Goal: Task Accomplishment & Management: Manage account settings

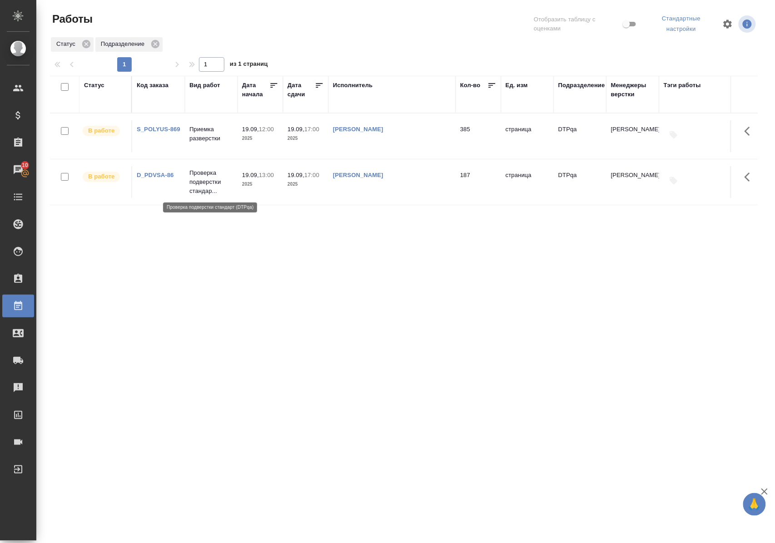
click at [209, 181] on p "Проверка подверстки стандар..." at bounding box center [211, 181] width 44 height 27
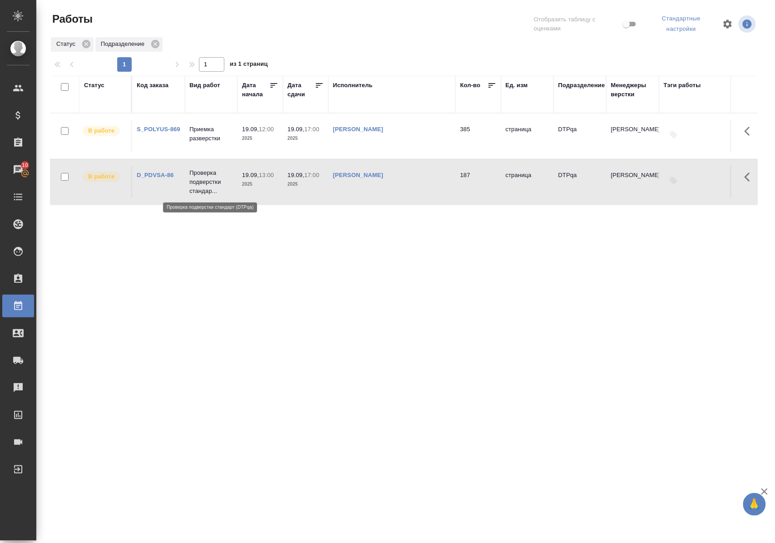
click at [209, 181] on p "Проверка подверстки стандар..." at bounding box center [211, 181] width 44 height 27
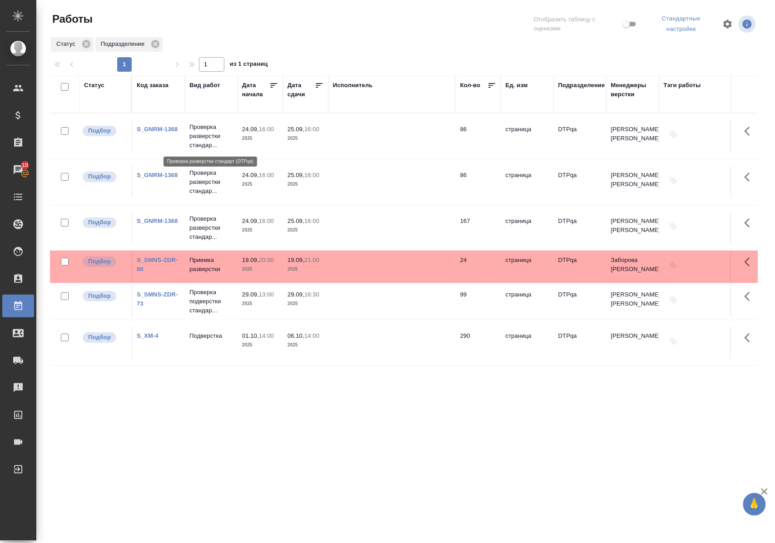
click at [198, 136] on p "Проверка разверстки стандар..." at bounding box center [211, 136] width 44 height 27
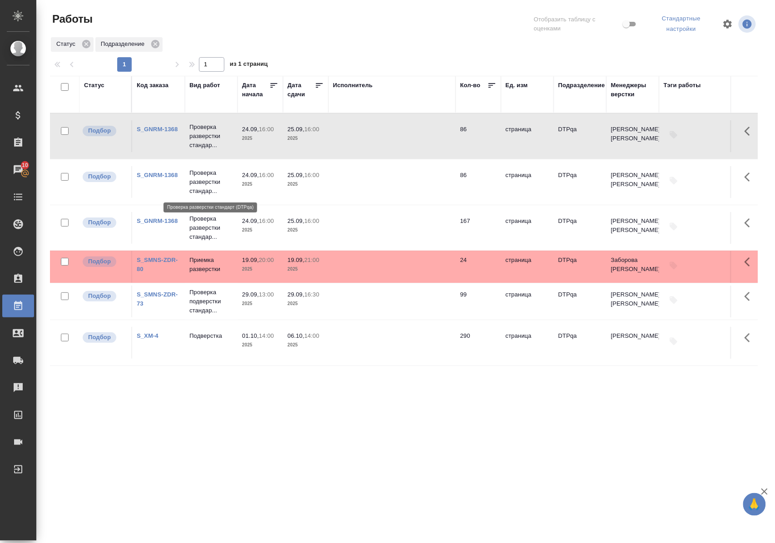
click at [204, 183] on p "Проверка разверстки стандар..." at bounding box center [211, 181] width 44 height 27
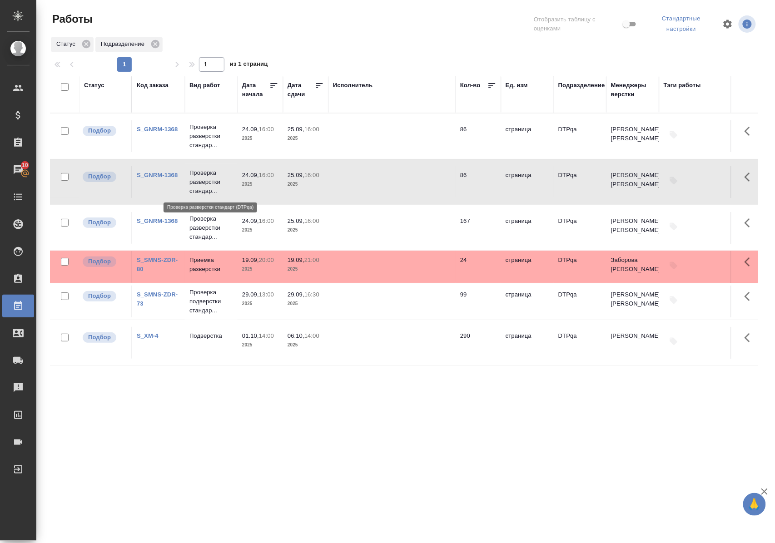
click at [204, 183] on p "Проверка разверстки стандар..." at bounding box center [211, 181] width 44 height 27
click at [209, 133] on p "Проверка разверстки стандар..." at bounding box center [211, 136] width 44 height 27
click at [210, 132] on p "Проверка разверстки стандар..." at bounding box center [211, 136] width 44 height 27
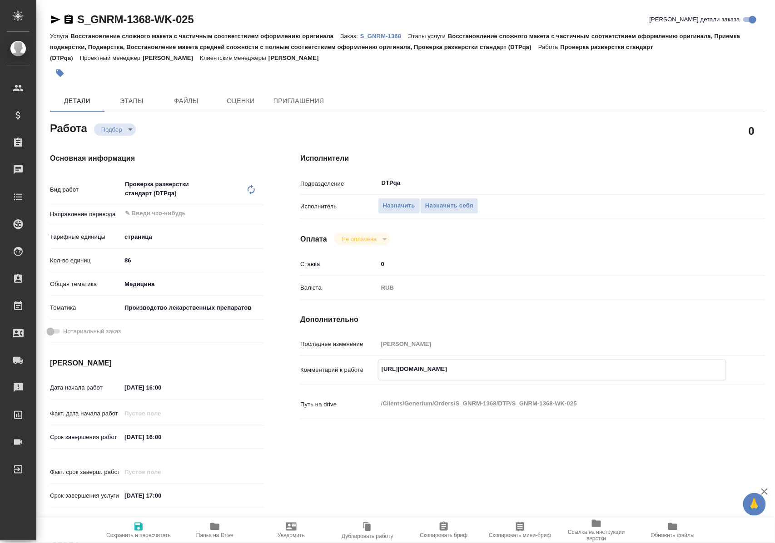
drag, startPoint x: 381, startPoint y: 369, endPoint x: 600, endPoint y: 370, distance: 218.9
click at [600, 370] on textarea "https://tera.awatera.com/Work/68cbe1ba4bd07c0a8f6b46a2/" at bounding box center [551, 368] width 347 height 15
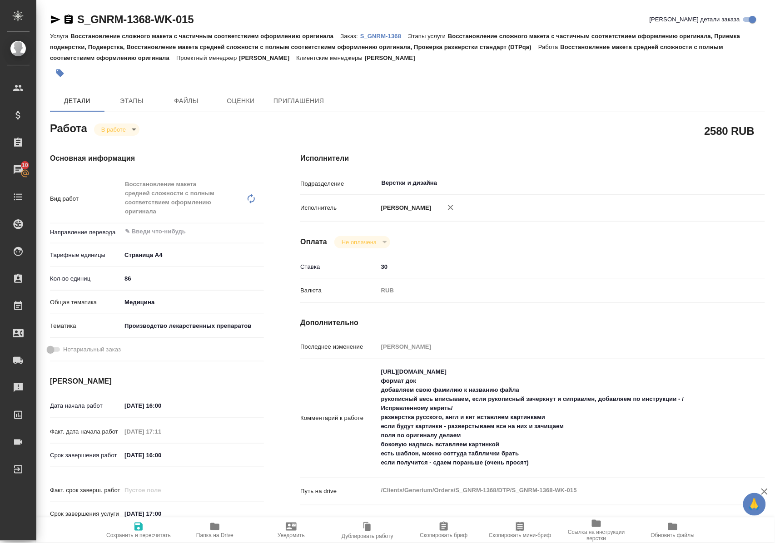
click at [215, 532] on span "Папка на Drive" at bounding box center [214, 535] width 37 height 6
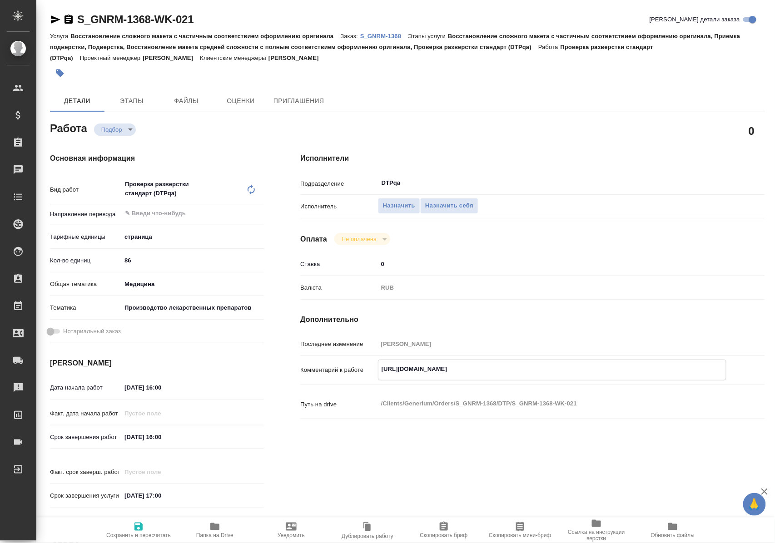
drag, startPoint x: 380, startPoint y: 367, endPoint x: 605, endPoint y: 363, distance: 224.8
click at [605, 363] on textarea "https://tera.awatera.com/Work/68cbe26e917089748a69c07c/" at bounding box center [551, 368] width 347 height 15
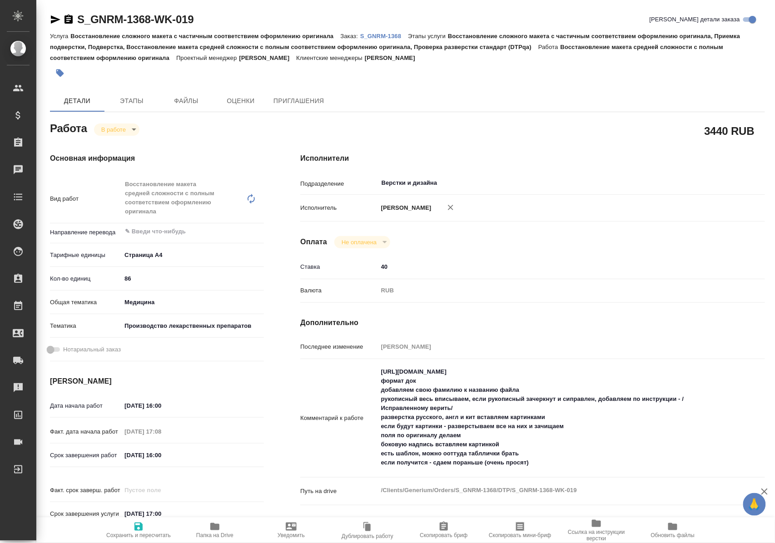
click at [213, 531] on icon "button" at bounding box center [214, 526] width 11 height 11
click at [220, 525] on span "Папка на Drive" at bounding box center [214, 529] width 65 height 17
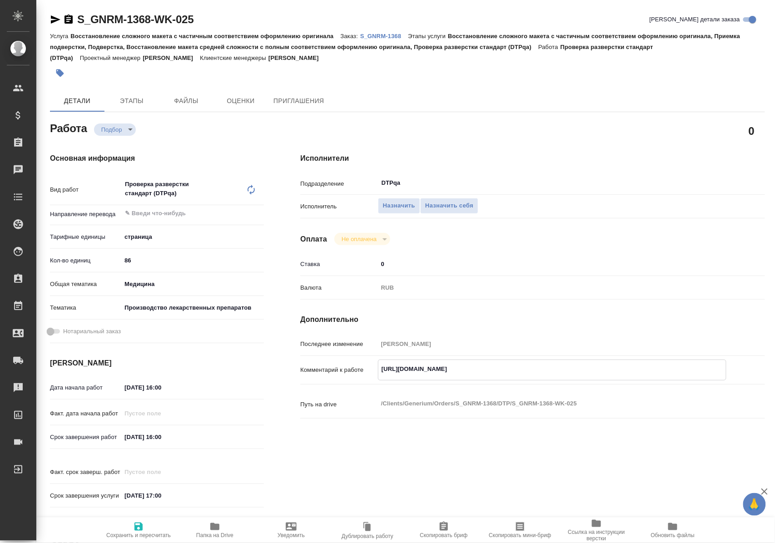
drag, startPoint x: 381, startPoint y: 369, endPoint x: 589, endPoint y: 362, distance: 207.6
click at [589, 362] on textarea "[URL][DOMAIN_NAME]" at bounding box center [551, 368] width 347 height 15
click at [447, 202] on span "Назначить себя" at bounding box center [449, 206] width 48 height 10
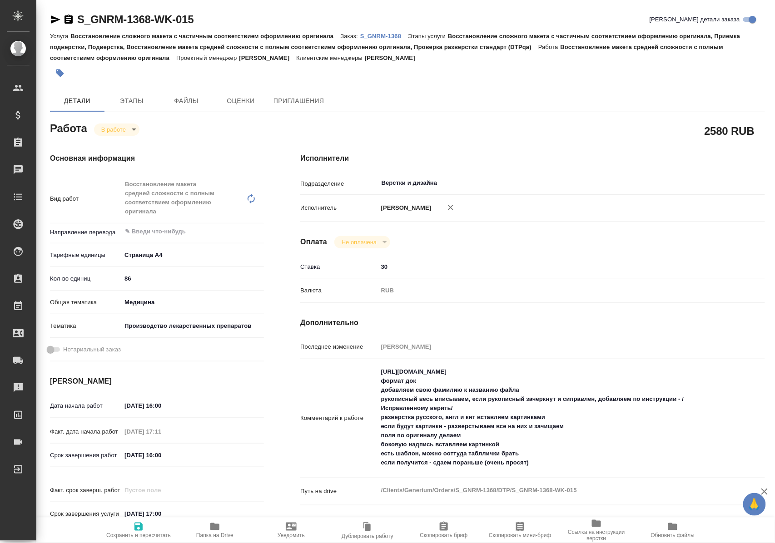
type textarea "x"
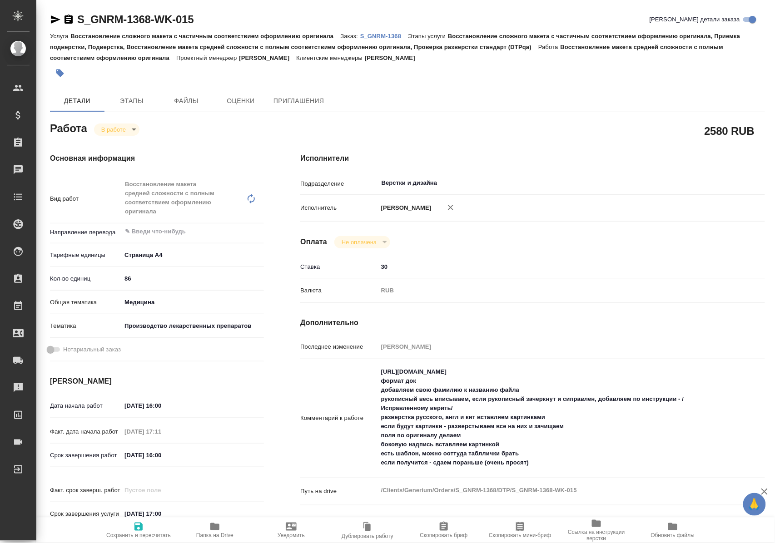
type textarea "x"
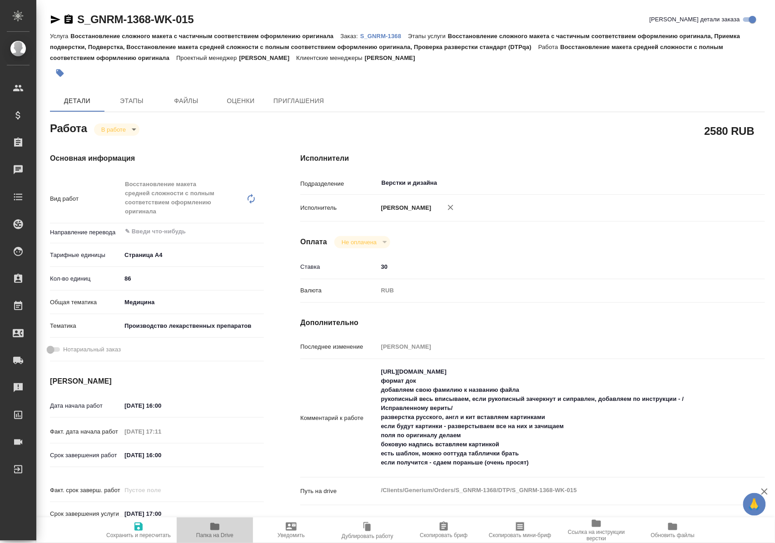
click at [213, 530] on icon "button" at bounding box center [214, 526] width 11 height 11
type textarea "x"
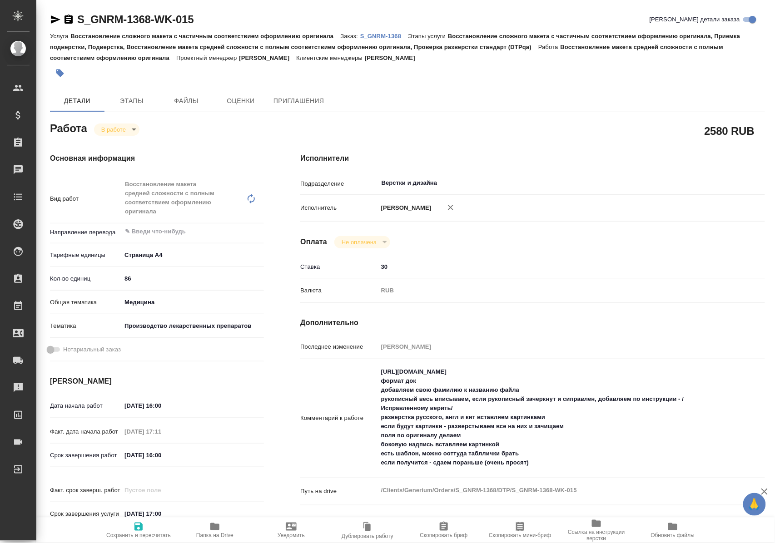
type textarea "x"
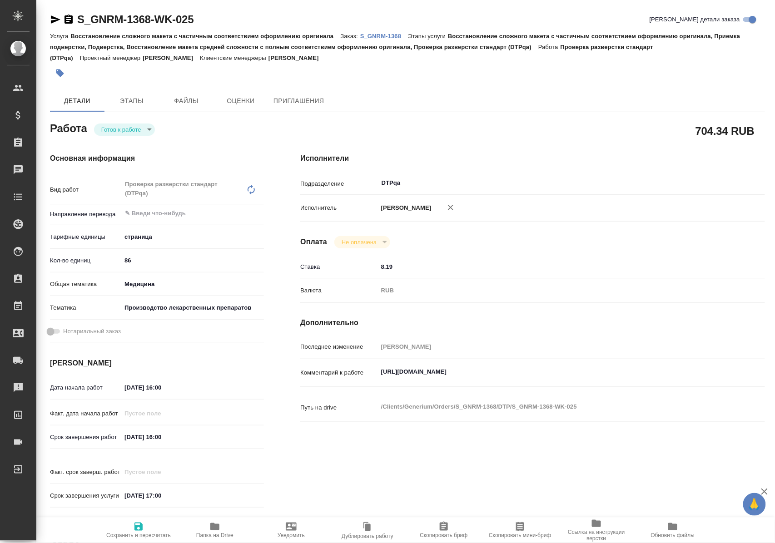
type textarea "x"
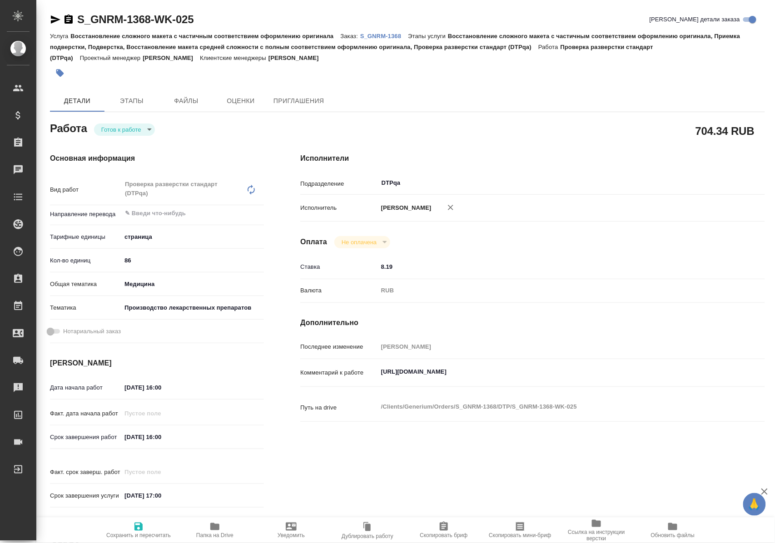
click at [140, 132] on body "🙏 .cls-1 fill:#fff; AWATERA Polushina Alena Клиенты Спецификации Заказы Чаты To…" at bounding box center [387, 271] width 775 height 543
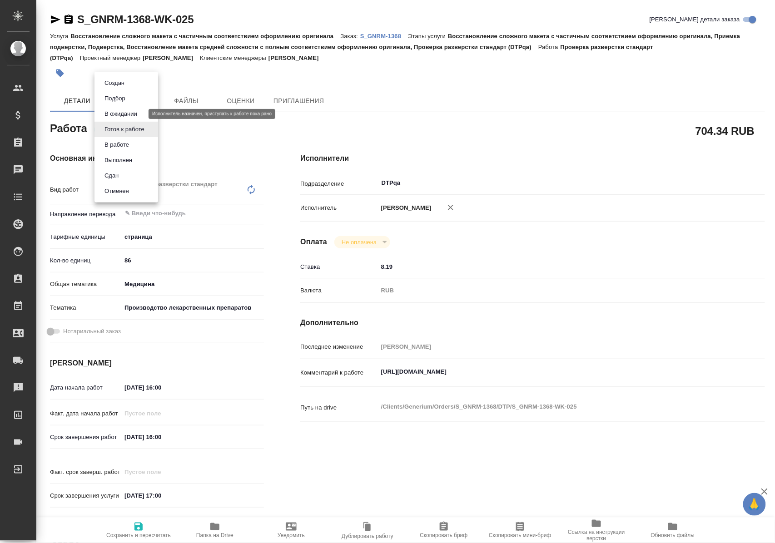
type textarea "x"
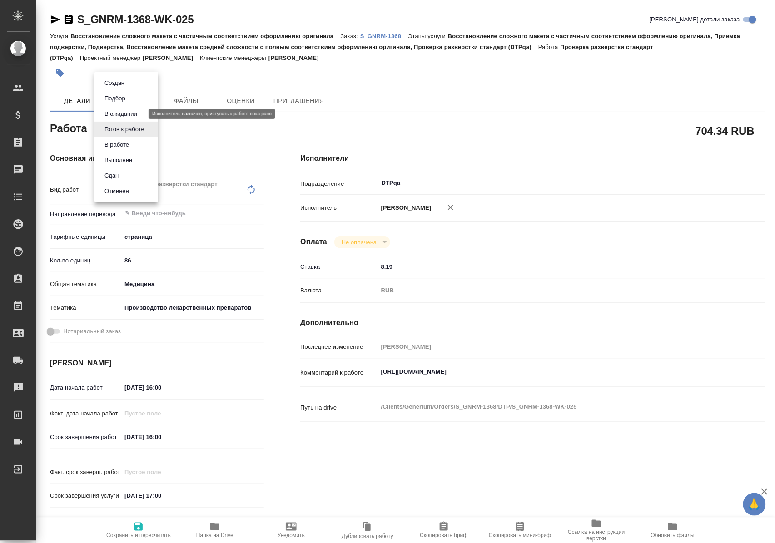
click at [138, 112] on button "В ожидании" at bounding box center [121, 114] width 38 height 10
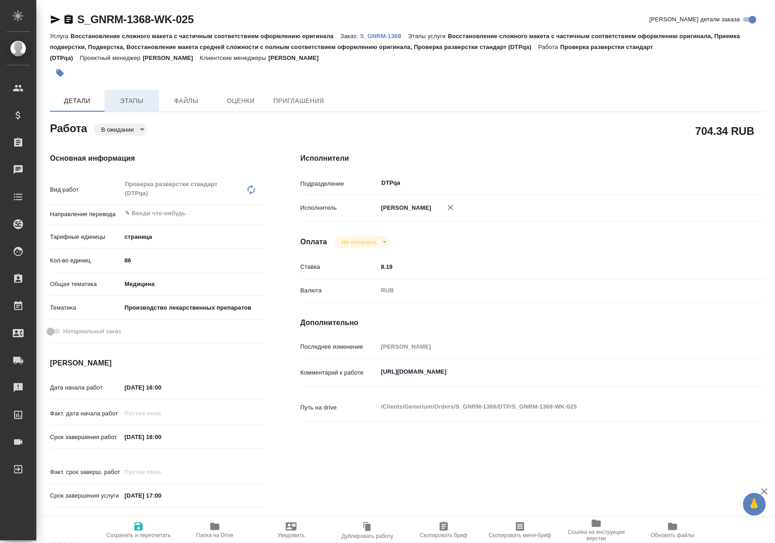
type textarea "x"
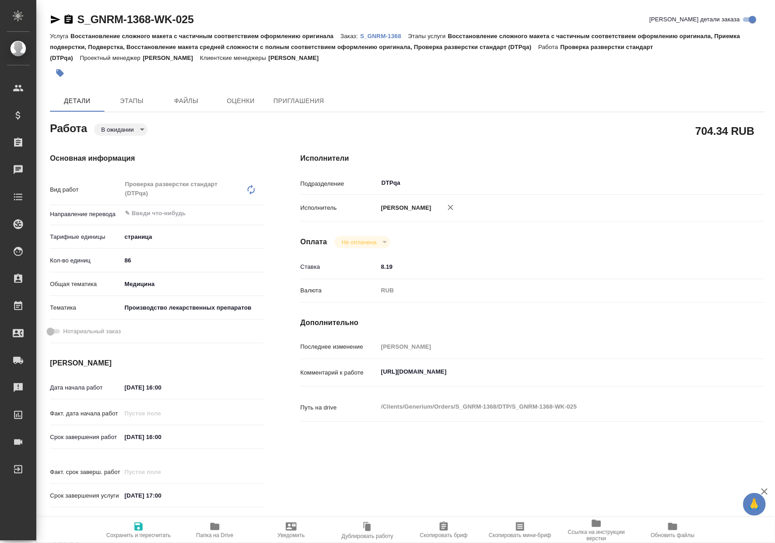
type textarea "x"
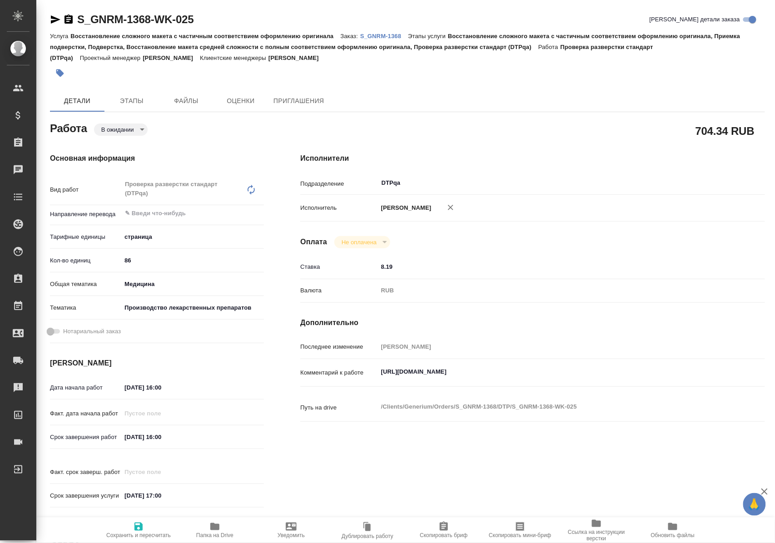
type textarea "x"
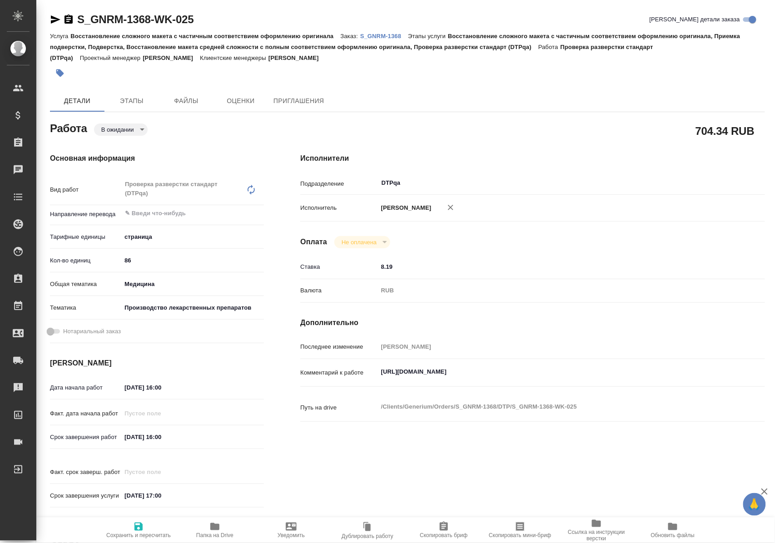
click at [138, 528] on icon "button" at bounding box center [138, 526] width 11 height 11
type textarea "x"
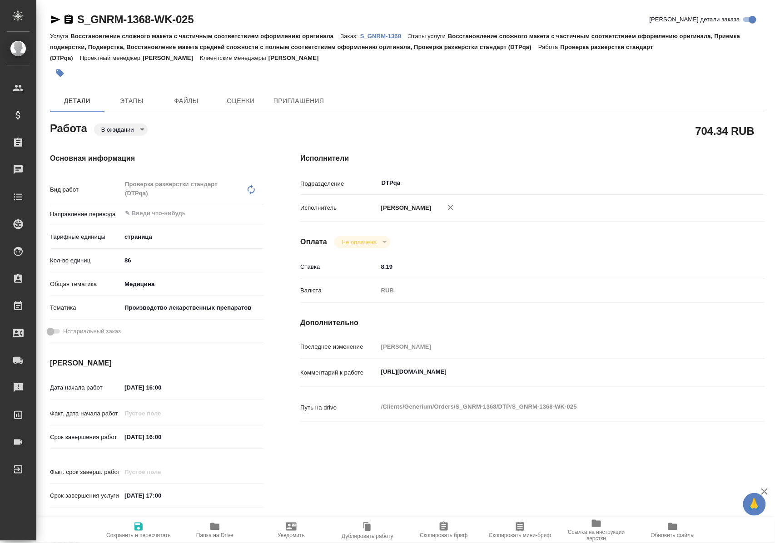
type textarea "x"
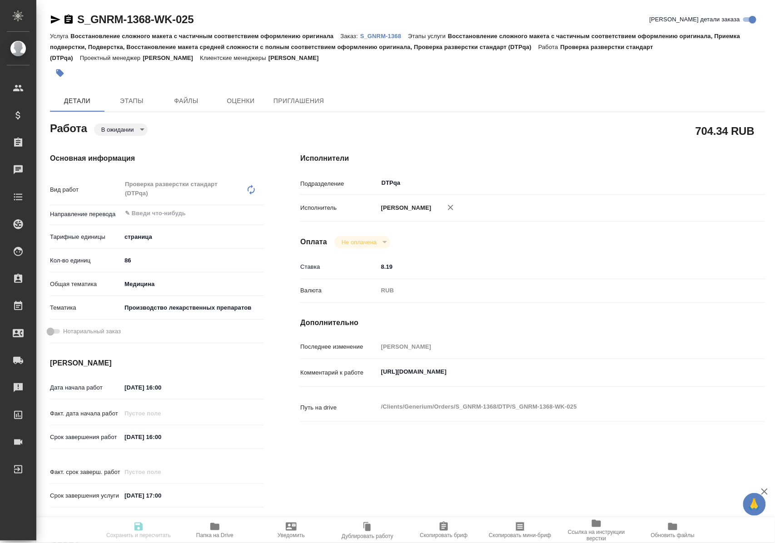
type textarea "x"
type input "pending"
type textarea "Проверка разверстки стандарт (DTPqa)"
type textarea "x"
type input "5a8b1489cc6b4906c91bfdb2"
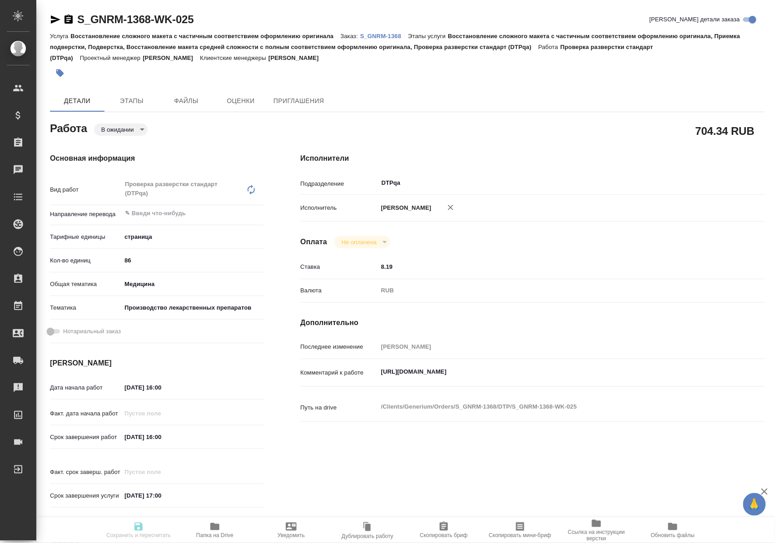
type input "86"
type input "med"
type input "614982fec5ecbb70f805293f"
type input "24.09.2025 16:00"
type input "25.09.2025 16:00"
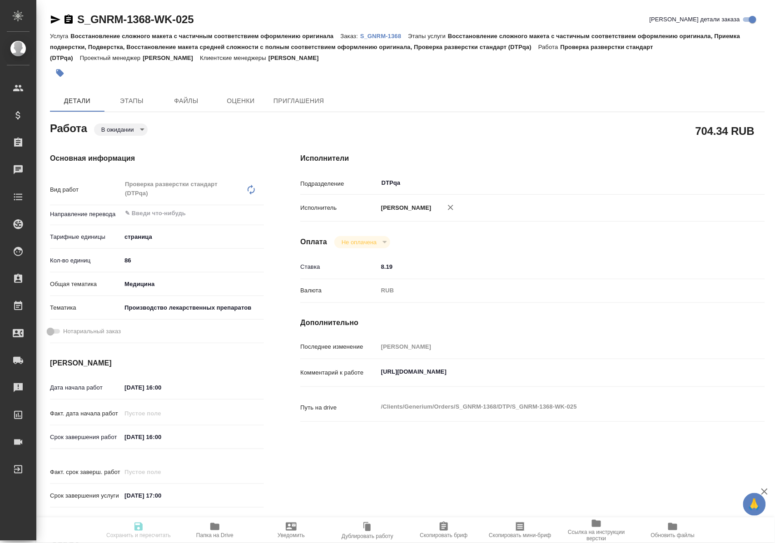
type input "10.10.2025 17:00"
type input "DTPqa"
type input "notPayed"
type input "8.19"
type input "RUB"
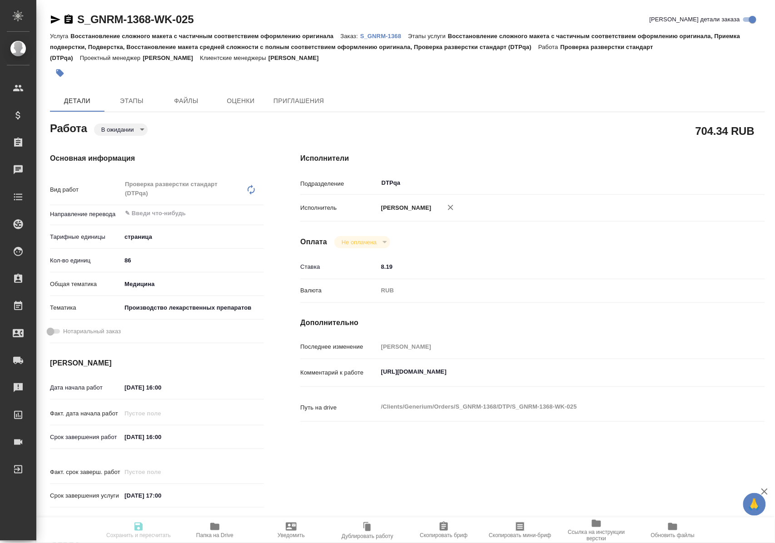
type input "[PERSON_NAME]"
type textarea "https://tera.awatera.com/Work/68cbe1ba4bd07c0a8f6b46a2/"
type textarea "x"
type textarea "/Clients/Generium/Orders/S_GNRM-1368/DTP/S_GNRM-1368-WK-025"
type textarea "x"
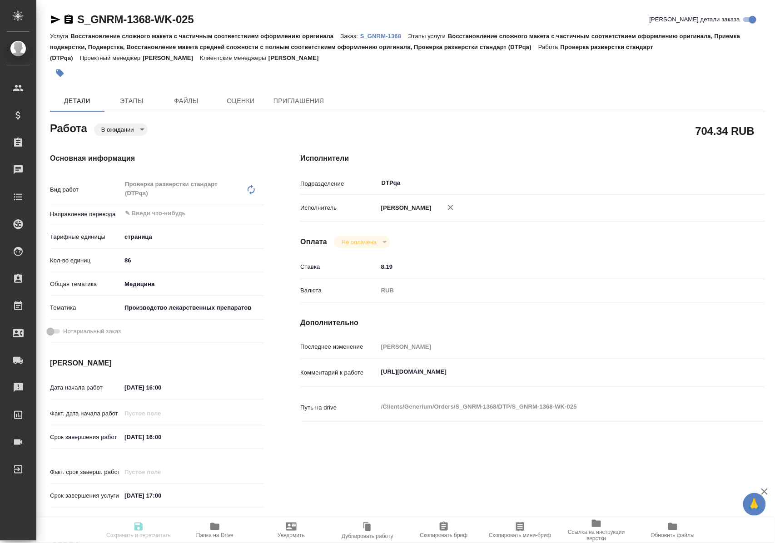
type input "S_GNRM-1368"
type input "Восстановление сложного макета с частичным соответствием оформлению оригинала"
type input "Восстановление сложного макета с частичным соответствием оформлению оригинала, …"
type input "Кабаргина Анна"
type input "[PERSON_NAME]"
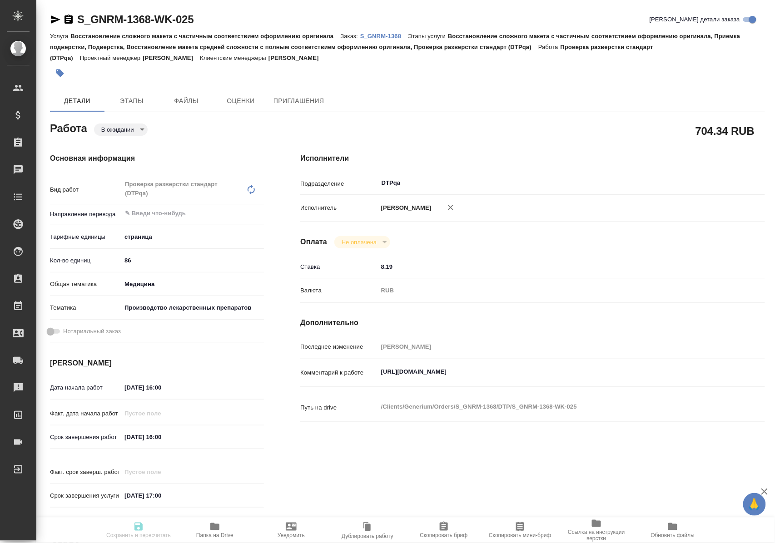
type input "/Clients/Generium/Orders/S_GNRM-1368"
type textarea "x"
type textarea "Возьмите, пожалуйста, в перевод с русского на английский язык документы по ссыл…"
type textarea "x"
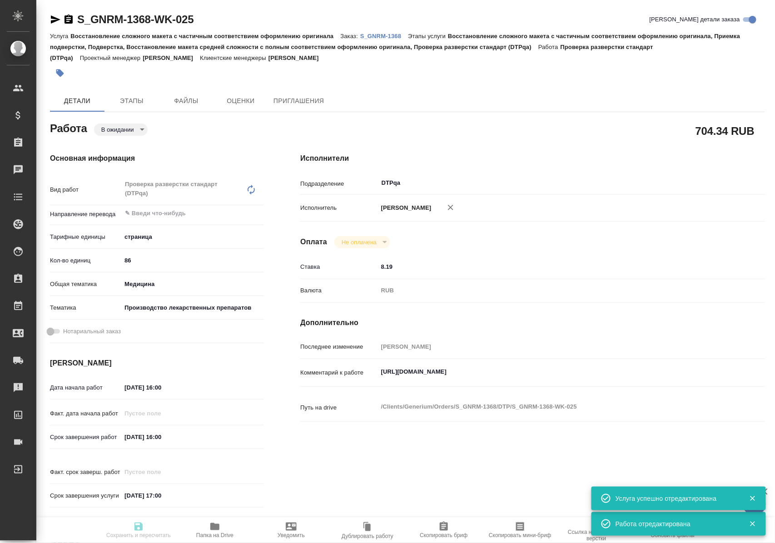
type textarea "x"
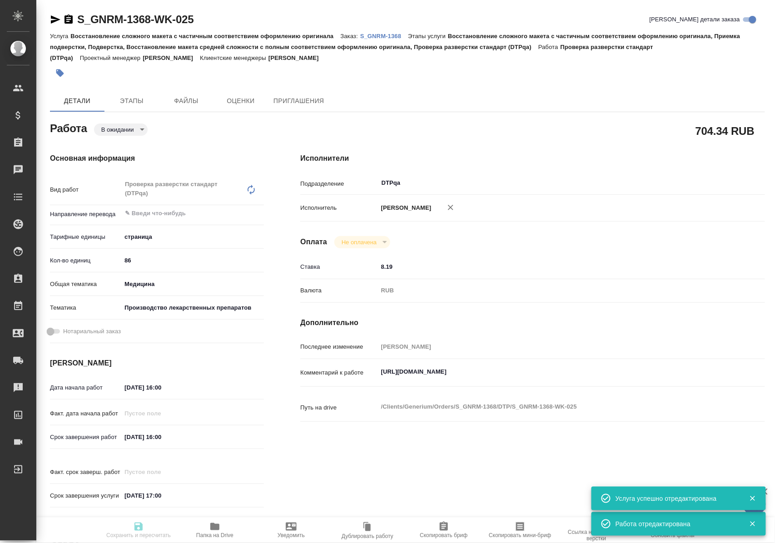
type textarea "x"
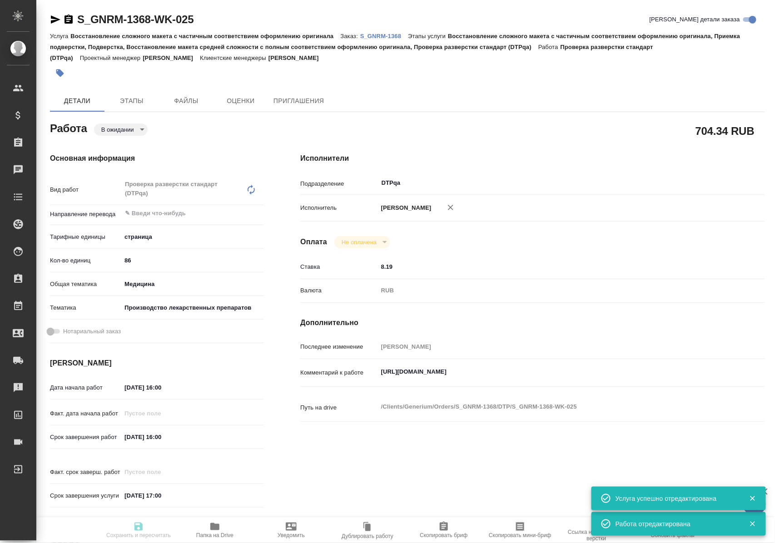
type textarea "x"
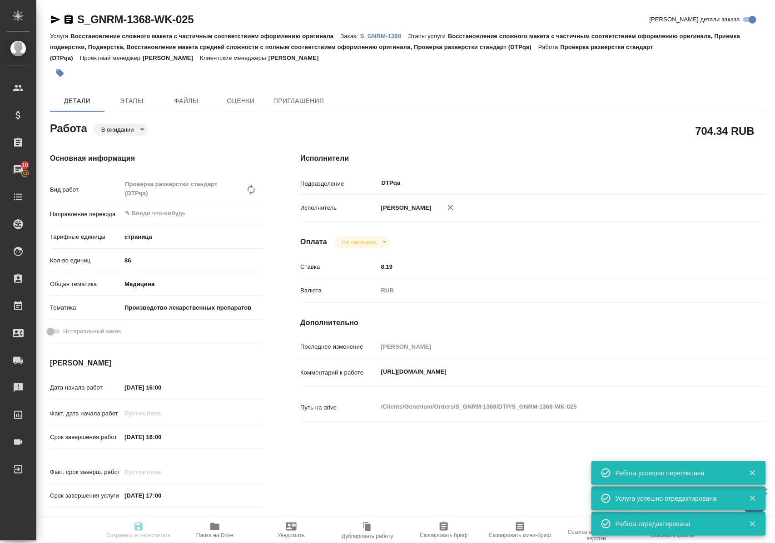
type input "pending"
type textarea "Проверка разверстки стандарт (DTPqa)"
type textarea "x"
type input "5a8b1489cc6b4906c91bfdb2"
type input "86"
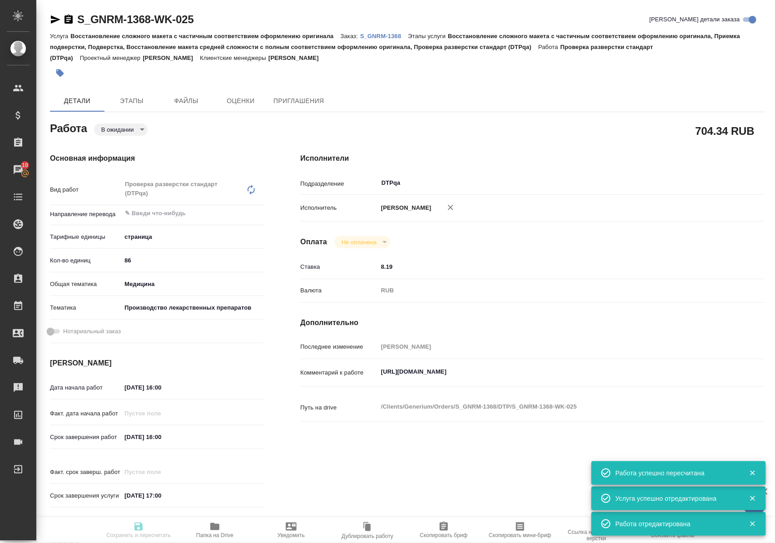
type input "med"
type input "614982fec5ecbb70f805293f"
type input "24.09.2025 16:00"
type input "25.09.2025 16:00"
type input "10.10.2025 17:00"
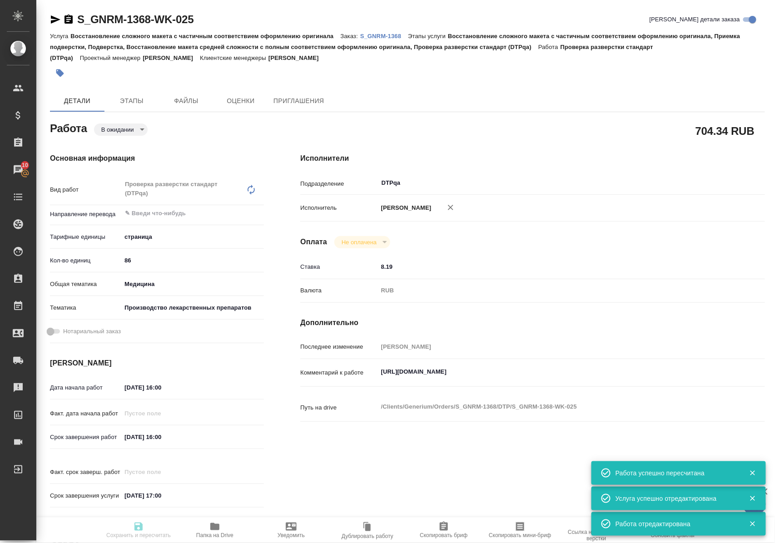
type input "DTPqa"
type input "notPayed"
type input "8.19"
type input "RUB"
type input "[PERSON_NAME]"
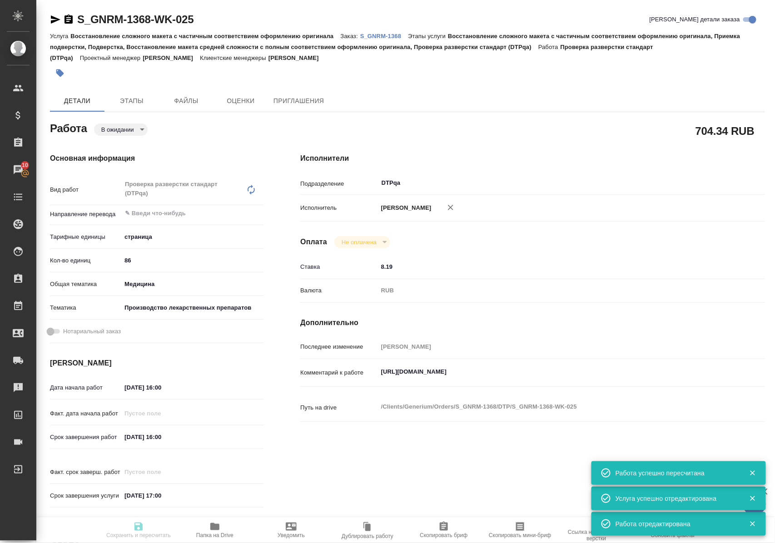
type textarea "https://tera.awatera.com/Work/68cbe1ba4bd07c0a8f6b46a2/"
type textarea "x"
type textarea "/Clients/Generium/Orders/S_GNRM-1368/DTP/S_GNRM-1368-WK-025"
type textarea "x"
type input "S_GNRM-1368"
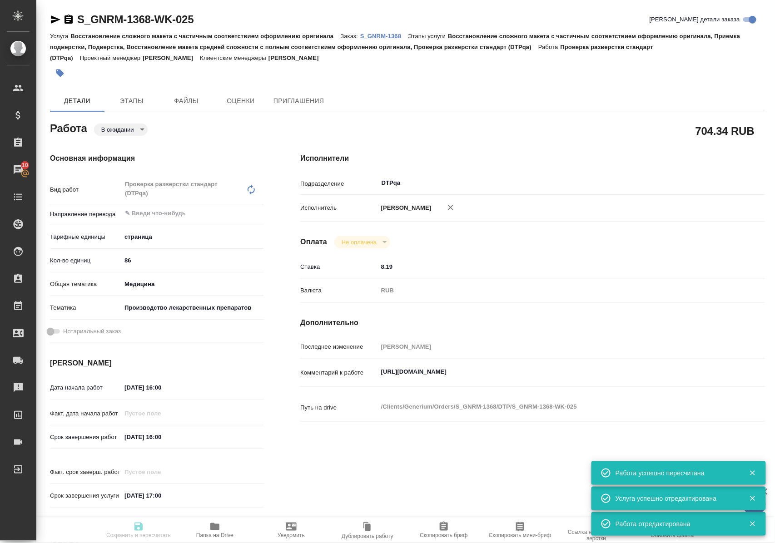
type input "Восстановление сложного макета с частичным соответствием оформлению оригинала"
type input "Восстановление сложного макета с частичным соответствием оформлению оригинала, …"
type input "[PERSON_NAME]"
type input "Оксютович Ирина"
type input "/Clients/Generium/Orders/S_GNRM-1368"
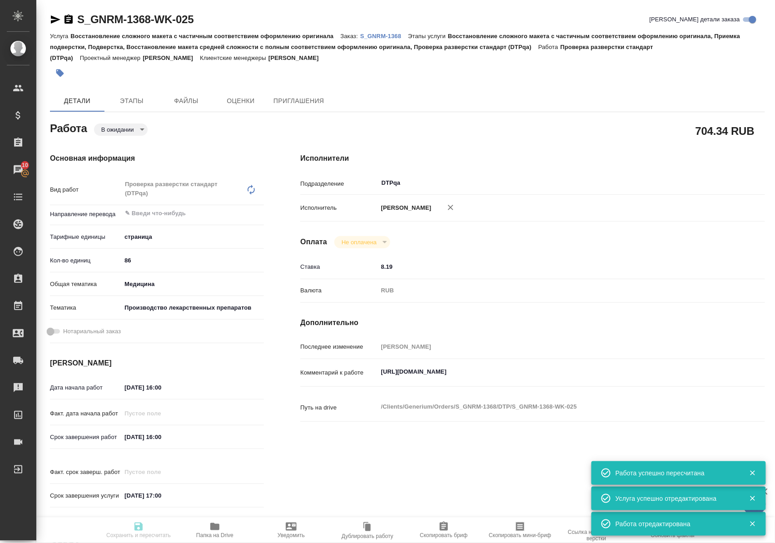
type textarea "x"
type textarea "Возьмите, пожалуйста, в перевод с русского на английский язык документы по ссыл…"
type textarea "x"
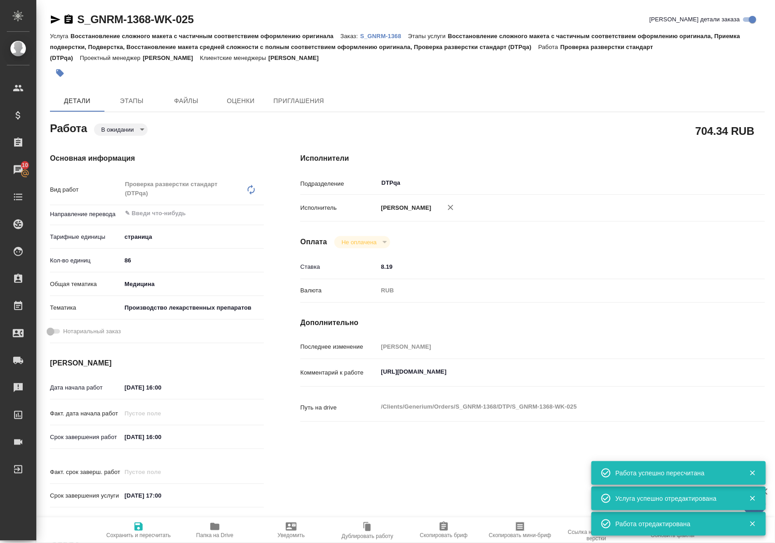
type textarea "x"
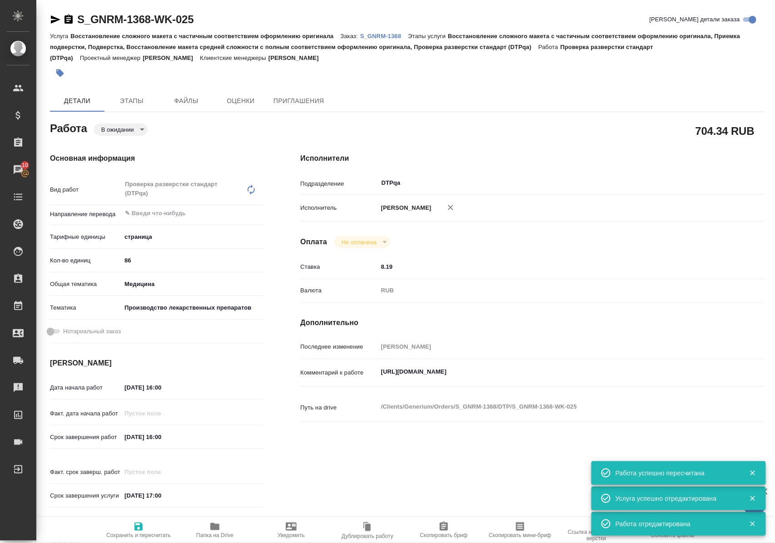
type textarea "x"
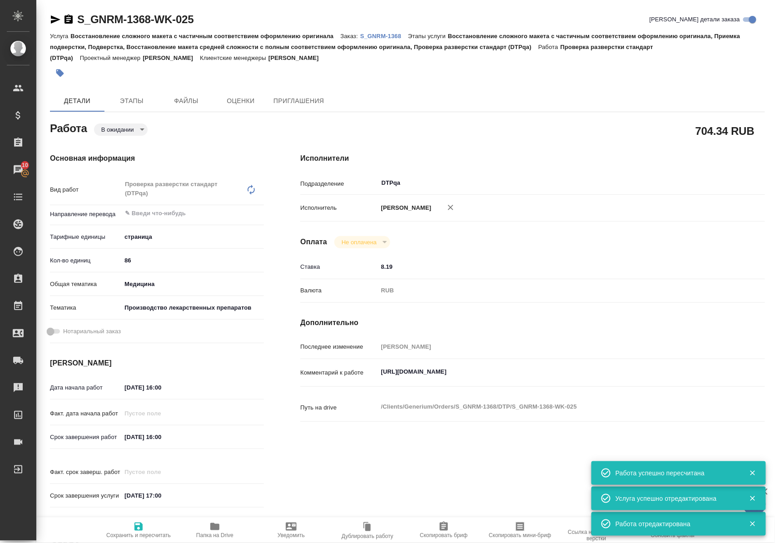
type textarea "x"
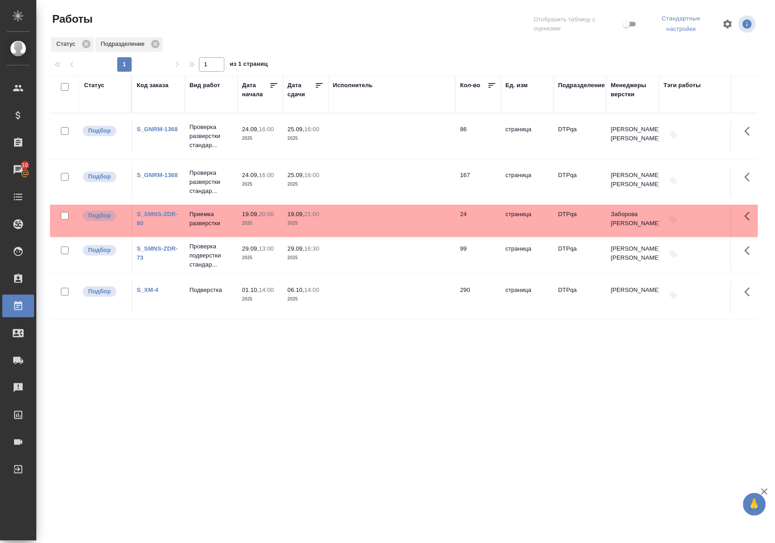
click at [96, 86] on div "Статус" at bounding box center [94, 85] width 20 height 9
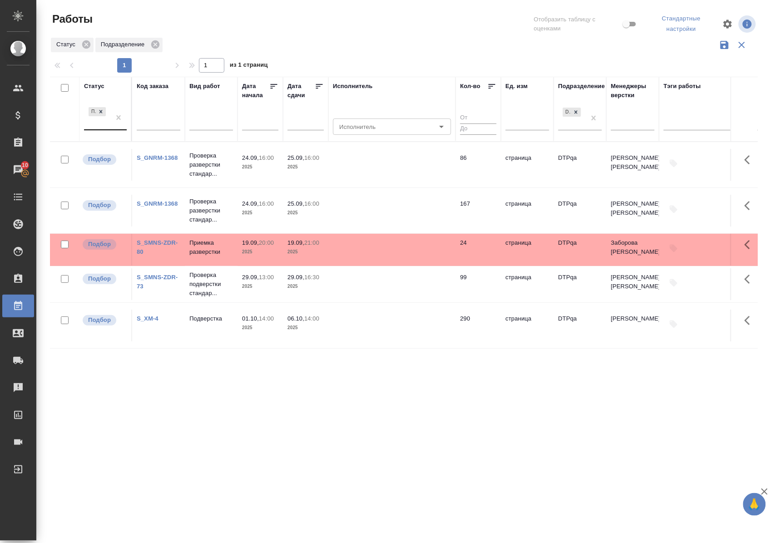
click at [104, 128] on div "Подбор" at bounding box center [97, 117] width 26 height 25
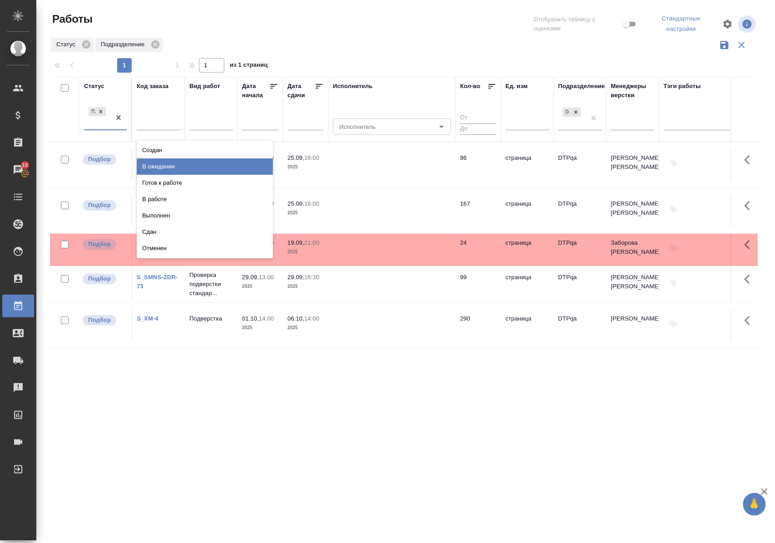
click at [155, 161] on div "В ожидании" at bounding box center [205, 166] width 136 height 16
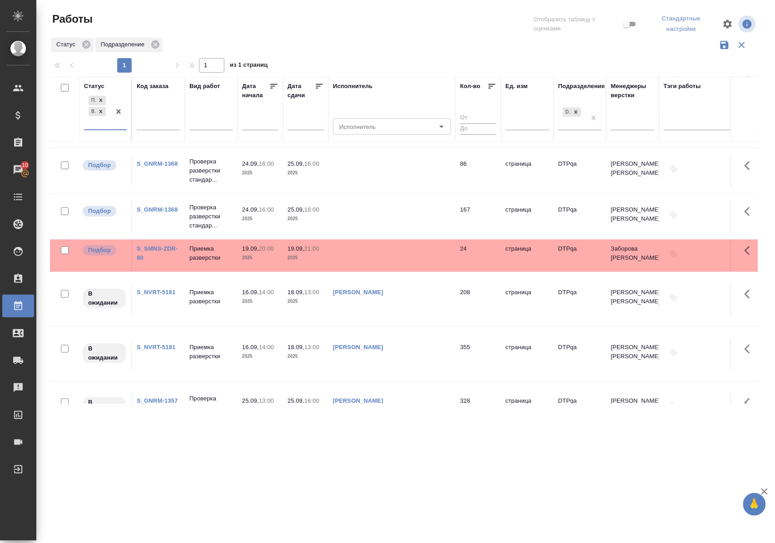
scroll to position [302, 0]
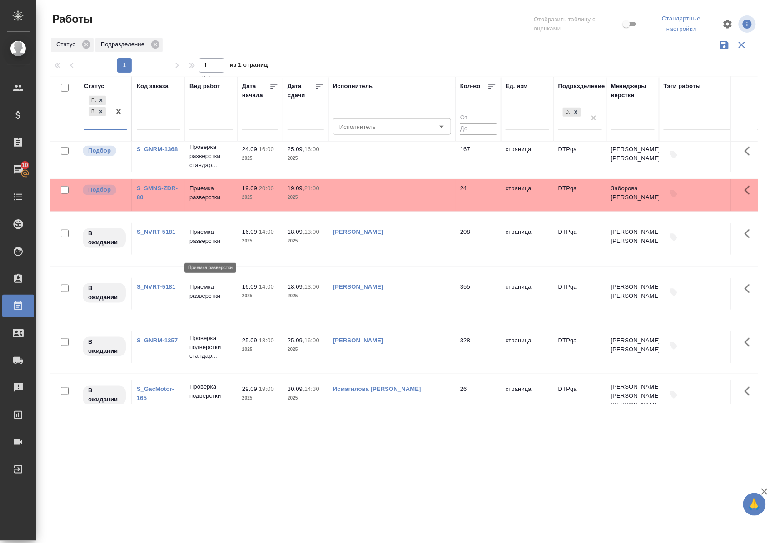
click at [208, 246] on p "Приемка разверстки" at bounding box center [211, 236] width 44 height 18
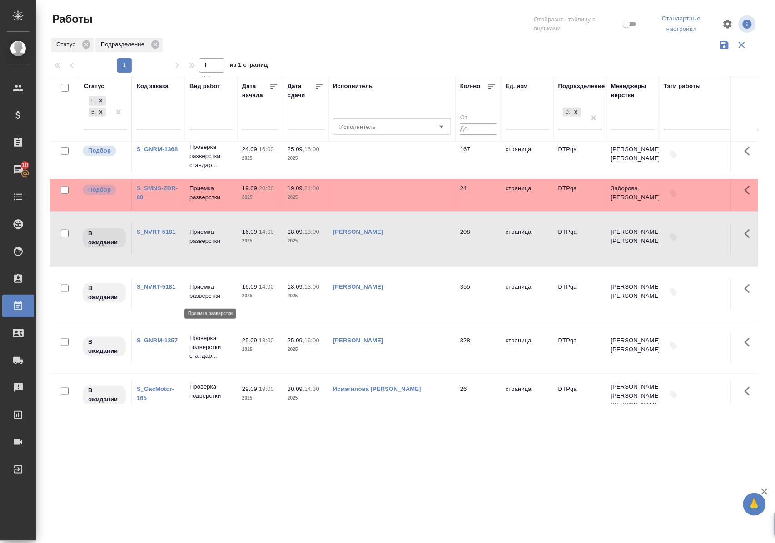
click at [198, 297] on p "Приемка разверстки" at bounding box center [211, 291] width 44 height 18
click at [198, 296] on p "Приемка разверстки" at bounding box center [211, 291] width 44 height 18
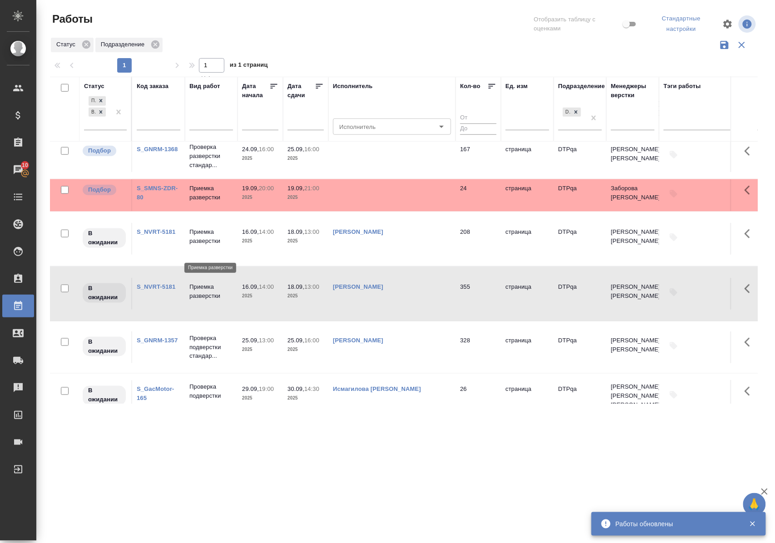
click at [200, 246] on p "Приемка разверстки" at bounding box center [211, 236] width 44 height 18
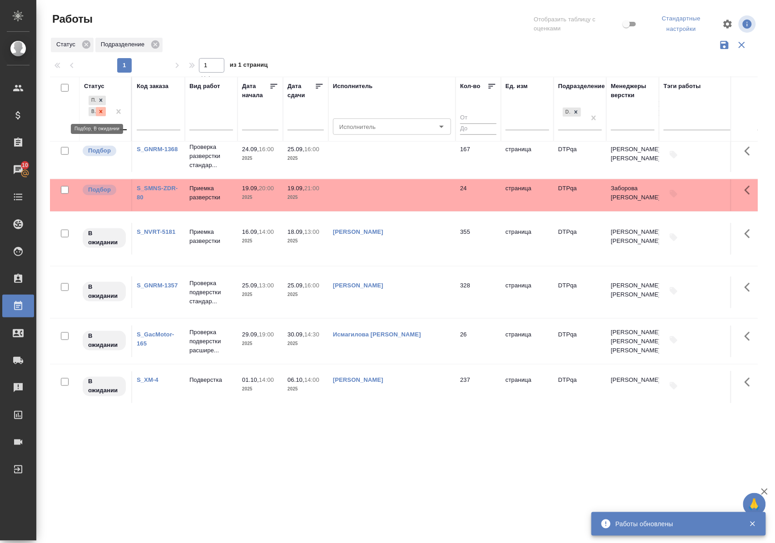
click at [103, 113] on icon at bounding box center [101, 112] width 6 height 6
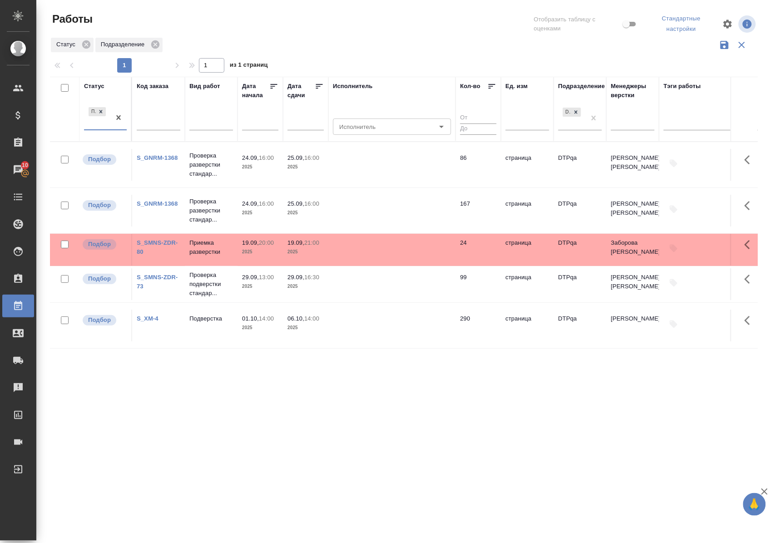
scroll to position [0, 0]
click at [99, 85] on div "Статус" at bounding box center [94, 86] width 20 height 9
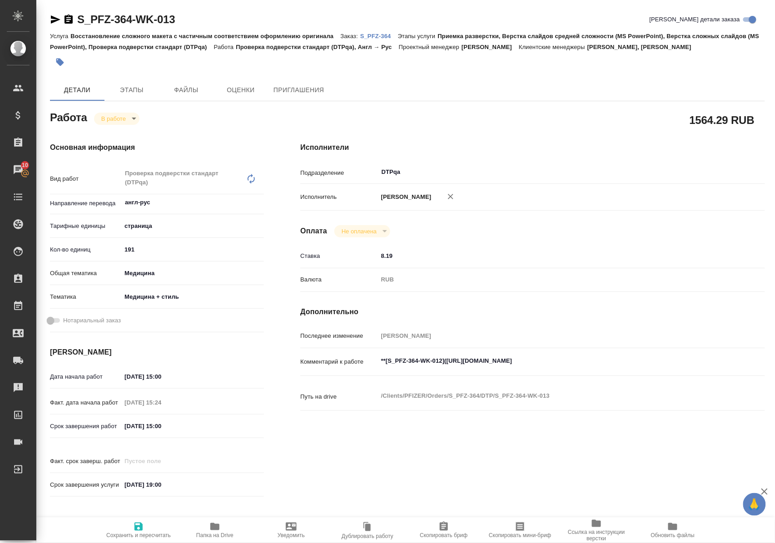
drag, startPoint x: 218, startPoint y: 527, endPoint x: 232, endPoint y: 504, distance: 27.0
click at [218, 528] on icon "button" at bounding box center [214, 526] width 9 height 7
click at [658, 369] on textarea "**[S_PFZ-364-WK-012](https://tera.awatera.com/Work/68b1b65778af03a91c20d09d/)**" at bounding box center [552, 360] width 348 height 15
type textarea "**[S_PFZ-364-WK-012](https://tera.awatera.com/Work/68b1b65778af03a91c20d09d/)**…"
click at [137, 528] on icon "button" at bounding box center [138, 526] width 11 height 11
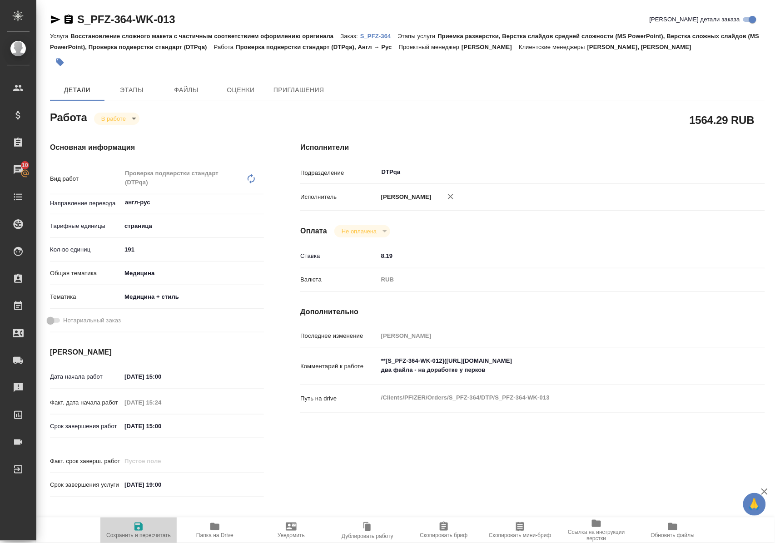
type input "inProgress"
type input "англ-рус"
type input "5a8b1489cc6b4906c91bfdb2"
type input "191"
type input "med"
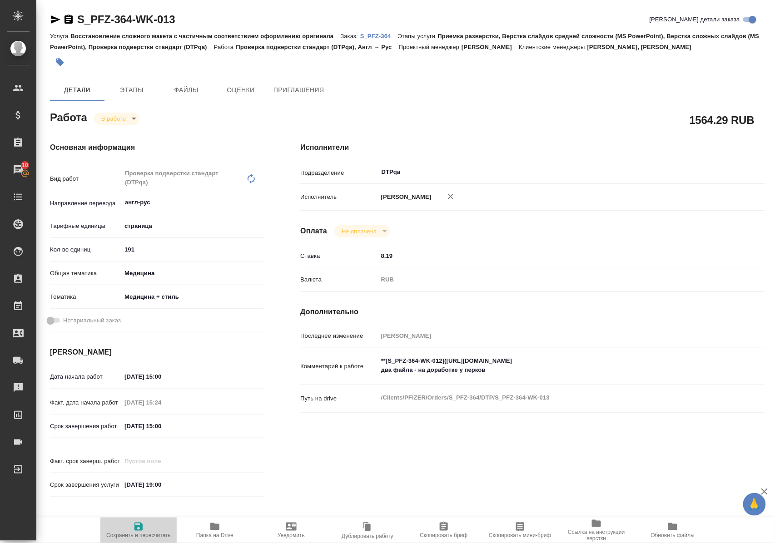
type input "614982e3093d9b491e1077bc"
type input "18.09.2025 15:00"
type input "18.09.2025 15:24"
type input "19.09.2025 15:00"
type input "19.09.2025 19:00"
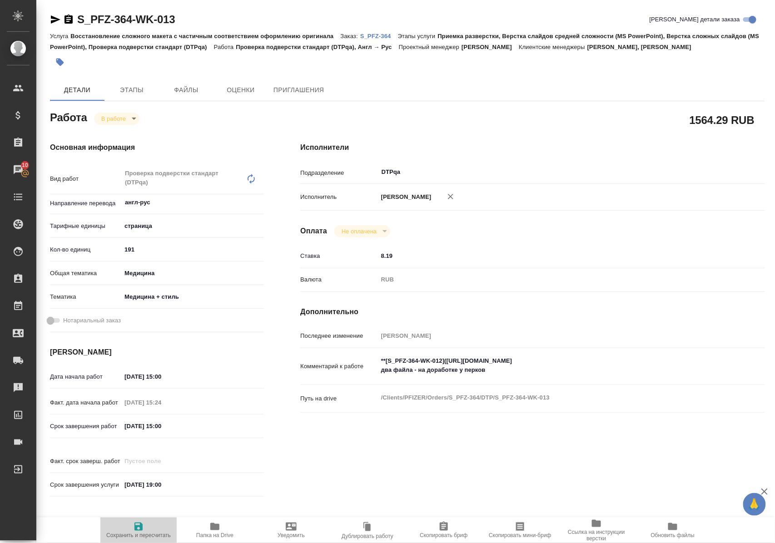
type input "DTPqa"
type input "notPayed"
type input "8.19"
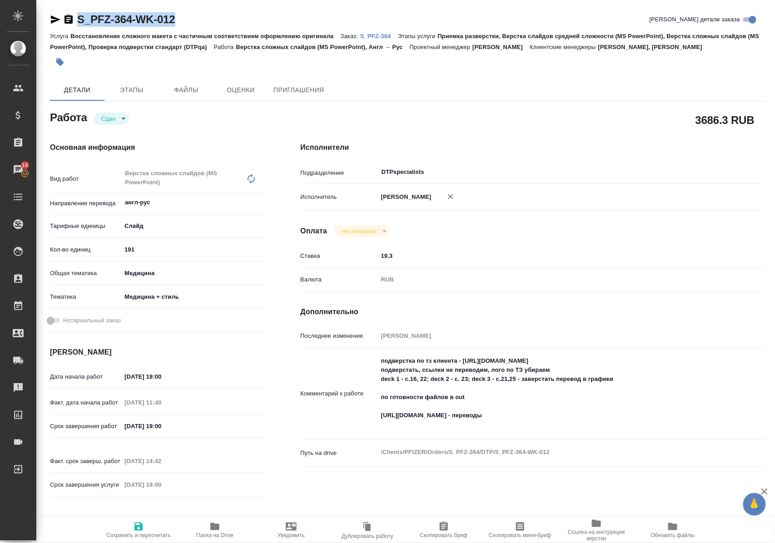
drag, startPoint x: 197, startPoint y: 19, endPoint x: 55, endPoint y: 15, distance: 141.3
click at [55, 15] on div "S_PFZ-364-WK-012 Кратко детали заказа" at bounding box center [407, 19] width 715 height 15
copy link "S_PFZ-364-WK-012"
click at [376, 37] on p "S_PFZ-364" at bounding box center [379, 36] width 38 height 7
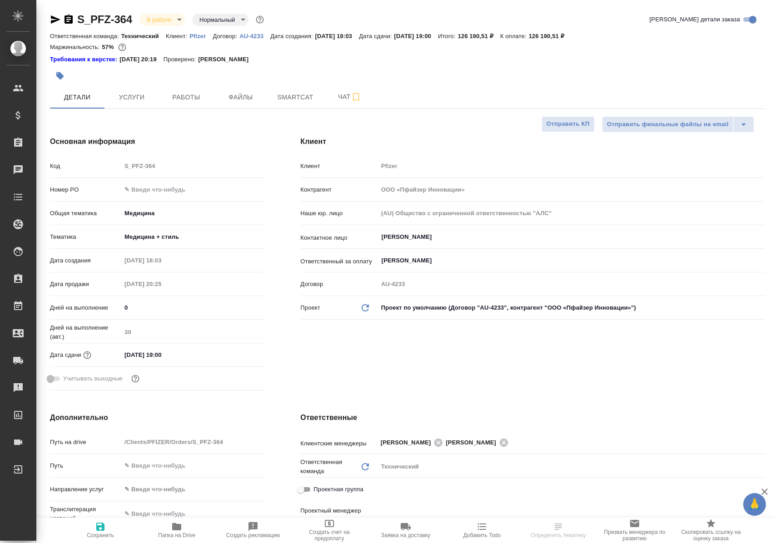
select select "RU"
type input "[PERSON_NAME]"
type input "[PERSON_NAME]pereverzeva"
click at [189, 93] on span "Работы" at bounding box center [186, 97] width 44 height 11
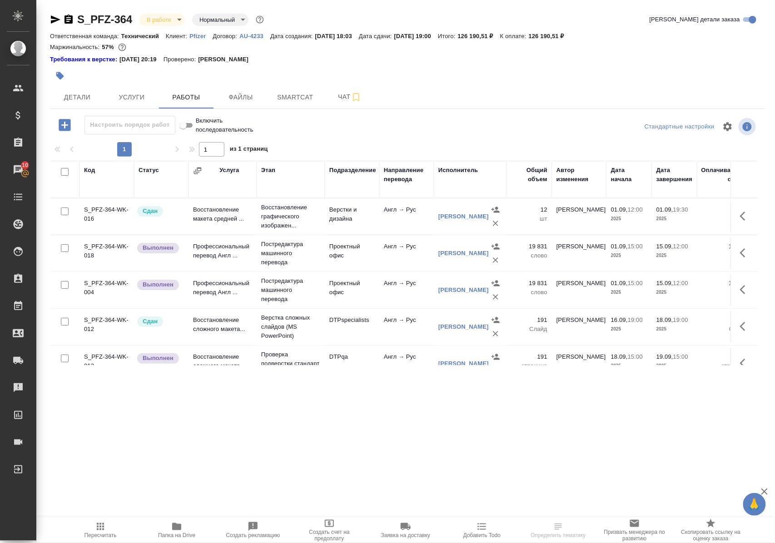
scroll to position [27, 0]
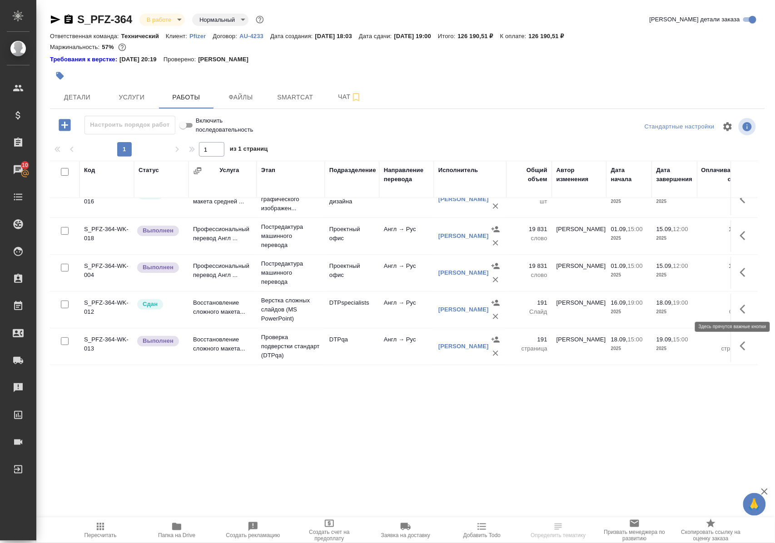
click at [740, 304] on icon "button" at bounding box center [745, 309] width 11 height 11
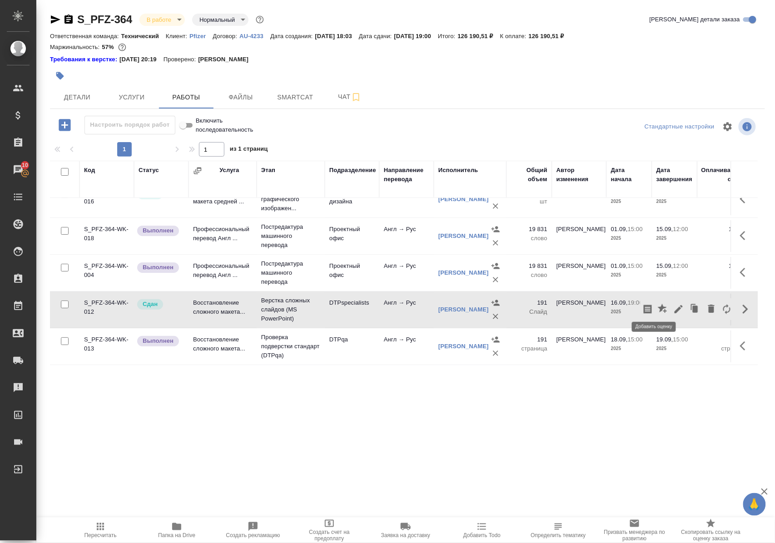
click at [657, 304] on icon "button" at bounding box center [661, 308] width 9 height 9
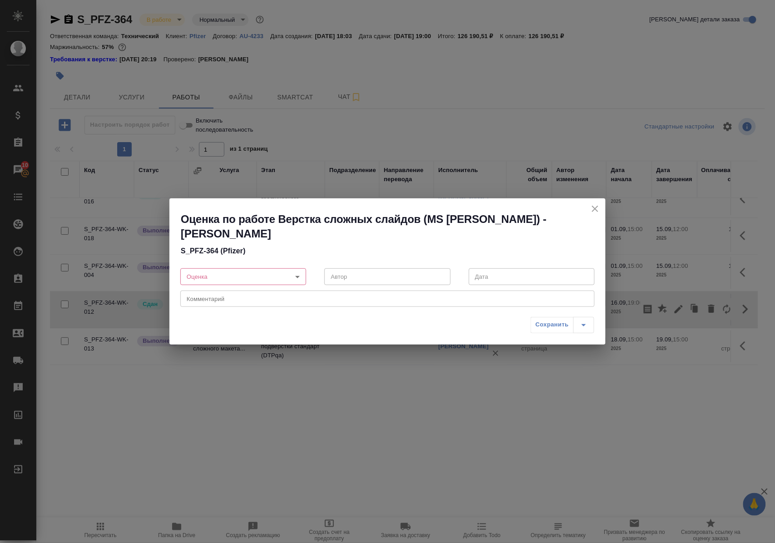
click at [297, 275] on body "🙏 .cls-1 fill:#fff; AWATERA [PERSON_NAME] Спецификации Заказы 10 Чаты Todo Прое…" at bounding box center [387, 271] width 775 height 543
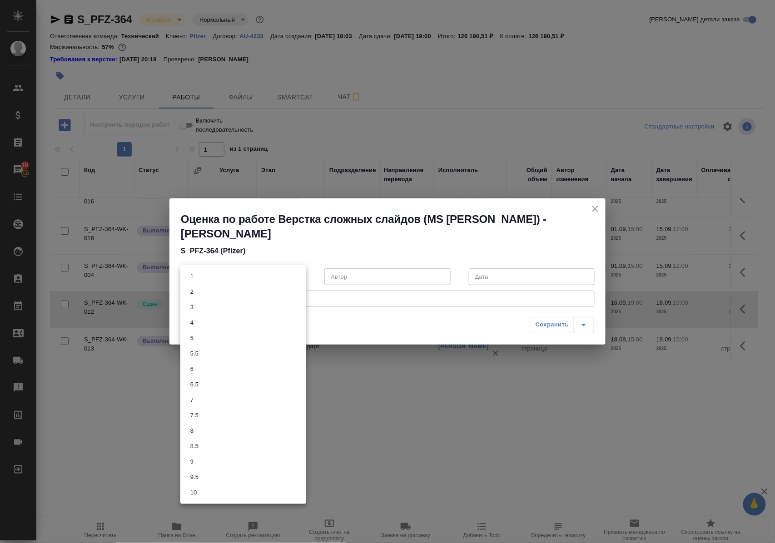
click at [195, 480] on button "9.5" at bounding box center [195, 477] width 14 height 10
type input "9.5"
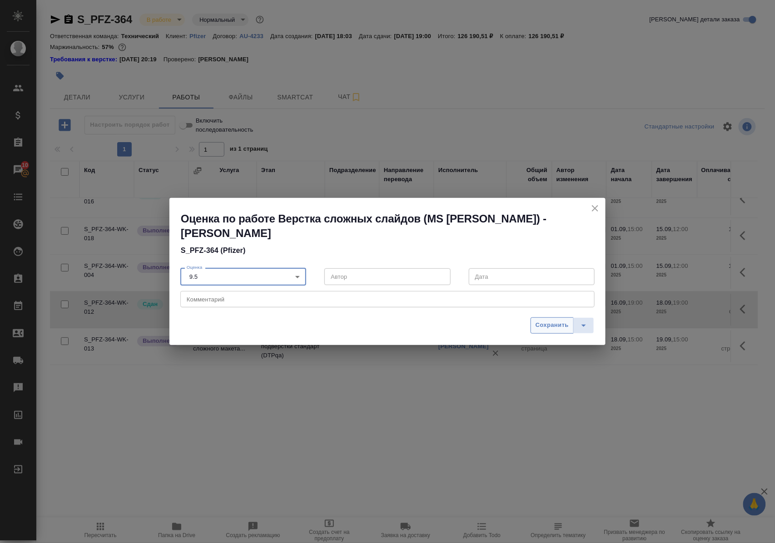
click at [542, 326] on span "Сохранить" at bounding box center [551, 325] width 33 height 10
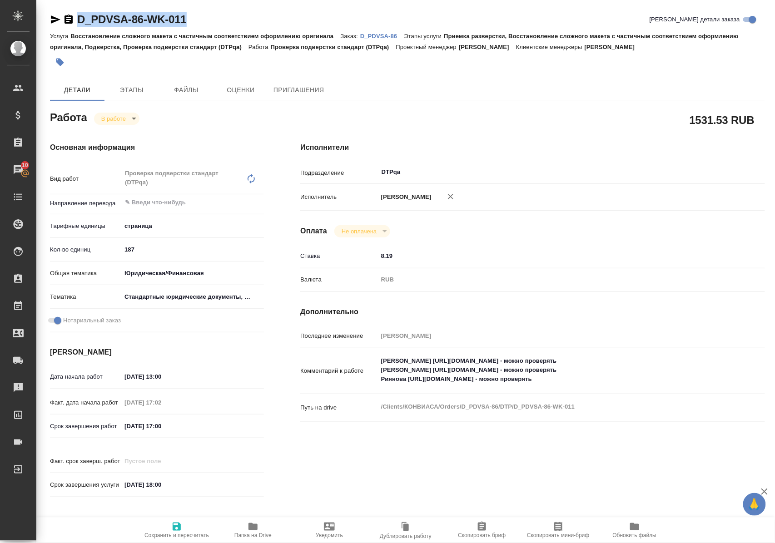
drag, startPoint x: 211, startPoint y: 20, endPoint x: 75, endPoint y: 26, distance: 135.9
click at [75, 26] on div "D_PDVSA-86-WK-011 [PERSON_NAME] детали заказа" at bounding box center [407, 19] width 715 height 15
copy link "D_PDVSA-86-WK-011"
drag, startPoint x: 404, startPoint y: 378, endPoint x: 585, endPoint y: 376, distance: 181.2
click at [585, 376] on textarea "[PERSON_NAME] [URL][DOMAIN_NAME] - можно проверять [PERSON_NAME] [URL][DOMAIN_N…" at bounding box center [551, 371] width 347 height 34
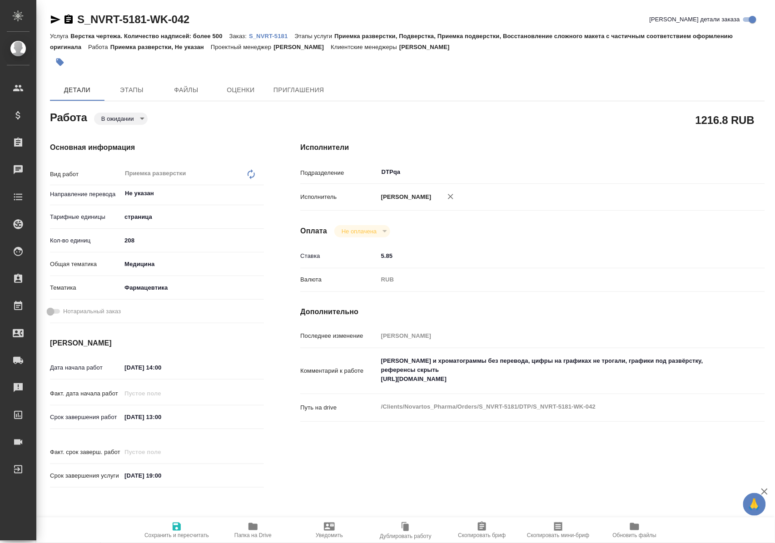
type textarea "x"
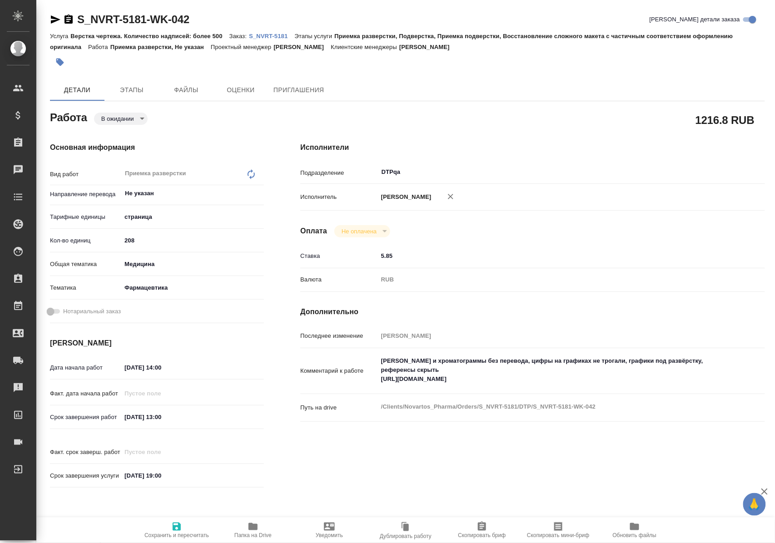
type textarea "x"
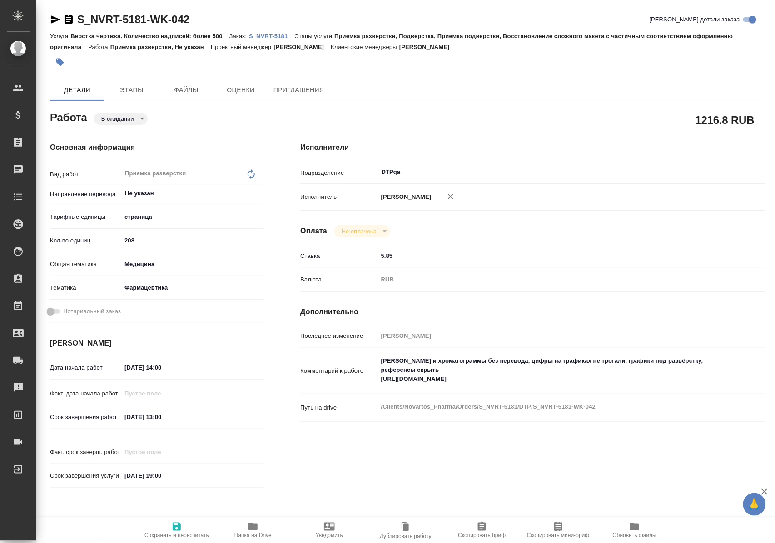
type textarea "x"
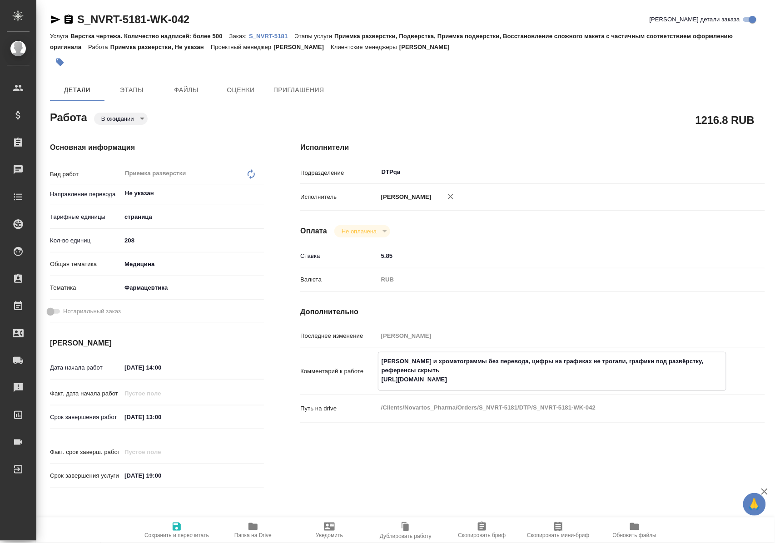
type textarea "x"
drag, startPoint x: 381, startPoint y: 389, endPoint x: 576, endPoint y: 390, distance: 195.7
click at [576, 387] on textarea "Скрины и хроматограммы без перевода, цифры на графиках не трогали, графики под …" at bounding box center [551, 371] width 347 height 34
type textarea "x"
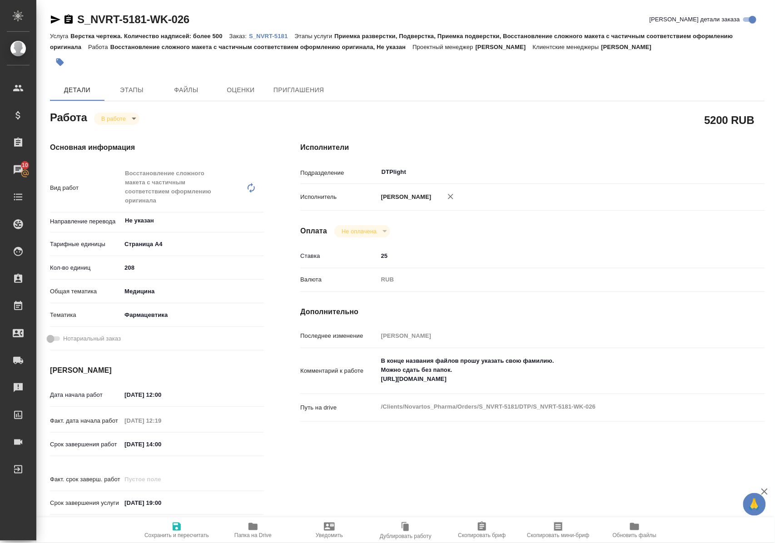
click at [57, 18] on icon "button" at bounding box center [56, 19] width 10 height 8
click at [257, 525] on icon "button" at bounding box center [252, 526] width 9 height 7
click at [260, 532] on span "Папка на Drive" at bounding box center [252, 535] width 37 height 6
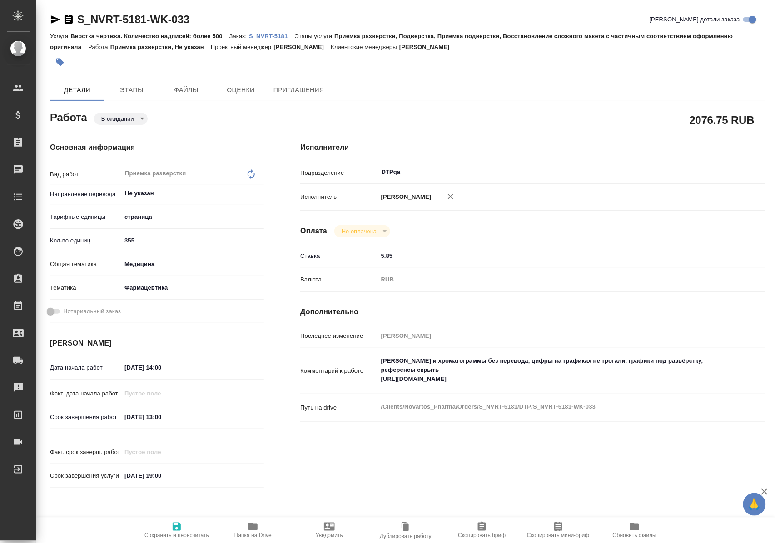
type textarea "x"
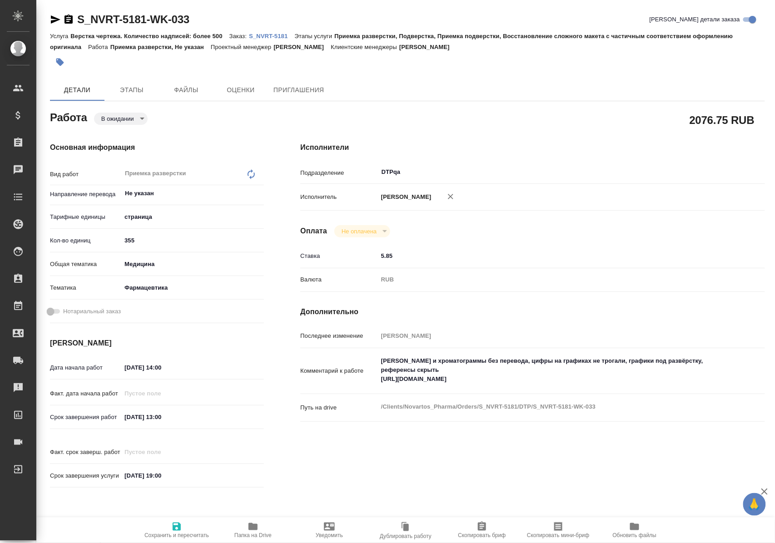
type textarea "x"
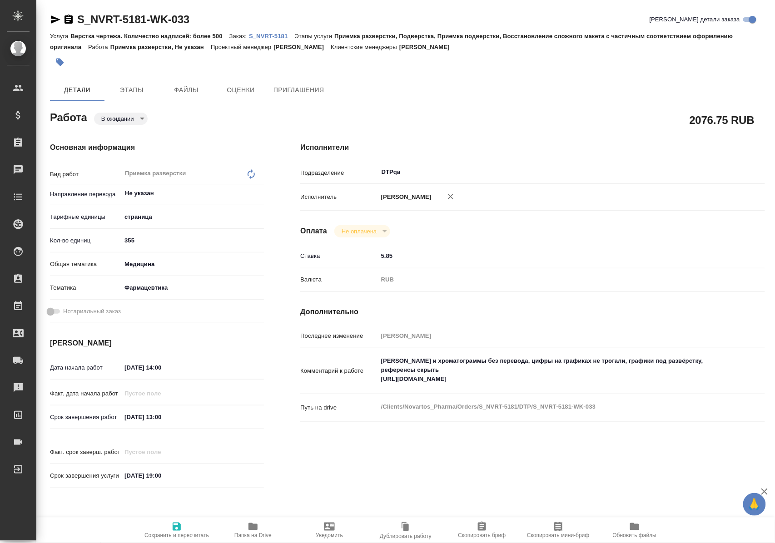
type textarea "x"
drag, startPoint x: 380, startPoint y: 390, endPoint x: 574, endPoint y: 392, distance: 194.4
click at [574, 387] on textarea "Скрины и хроматограммы без перевода, цифры на графиках не трогали, графики под …" at bounding box center [551, 371] width 347 height 34
type textarea "x"
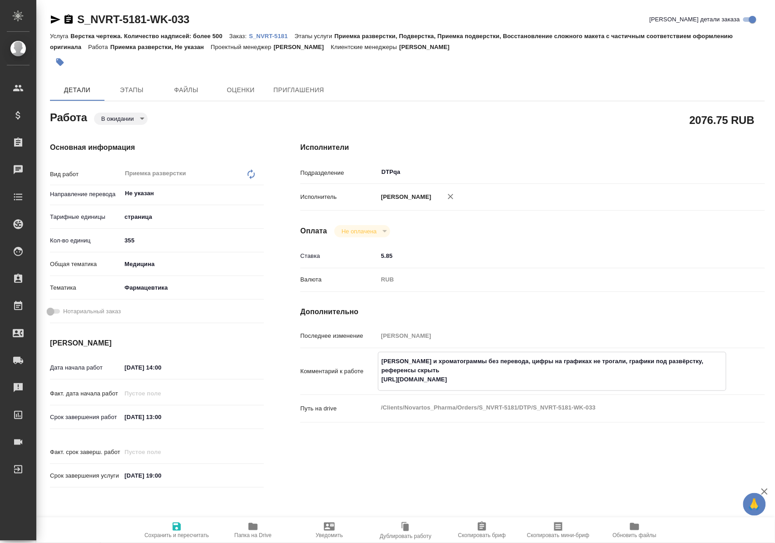
type textarea "x"
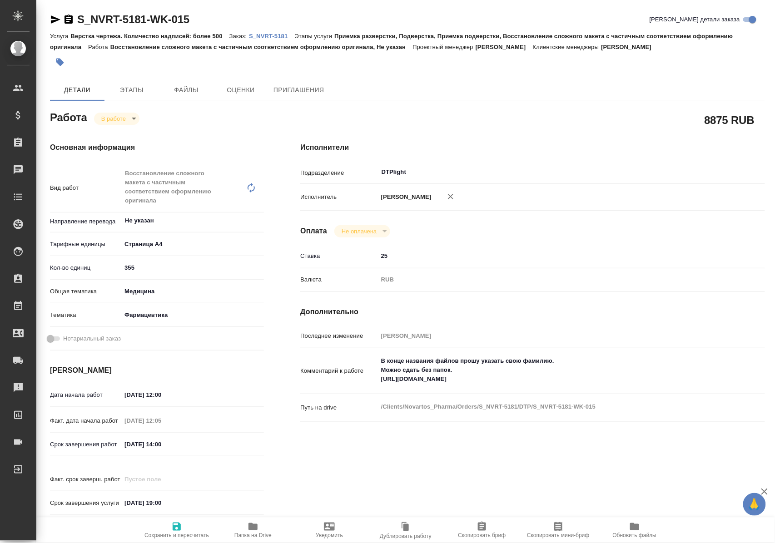
type textarea "x"
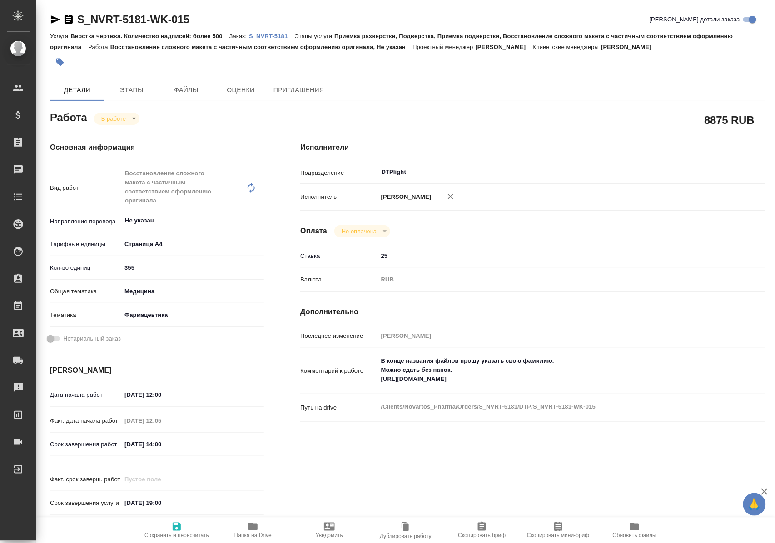
type textarea "x"
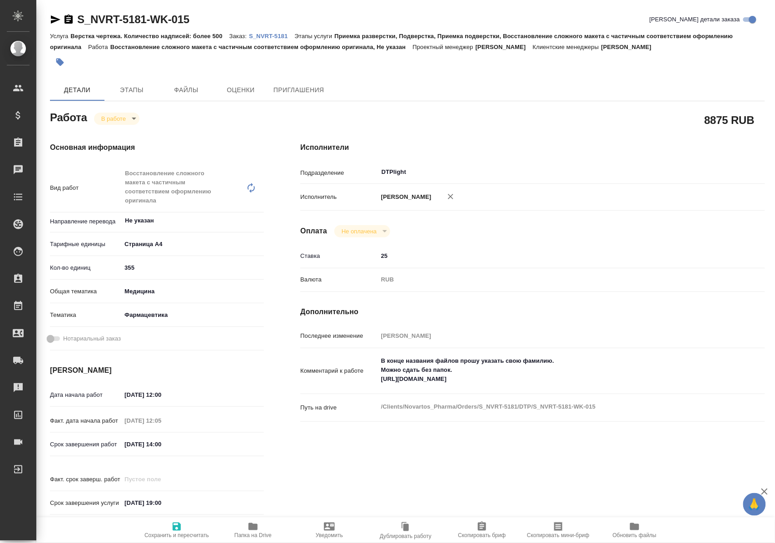
type textarea "x"
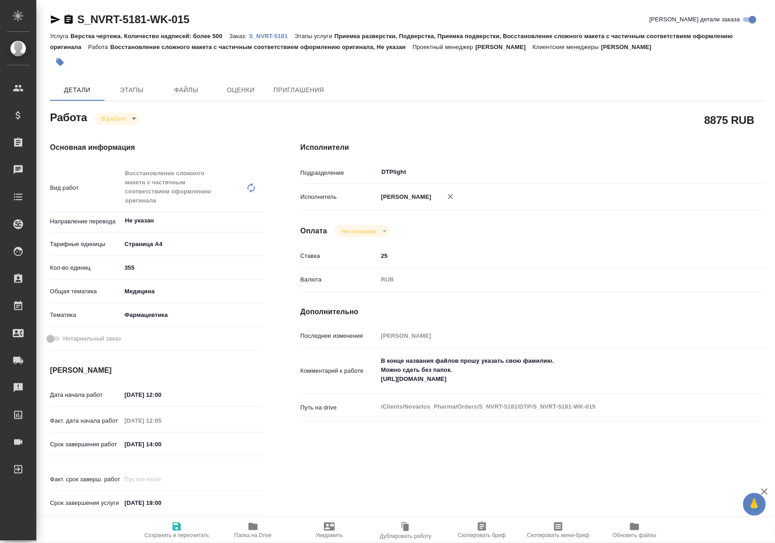
click at [51, 18] on icon "button" at bounding box center [56, 19] width 10 height 8
click at [255, 532] on span "Папка на Drive" at bounding box center [252, 535] width 37 height 6
click at [256, 531] on icon "button" at bounding box center [252, 526] width 11 height 11
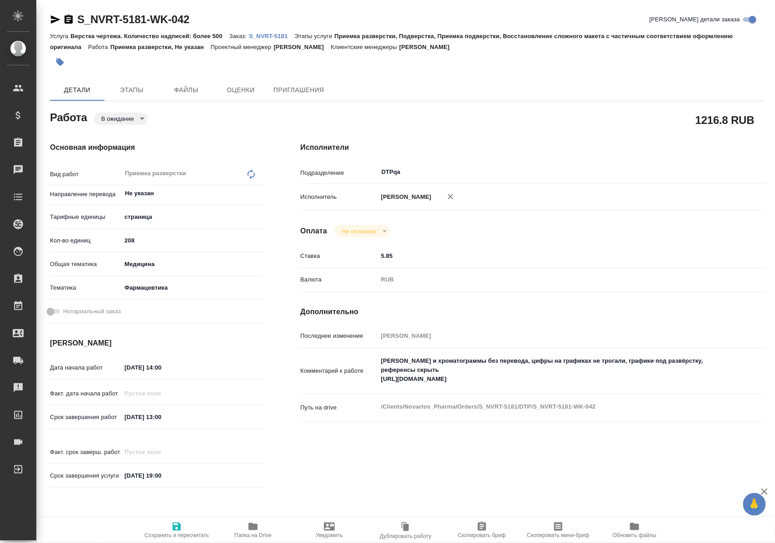
click at [140, 114] on body "🙏 .cls-1 fill:#fff; AWATERA [PERSON_NAME] Спецификации Заказы Чаты Todo Проекты…" at bounding box center [387, 271] width 775 height 543
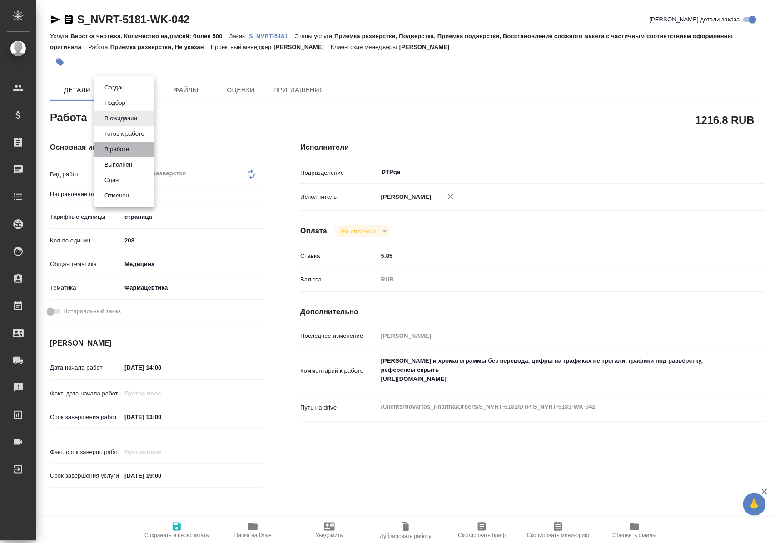
click at [134, 149] on li "В работе" at bounding box center [124, 149] width 60 height 15
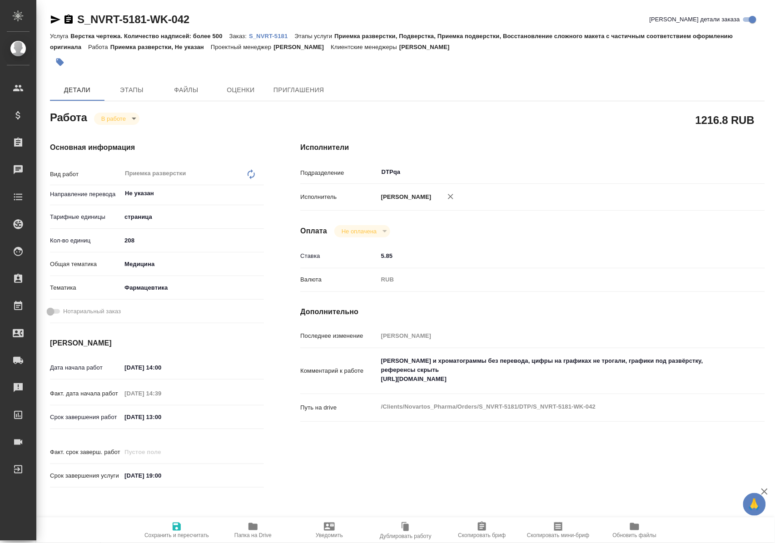
type textarea "x"
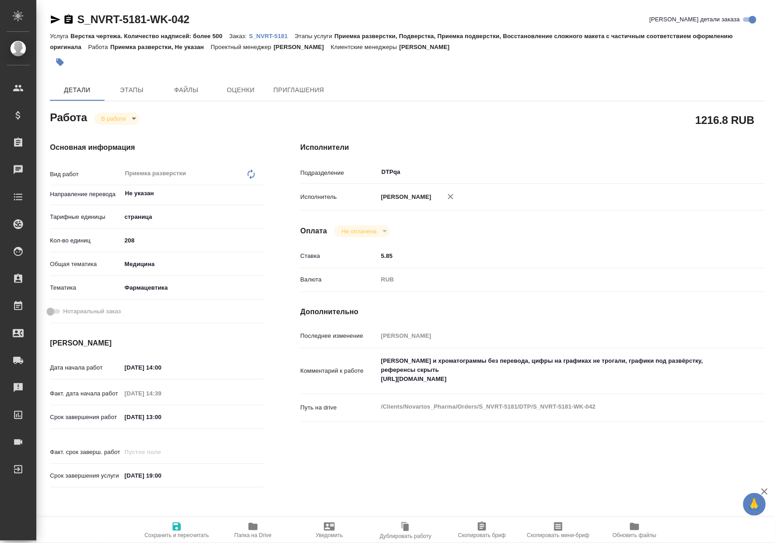
click at [177, 523] on icon "button" at bounding box center [177, 527] width 8 height 8
type textarea "x"
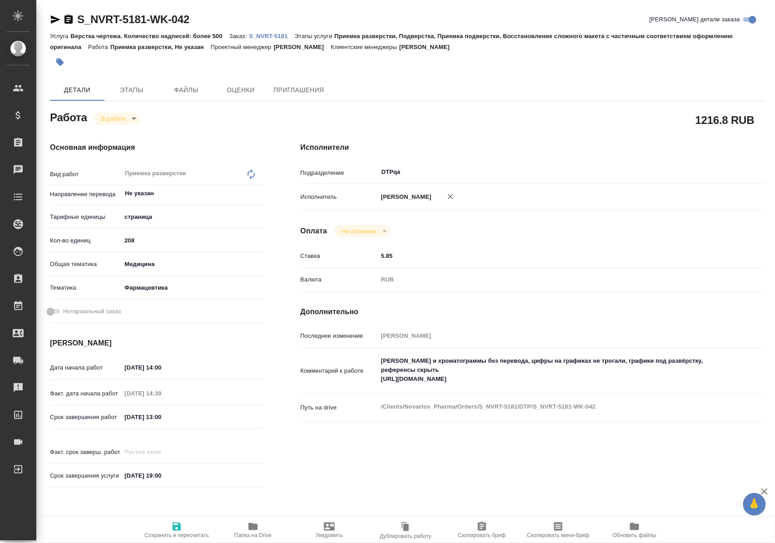
type textarea "x"
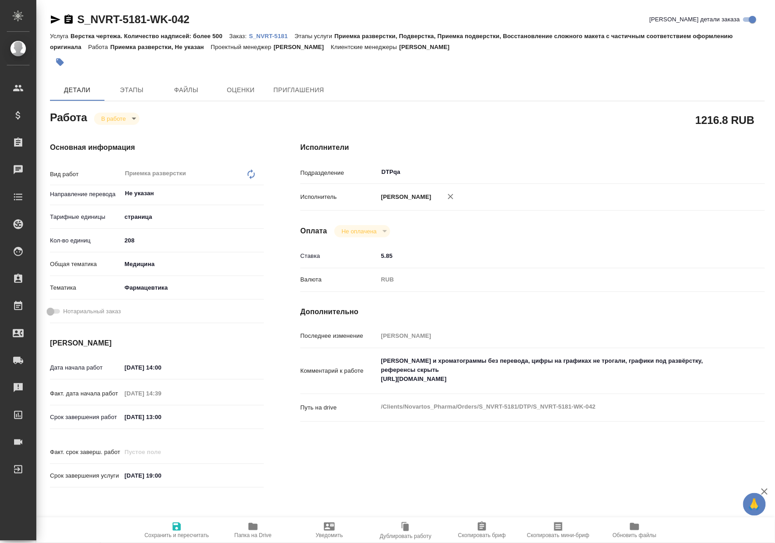
type textarea "x"
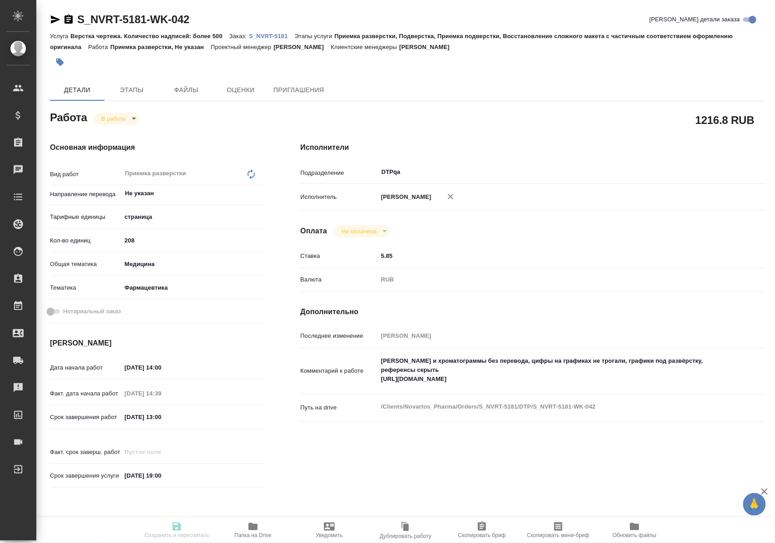
type textarea "x"
type input "inProgress"
type textarea "Приемка разверстки"
type textarea "x"
type input "Не указан"
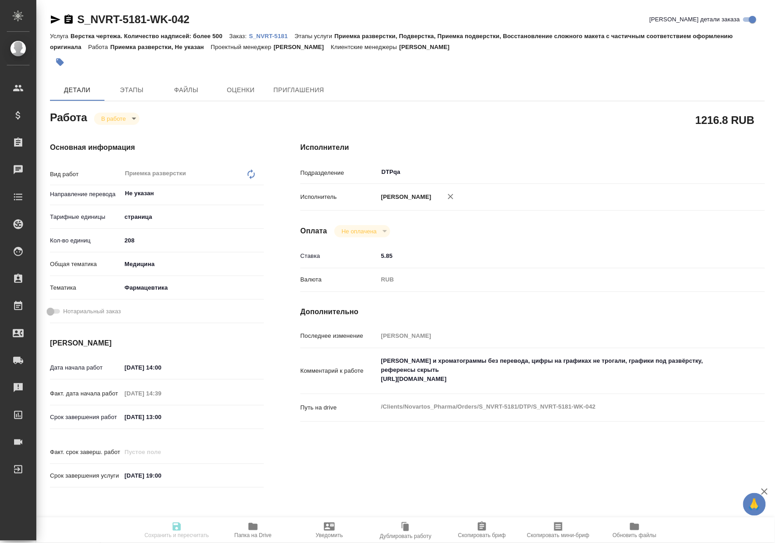
type input "5a8b1489cc6b4906c91bfdb2"
type input "208"
type input "med"
type input "6149832f2b7be24903fd7a82"
type input "[DATE] 14:00"
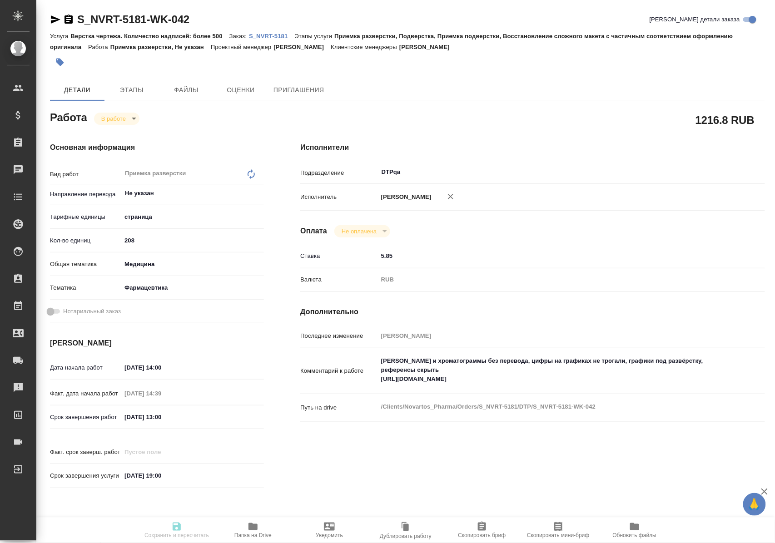
type input "[DATE] 14:39"
type input "[DATE] 13:00"
type input "[DATE] 19:00"
type input "DTPqa"
type input "notPayed"
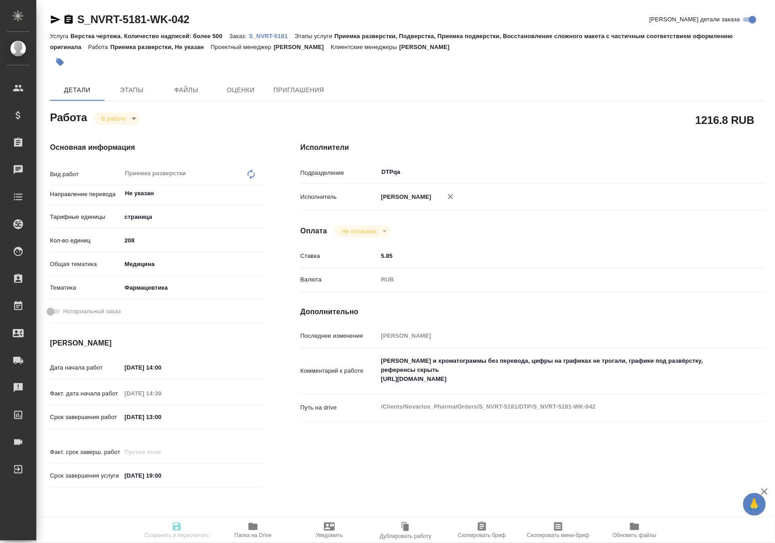
type input "5.85"
type input "RUB"
type input "[PERSON_NAME]"
type textarea "[PERSON_NAME] и хроматограммы без перевода, цифры на графиках не трогали, графи…"
type textarea "x"
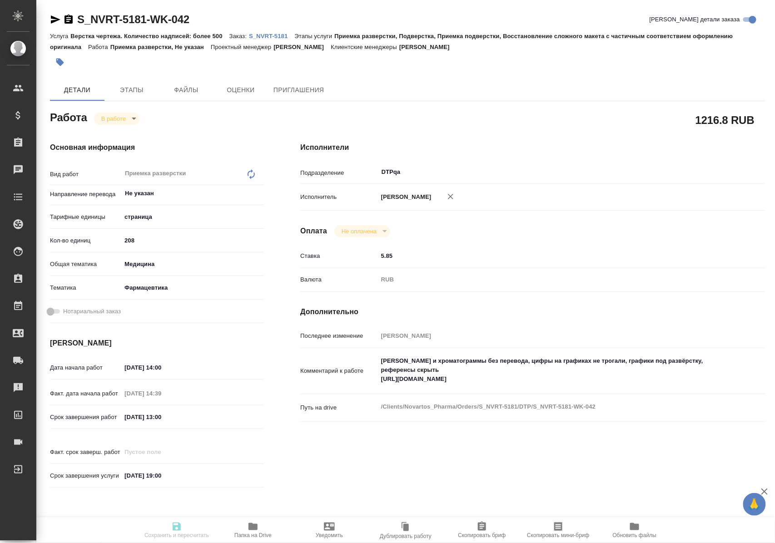
type textarea "/Clients/Novartos_Pharma/Orders/S_NVRT-5181/DTP/S_NVRT-5181-WK-042"
type textarea "x"
type input "S_NVRT-5181"
type input "Верстка чертежа. Количество надписей: более 500"
type input "Приемка разверстки, Подверстка, Приемка подверстки, Восстановление сложного мак…"
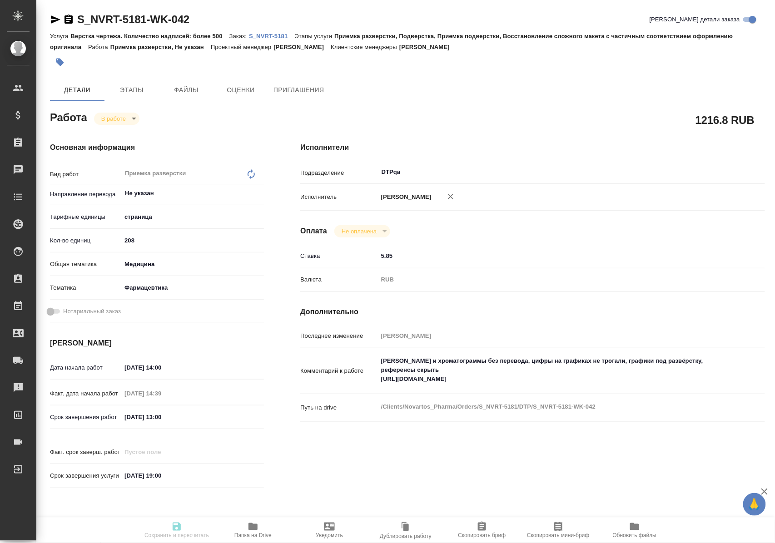
type input "Кабаргина Анна"
type input "Малофеева Екатерина"
type input "/Clients/Novartos_Pharma/Orders/S_NVRT-5181"
type textarea "x"
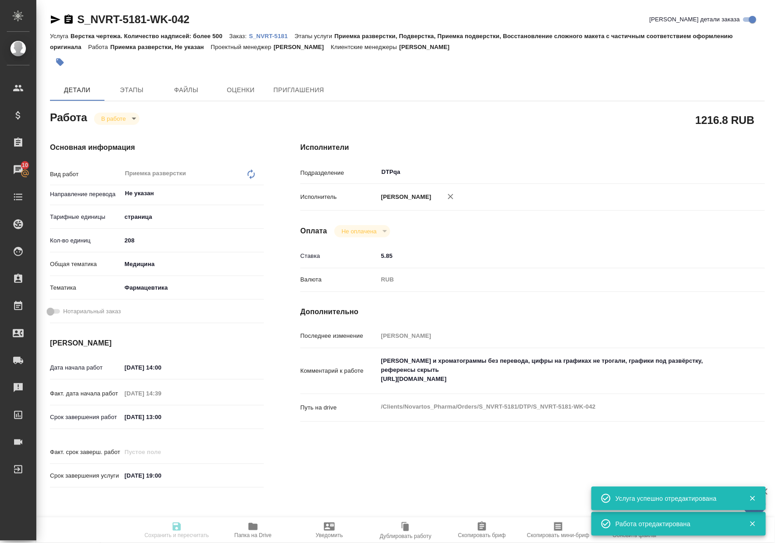
type textarea "x"
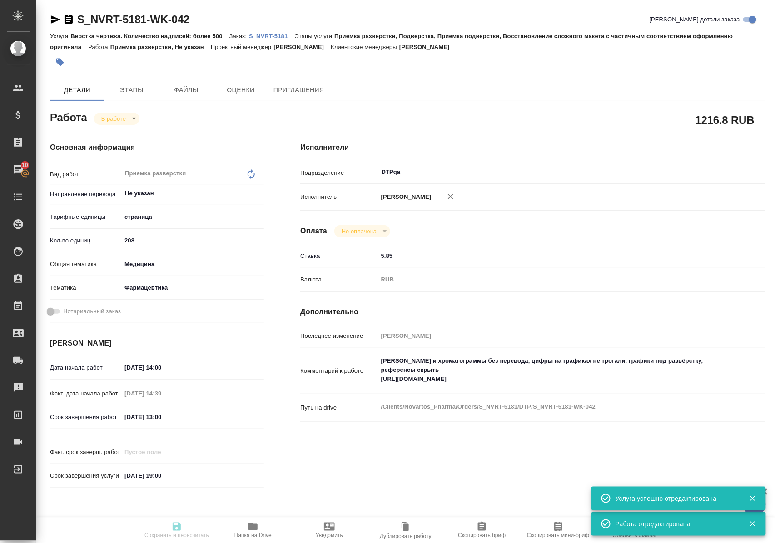
type textarea "x"
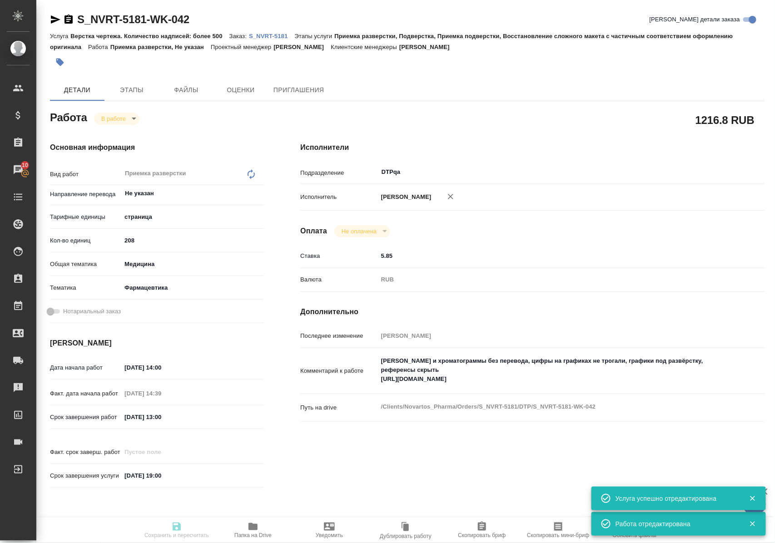
type input "inProgress"
type textarea "Приемка разверстки"
type textarea "x"
type input "Не указан"
type input "5a8b1489cc6b4906c91bfdb2"
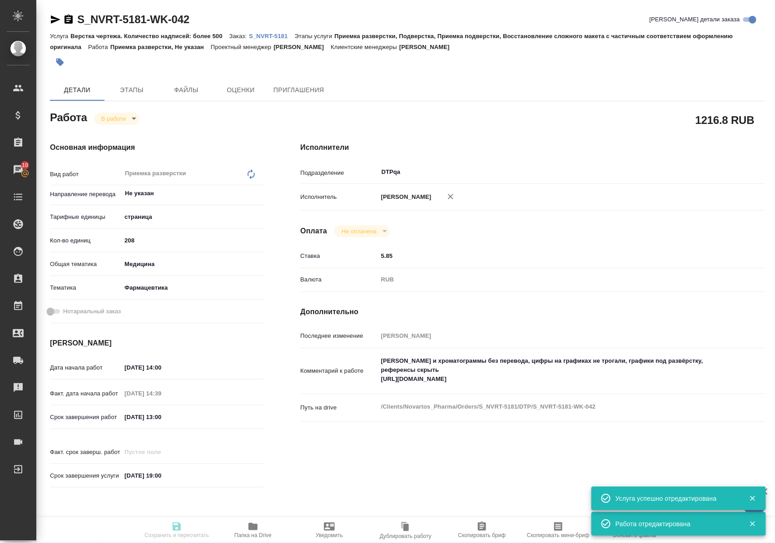
type input "208"
type input "med"
type input "6149832f2b7be24903fd7a82"
type input "16.09.2025 14:00"
type input "19.09.2025 14:39"
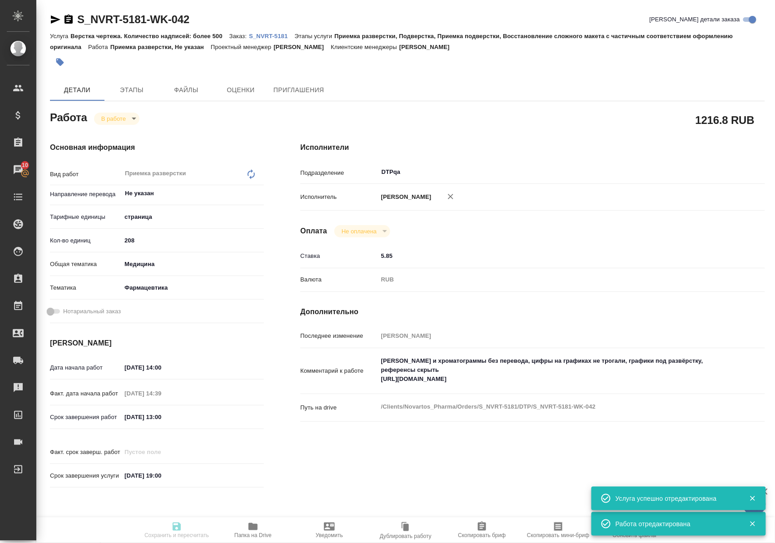
type input "18.09.2025 13:00"
type input "21.11.2025 19:00"
type input "DTPqa"
type input "notPayed"
type input "5.85"
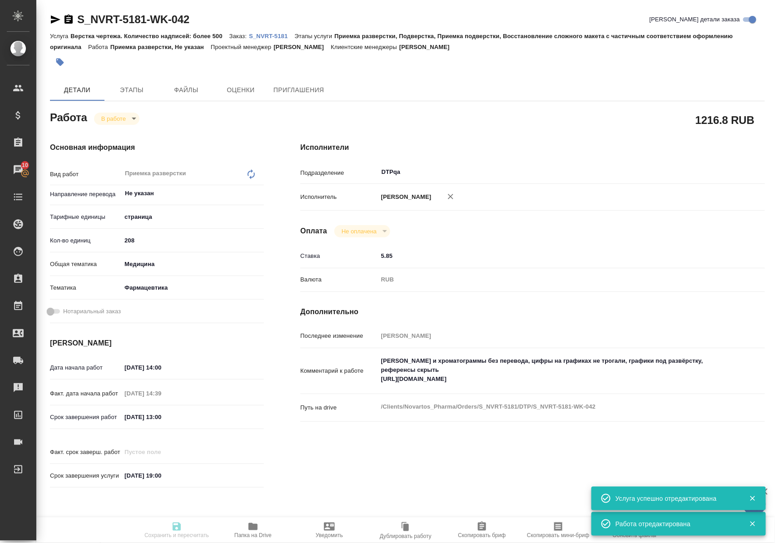
type input "RUB"
type input "[PERSON_NAME]"
type textarea "Скрины и хроматограммы без перевода, цифры на графиках не трогали, графики под …"
type textarea "x"
type textarea "/Clients/Novartos_Pharma/Orders/S_NVRT-5181/DTP/S_NVRT-5181-WK-042"
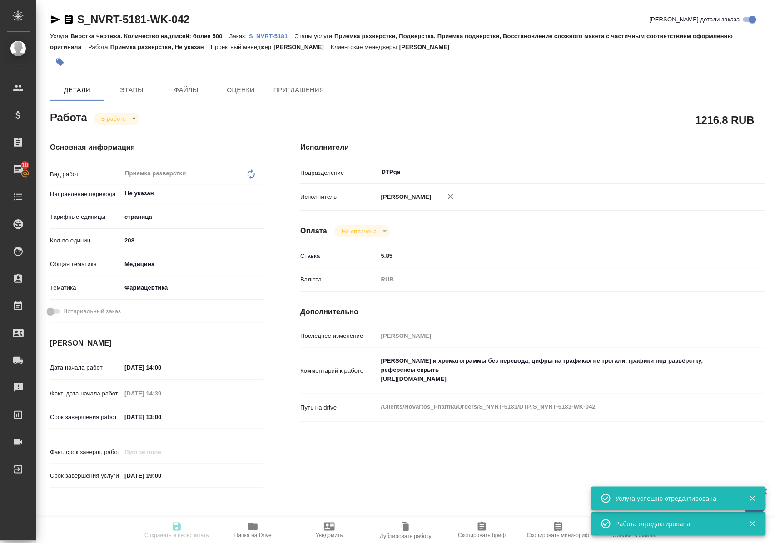
type textarea "x"
type input "S_NVRT-5181"
type input "Верстка чертежа. Количество надписей: более 500"
type input "Приемка разверстки, Подверстка, Приемка подверстки, Восстановление сложного мак…"
type input "Кабаргина Анна"
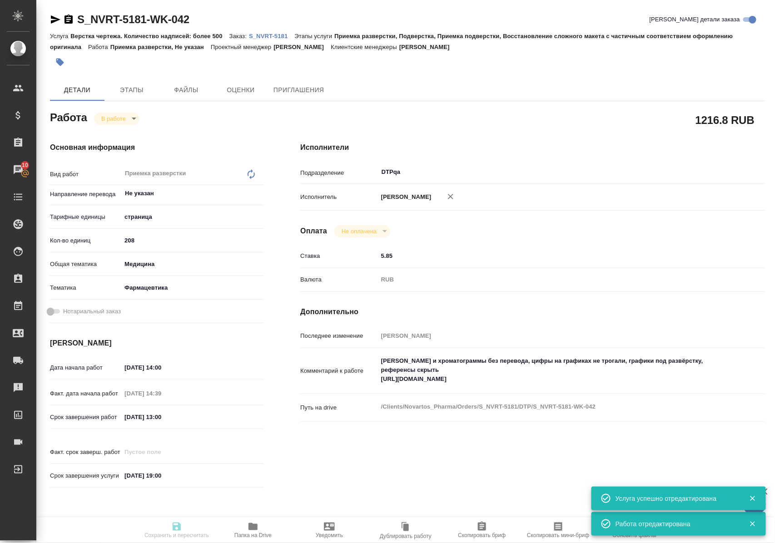
type input "Малофеева Екатерина"
type input "/Clients/Novartos_Pharma/Orders/S_NVRT-5181"
type textarea "x"
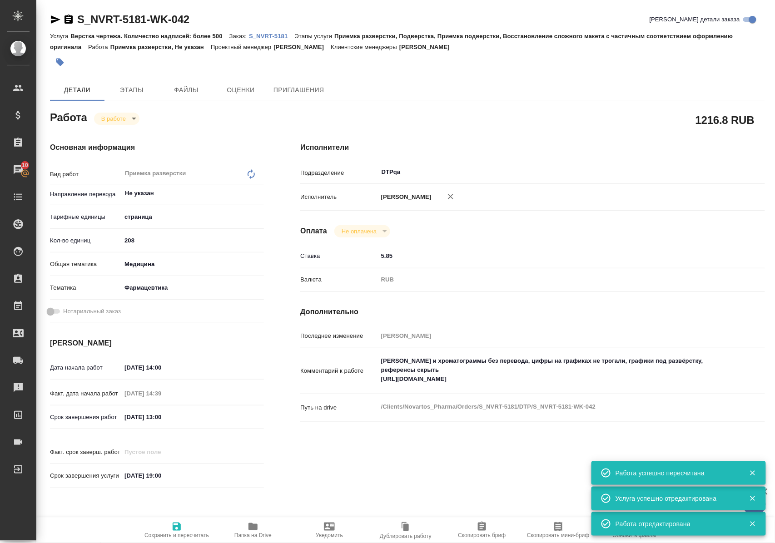
type textarea "x"
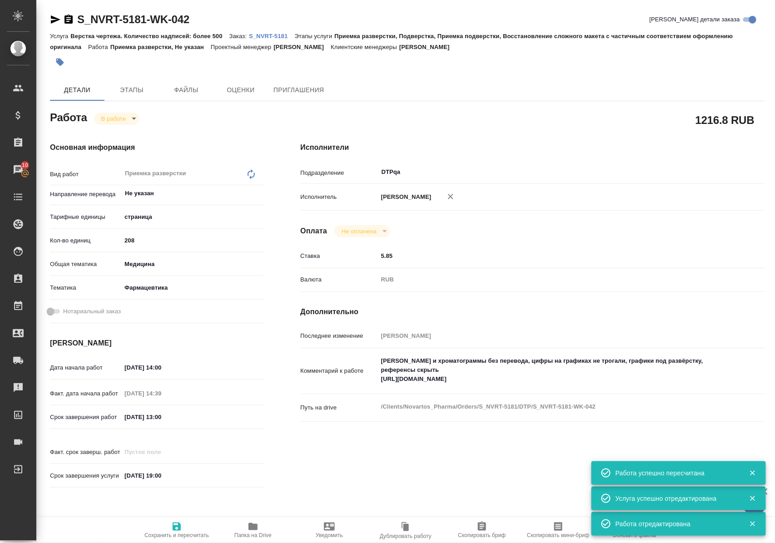
type textarea "x"
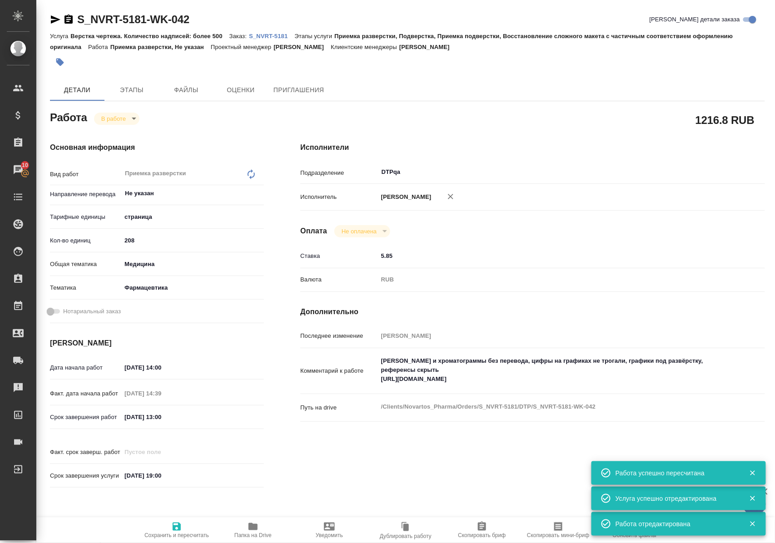
type textarea "x"
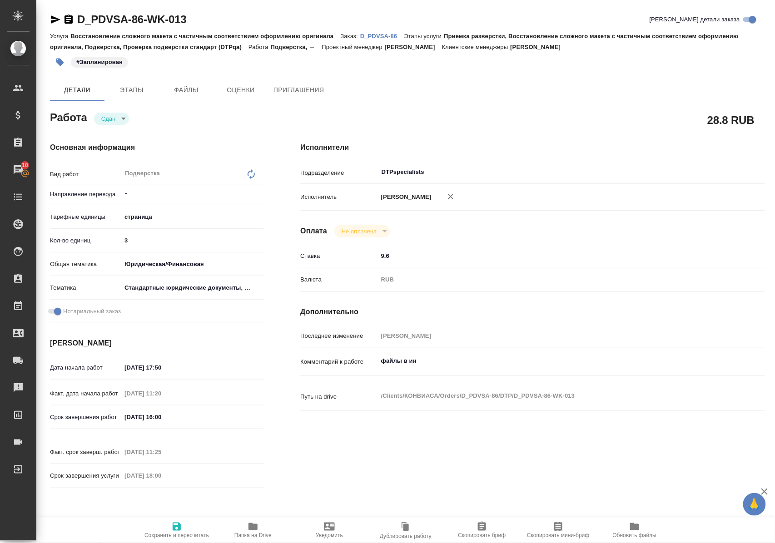
click at [247, 533] on span "Папка на Drive" at bounding box center [252, 535] width 37 height 6
click at [380, 38] on p "D_PDVSA-86" at bounding box center [382, 36] width 44 height 7
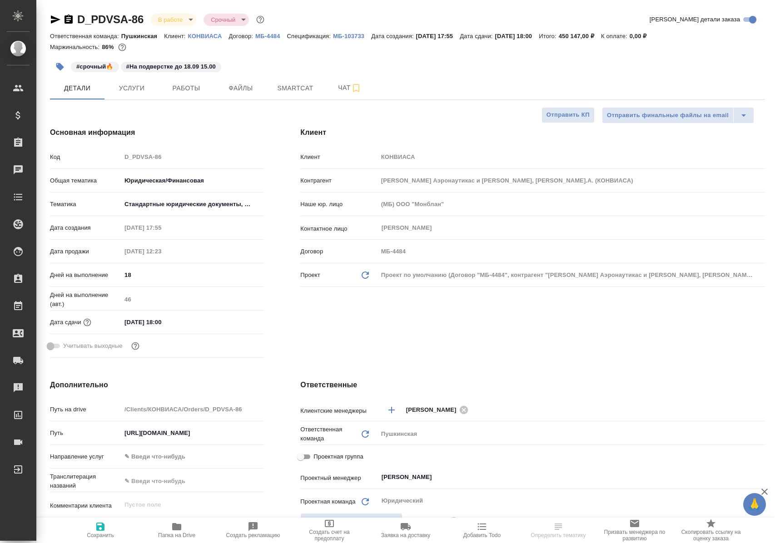
select select "RU"
click at [157, 88] on button "Услуги" at bounding box center [131, 88] width 54 height 23
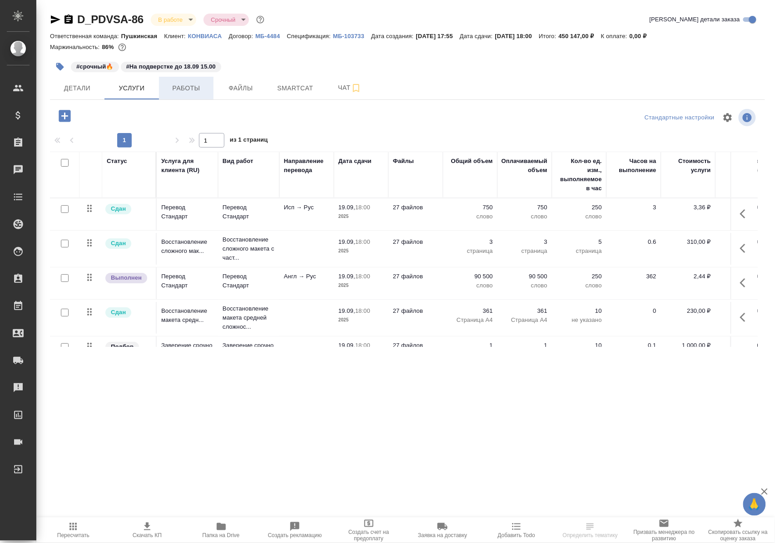
click at [176, 88] on span "Работы" at bounding box center [186, 88] width 44 height 11
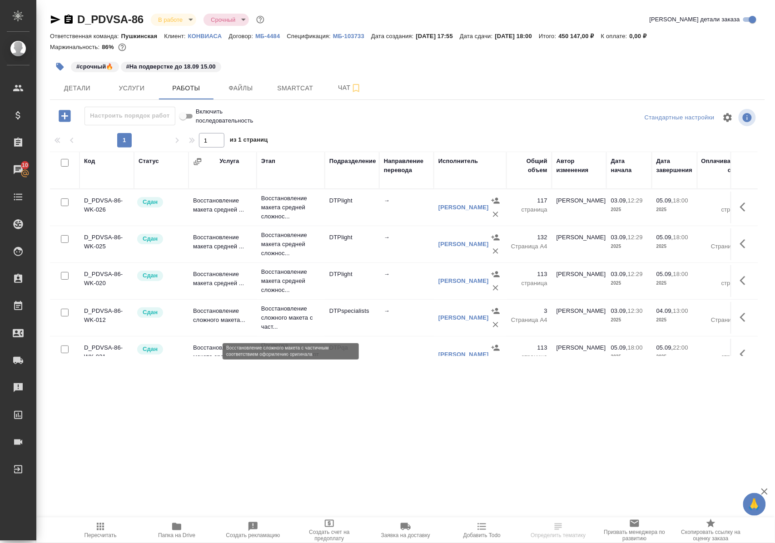
click at [287, 324] on p "Восстановление сложного макета с част..." at bounding box center [290, 317] width 59 height 27
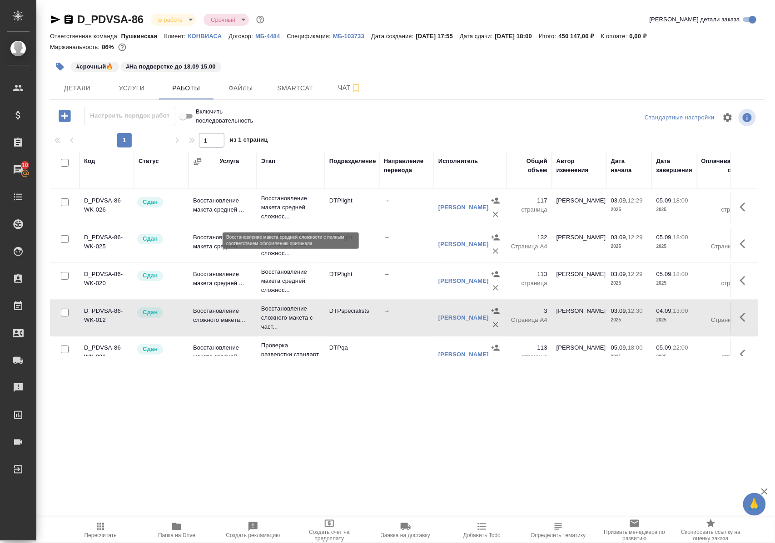
click at [286, 209] on p "Восстановление макета средней сложнос..." at bounding box center [290, 207] width 59 height 27
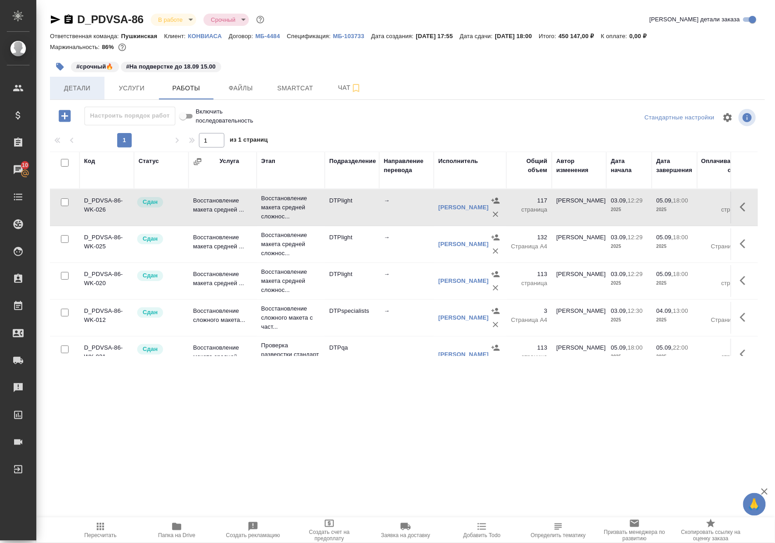
click at [80, 86] on span "Детали" at bounding box center [77, 88] width 44 height 11
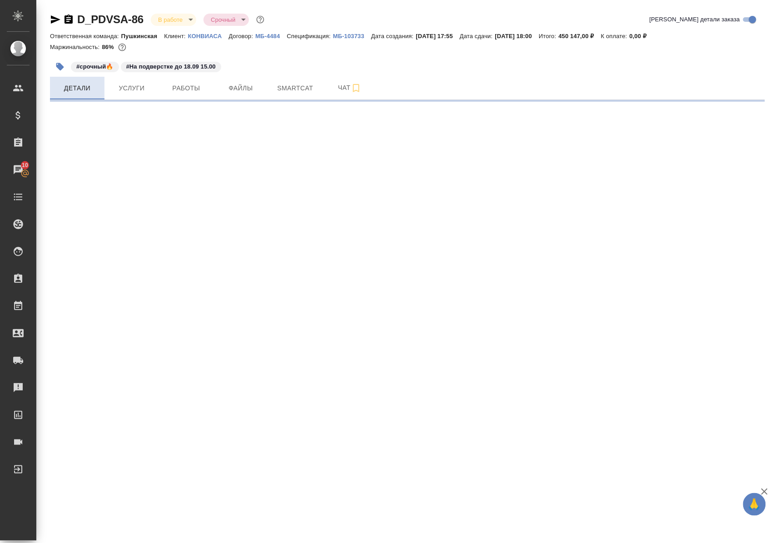
select select "RU"
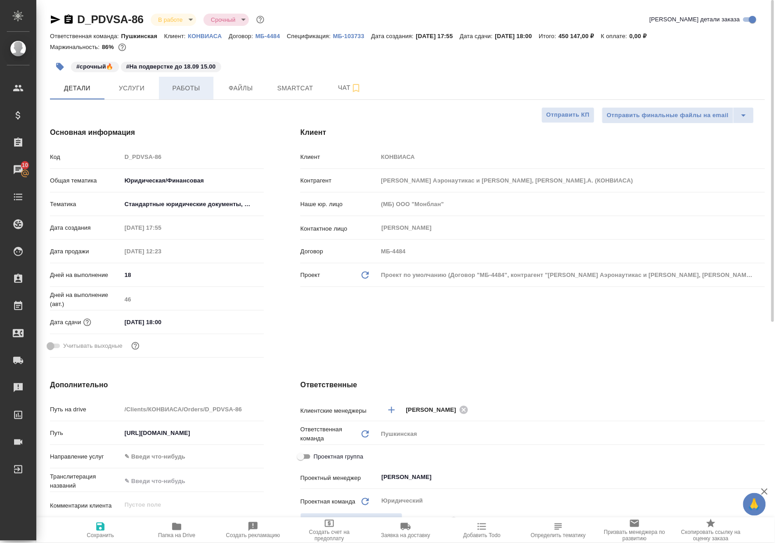
click at [189, 87] on span "Работы" at bounding box center [186, 88] width 44 height 11
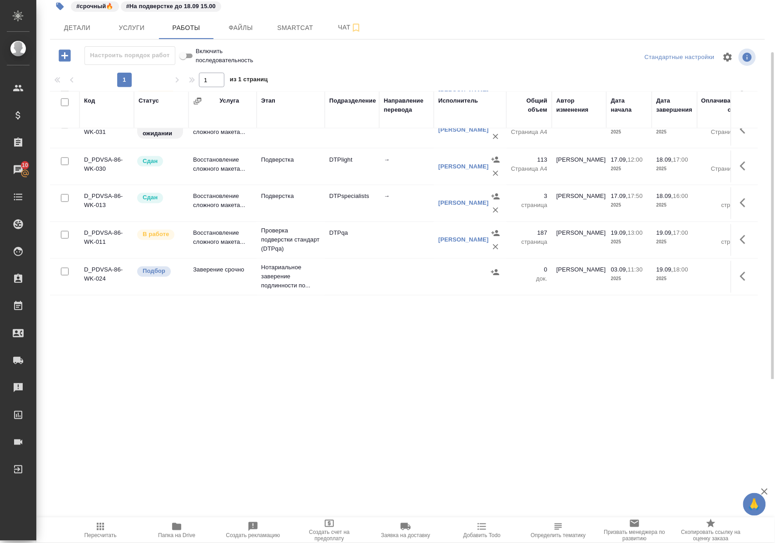
scroll to position [456, 0]
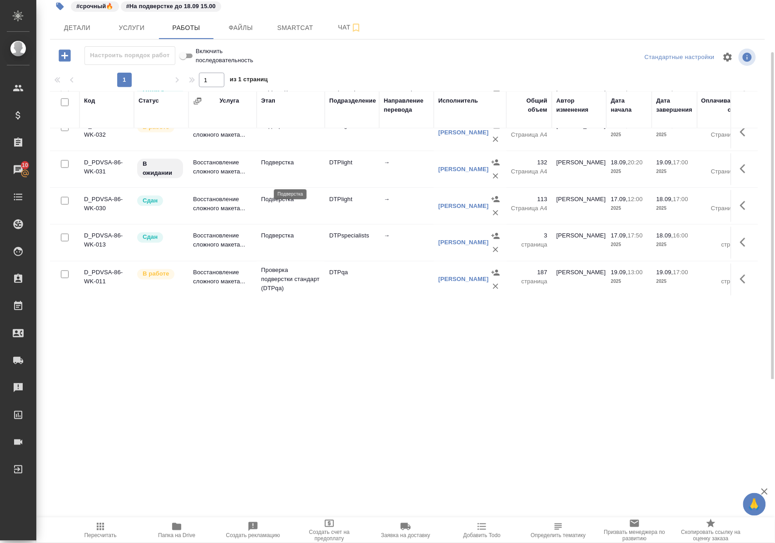
click at [281, 167] on p "Подверстка" at bounding box center [290, 162] width 59 height 9
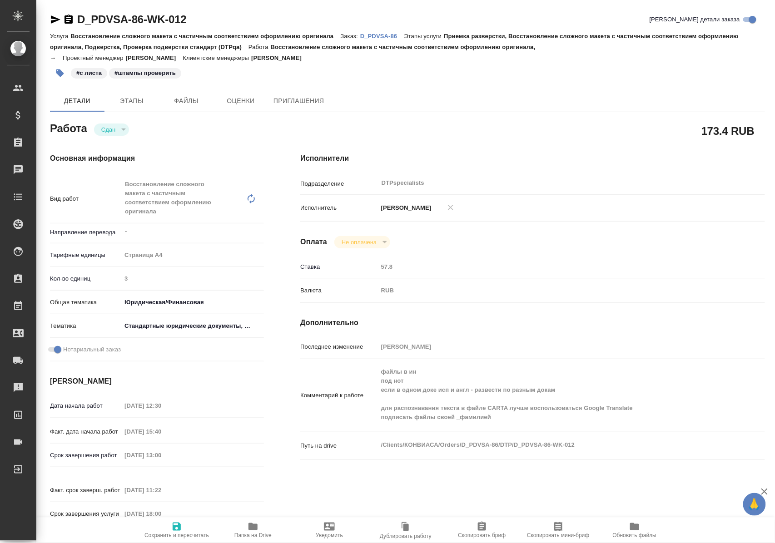
click at [249, 532] on span "Папка на Drive" at bounding box center [252, 535] width 37 height 6
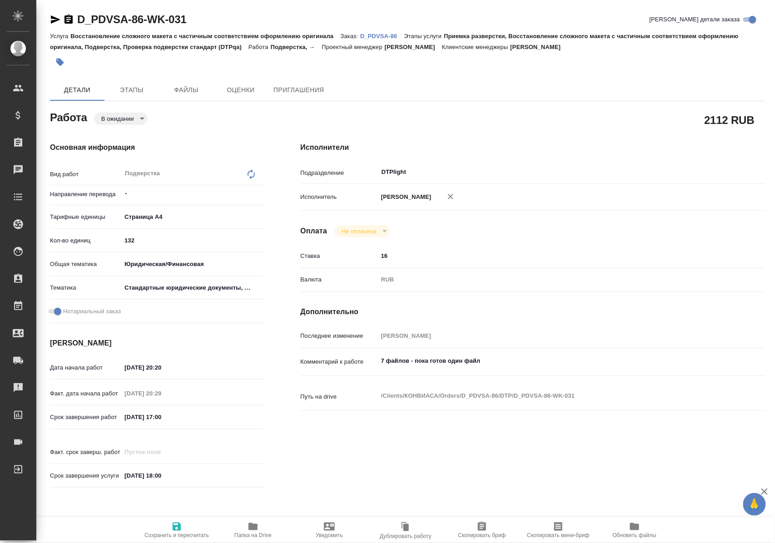
click at [254, 529] on icon "button" at bounding box center [252, 526] width 9 height 7
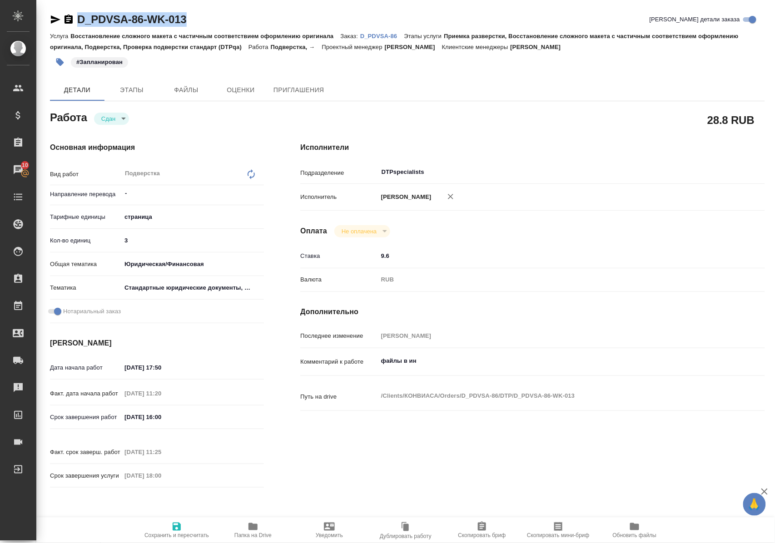
drag, startPoint x: 180, startPoint y: 21, endPoint x: 78, endPoint y: 25, distance: 101.8
click at [78, 25] on div "D_PDVSA-86-WK-013 Кратко детали заказа" at bounding box center [407, 19] width 715 height 15
copy link "D_PDVSA-86-WK-013"
click at [387, 35] on p "D_PDVSA-86" at bounding box center [382, 36] width 44 height 7
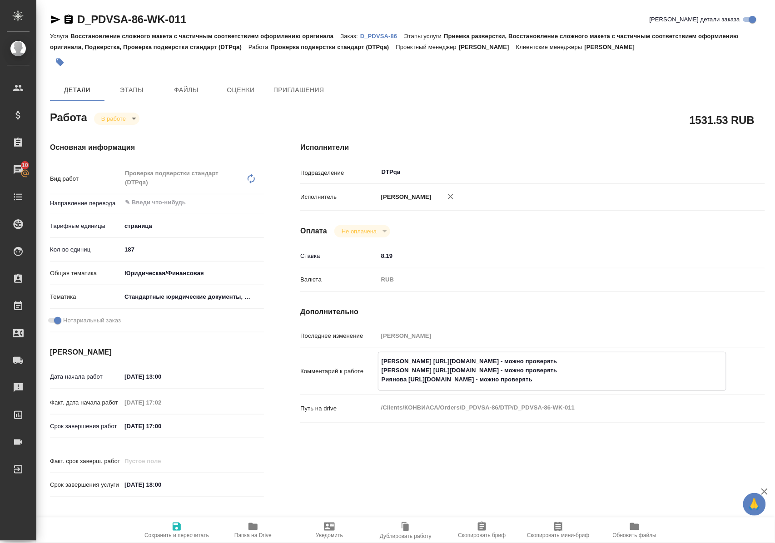
click at [652, 380] on textarea "Васильева https://tera.awatera.com/Work/68c910bbe6d63090f319f83b/ - можно прове…" at bounding box center [551, 371] width 347 height 34
type textarea "Васильева https://tera.awatera.com/Work/68c910bbe6d63090f319f83b/ - можно прове…"
click at [175, 524] on icon "button" at bounding box center [177, 527] width 8 height 8
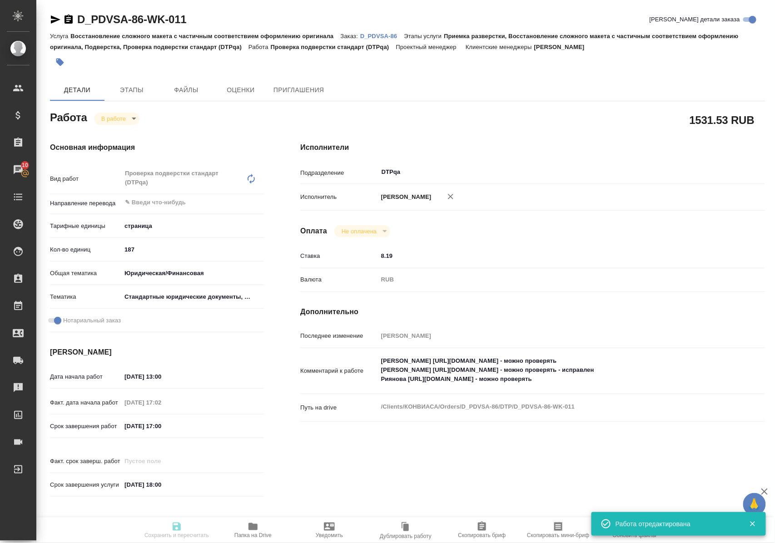
type input "inProgress"
type input "5a8b1489cc6b4906c91bfdb2"
type input "187"
type input "yr-fn"
type input "5f647205b73bc97568ca66bf"
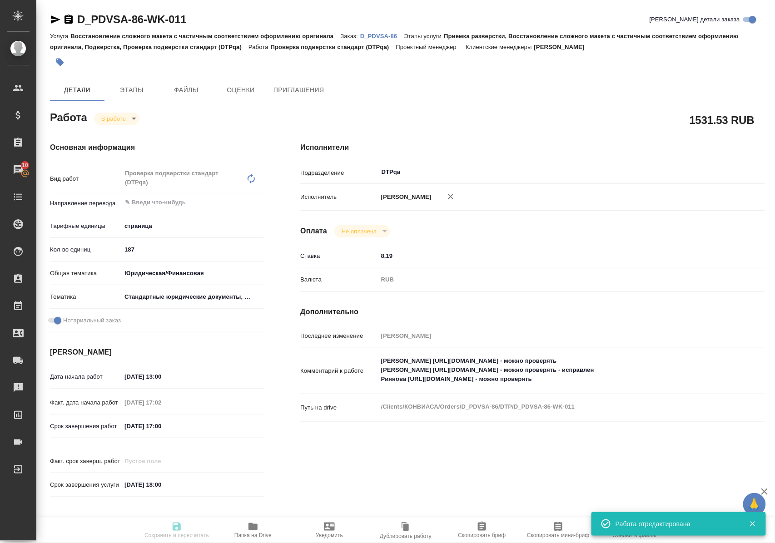
checkbox input "true"
type input "19.09.2025 13:00"
type input "18.09.2025 17:02"
type input "19.09.2025 17:00"
type input "[DATE] 18:00"
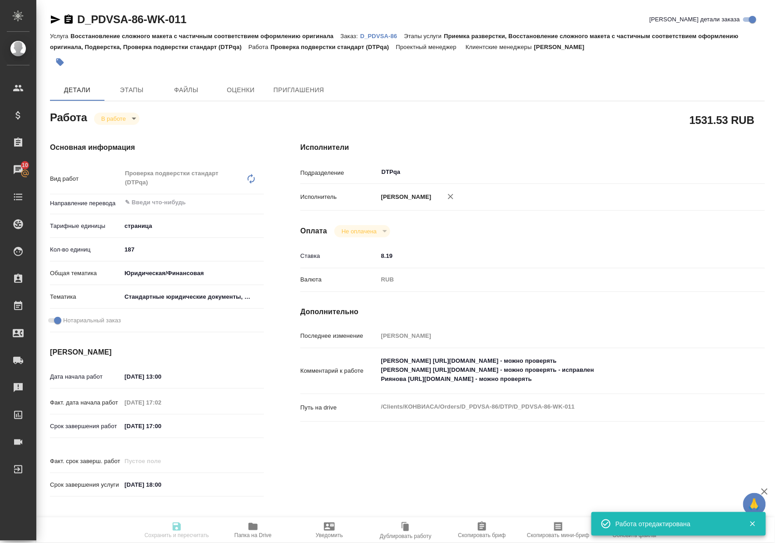
type input "DTPqa"
type input "notPayed"
type input "8.19"
type input "RUB"
type input "[PERSON_NAME]"
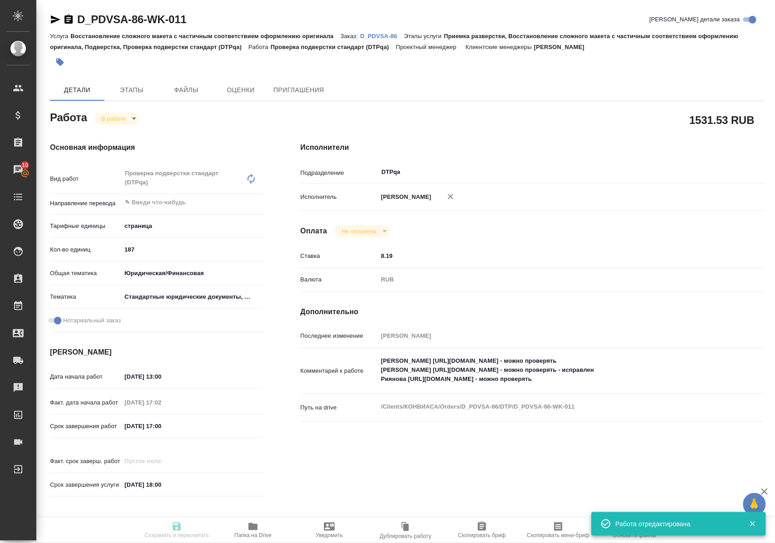
type input "D_PDVSA-86"
type input "Восстановление сложного макета с частичным соответствием оформлению оригинала"
type input "Приемка разверстки, Восстановление сложного макета с частичным соответствием оф…"
type input "[PERSON_NAME]"
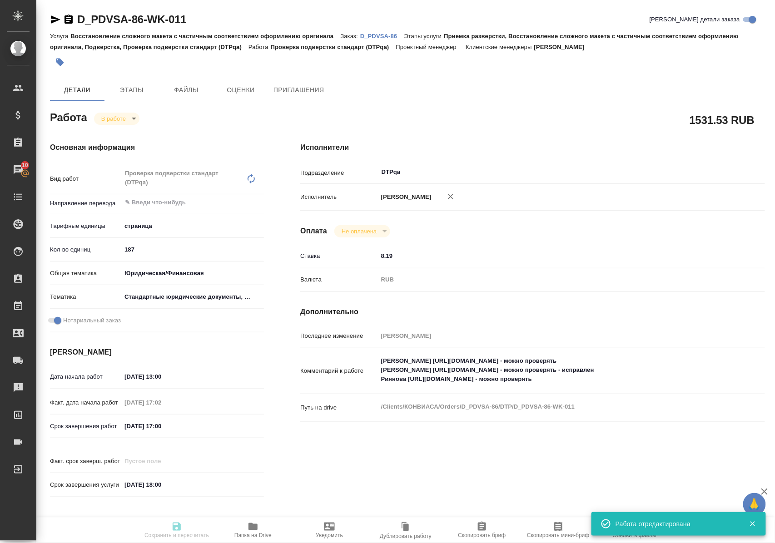
type input "/Clients/КОНВИАСА/Orders/D_PDVSA-86"
type input "[URL][DOMAIN_NAME]"
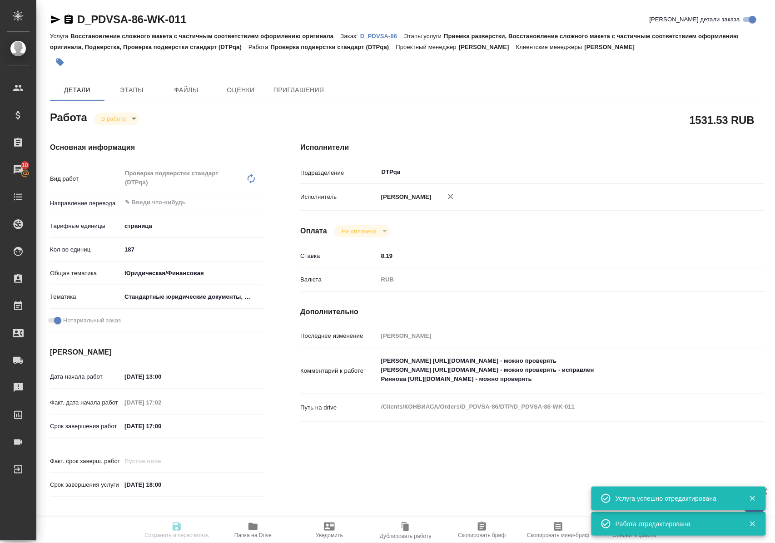
type input "inProgress"
type input "5a8b1489cc6b4906c91bfdb2"
type input "187"
type input "yr-fn"
type input "5f647205b73bc97568ca66bf"
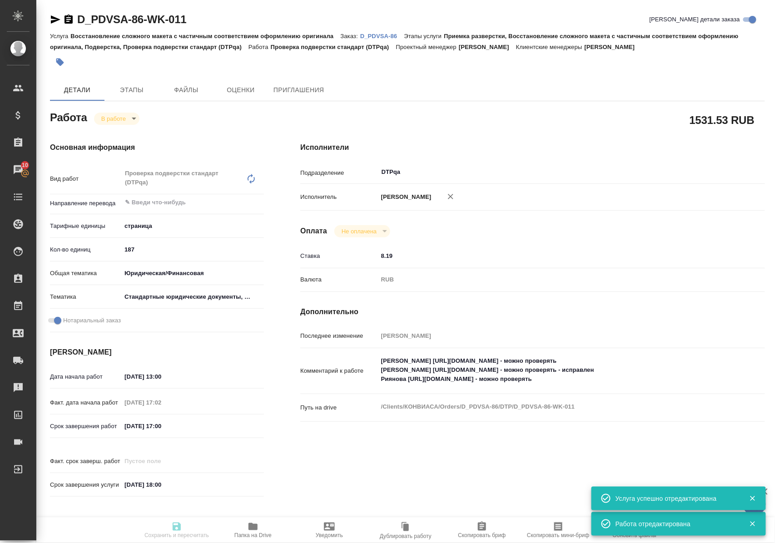
checkbox input "true"
type input "19.09.2025 13:00"
type input "18.09.2025 17:02"
type input "19.09.2025 17:00"
type input "[DATE] 18:00"
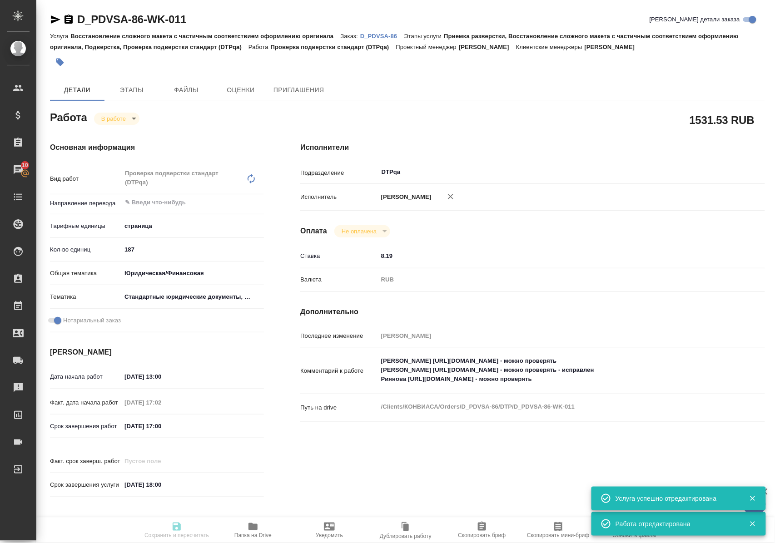
type input "DTPqa"
type input "notPayed"
type input "8.19"
type input "RUB"
type input "[PERSON_NAME]"
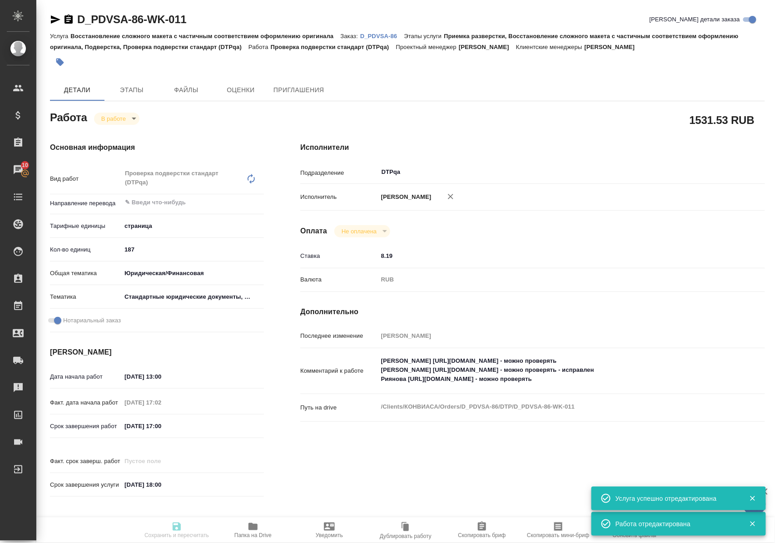
type input "D_PDVSA-86"
type input "Восстановление сложного макета с частичным соответствием оформлению оригинала"
type input "Приемка разверстки, Восстановление сложного макета с частичным соответствием оф…"
type input "[PERSON_NAME]"
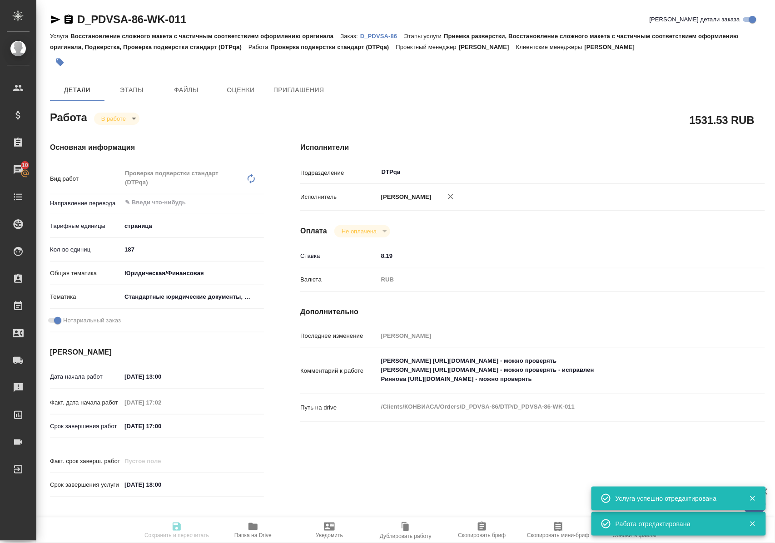
type input "/Clients/КОНВИАСА/Orders/D_PDVSA-86"
type input "https://drive.awatera.com/s/KfeF5z53tSZyD6n"
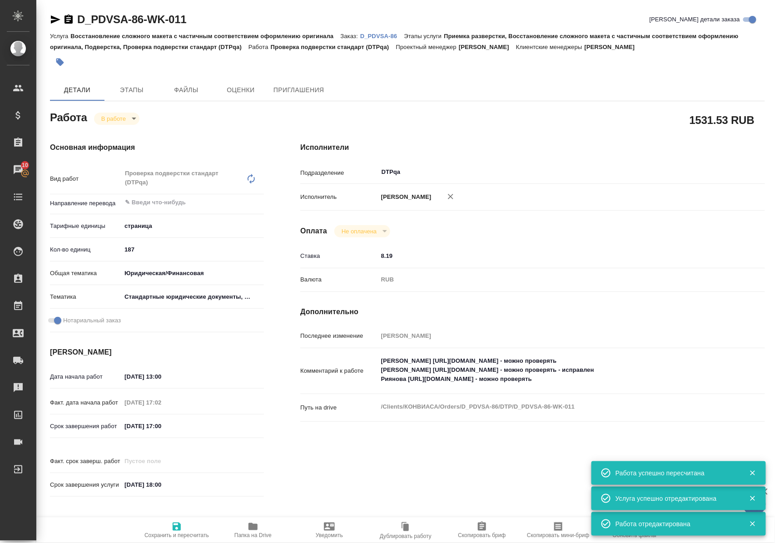
click at [251, 529] on icon "button" at bounding box center [252, 526] width 9 height 7
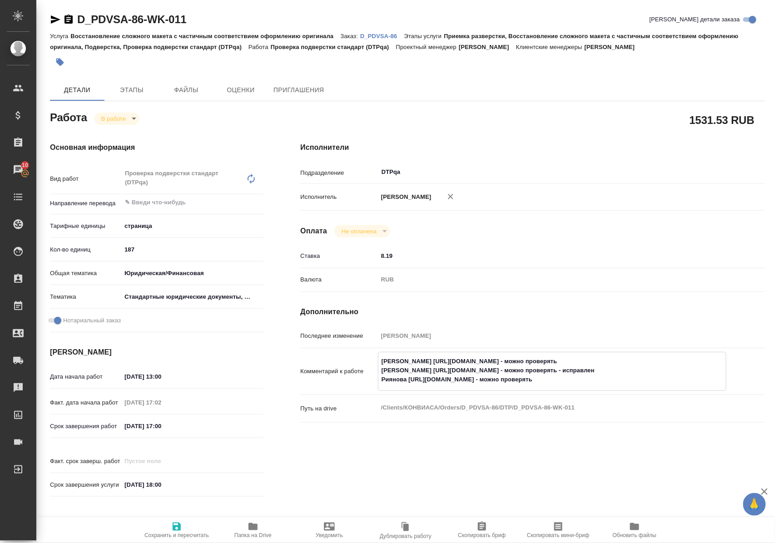
drag, startPoint x: 415, startPoint y: 370, endPoint x: 598, endPoint y: 369, distance: 182.5
click at [598, 369] on textarea "Васильева https://tera.awatera.com/Work/68c910bbe6d63090f319f83b/ - можно прове…" at bounding box center [551, 371] width 347 height 34
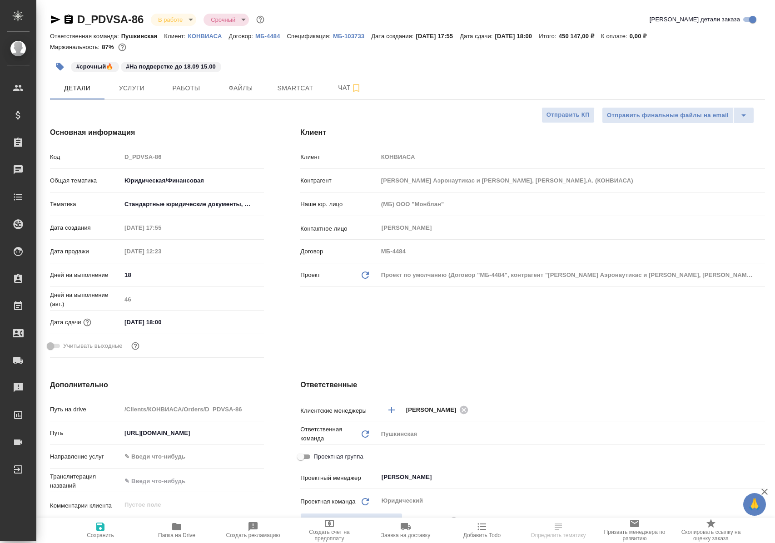
select select "RU"
click at [177, 93] on span "Работы" at bounding box center [186, 88] width 44 height 11
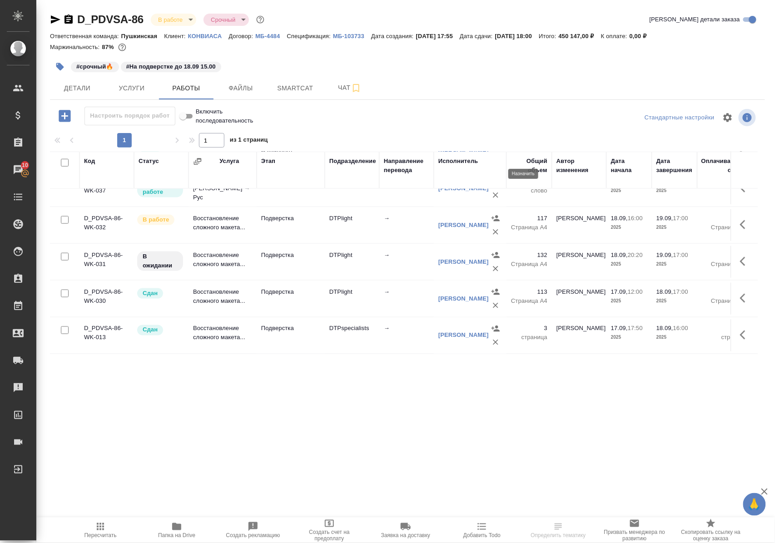
scroll to position [484, 0]
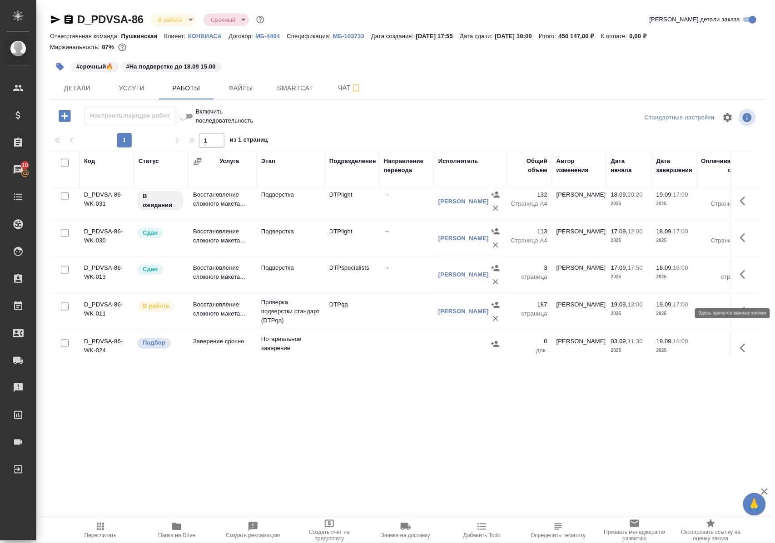
click at [740, 280] on icon "button" at bounding box center [745, 274] width 11 height 11
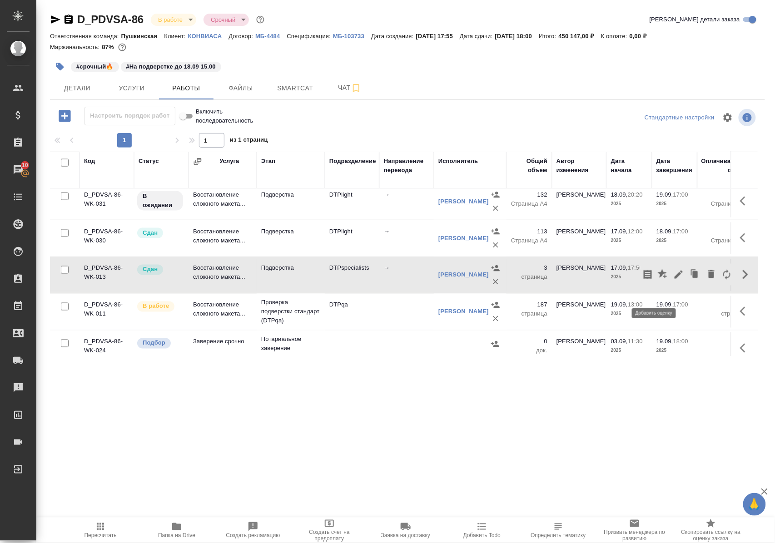
click at [657, 280] on icon "button" at bounding box center [662, 274] width 11 height 11
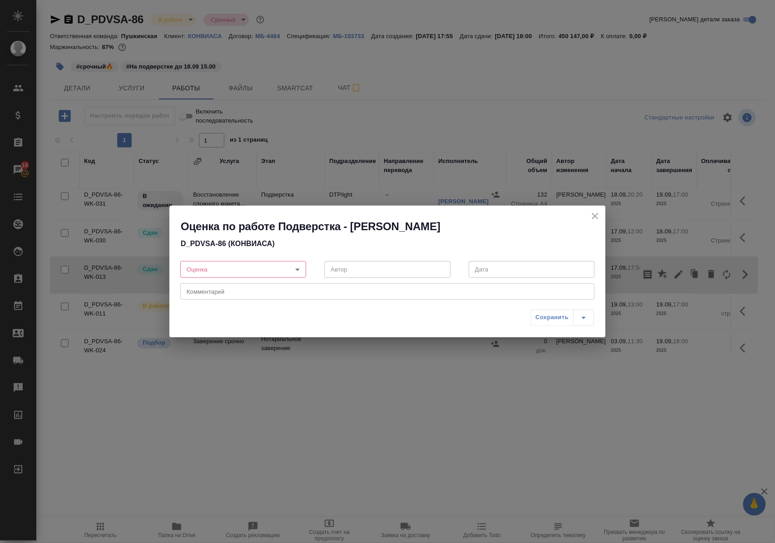
click at [297, 271] on body "🙏 .cls-1 fill:#fff; AWATERA Polushina Alena Клиенты Спецификации Заказы 10 Чаты…" at bounding box center [387, 271] width 775 height 543
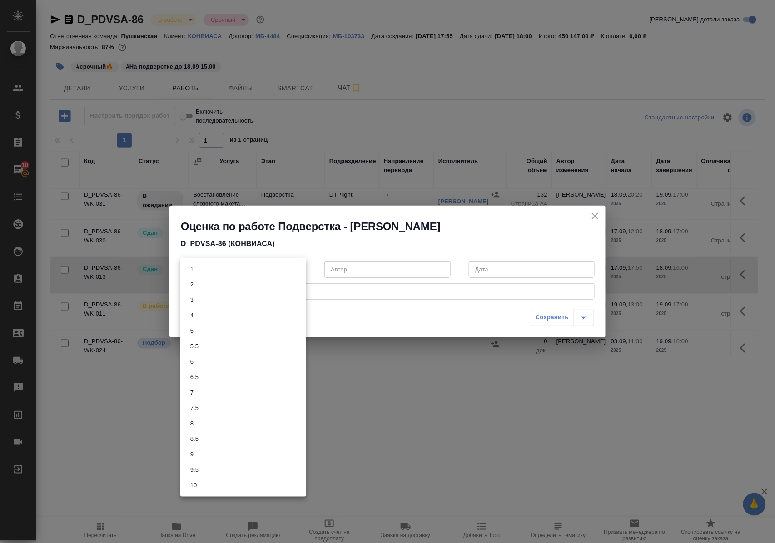
click at [201, 470] on button "9.5" at bounding box center [195, 470] width 14 height 10
type input "9.5"
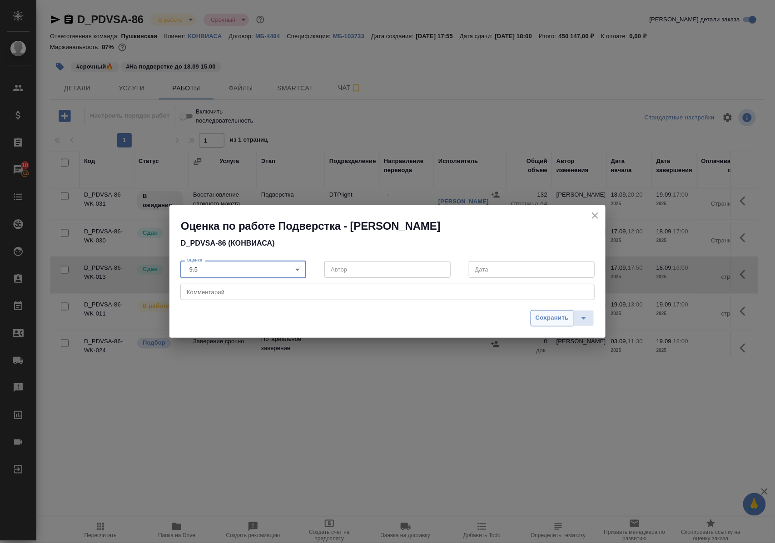
click at [551, 314] on span "Сохранить" at bounding box center [551, 318] width 33 height 10
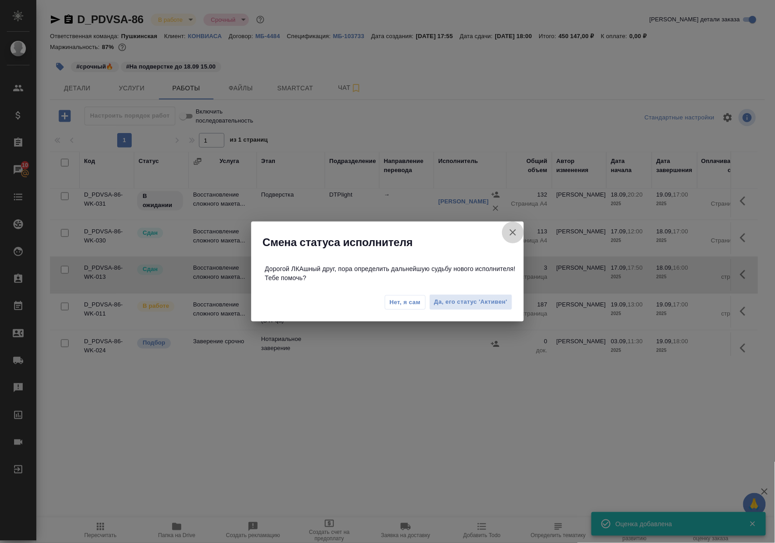
click at [510, 232] on icon "button" at bounding box center [512, 232] width 11 height 11
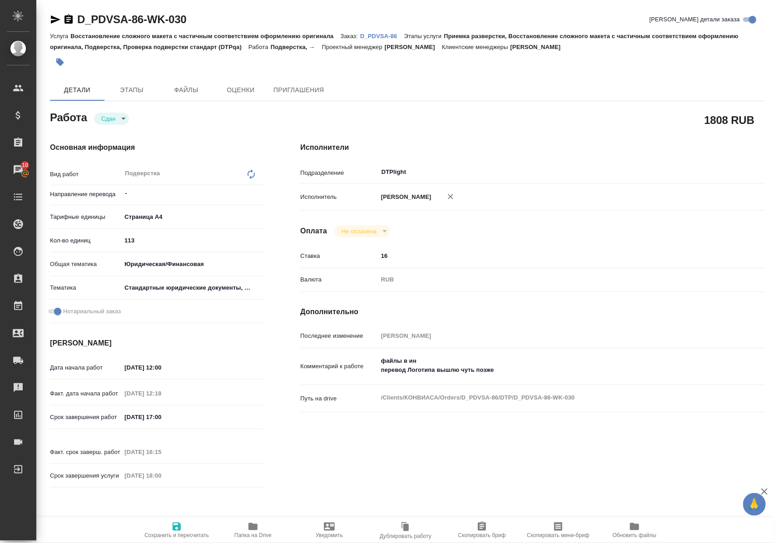
click at [257, 531] on icon "button" at bounding box center [252, 526] width 11 height 11
click at [390, 32] on link "D_PDVSA-86" at bounding box center [382, 36] width 44 height 8
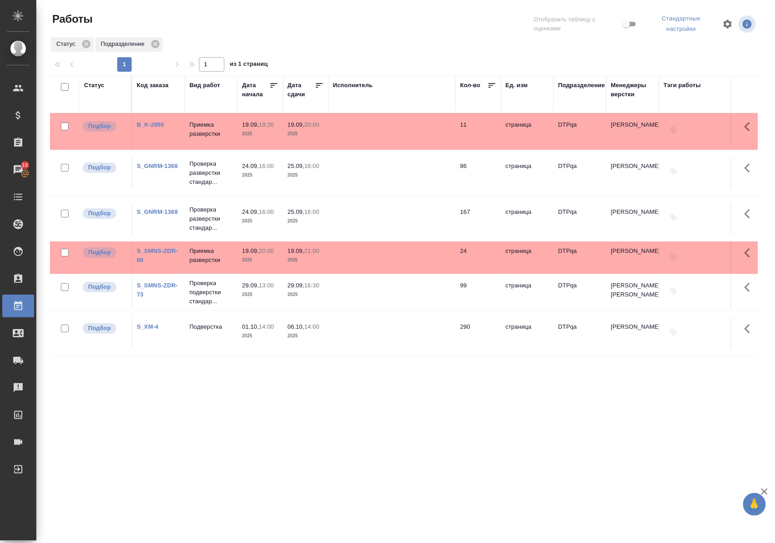
click at [155, 128] on link "B_K-2855" at bounding box center [150, 124] width 27 height 7
click at [406, 470] on div ".cls-1 fill:#fff; AWATERA Polushina Alena Клиенты Спецификации Заказы 10 Чаты T…" at bounding box center [387, 271] width 775 height 543
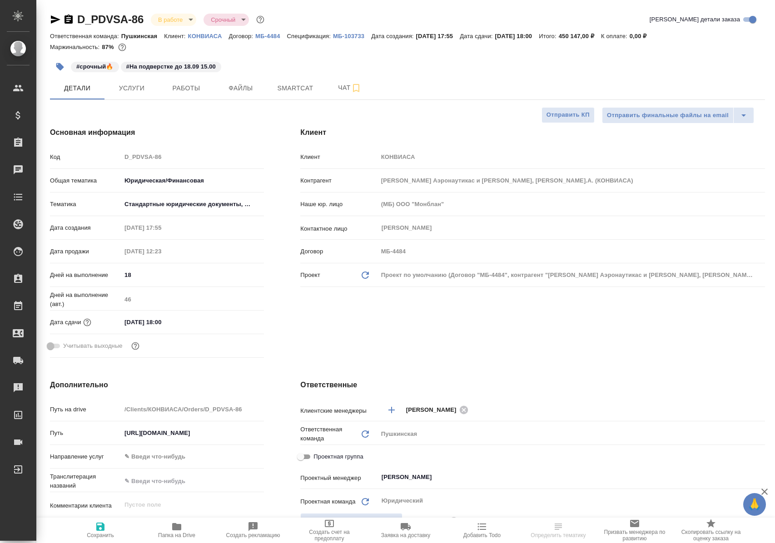
select select "RU"
click at [199, 88] on span "Работы" at bounding box center [186, 88] width 44 height 11
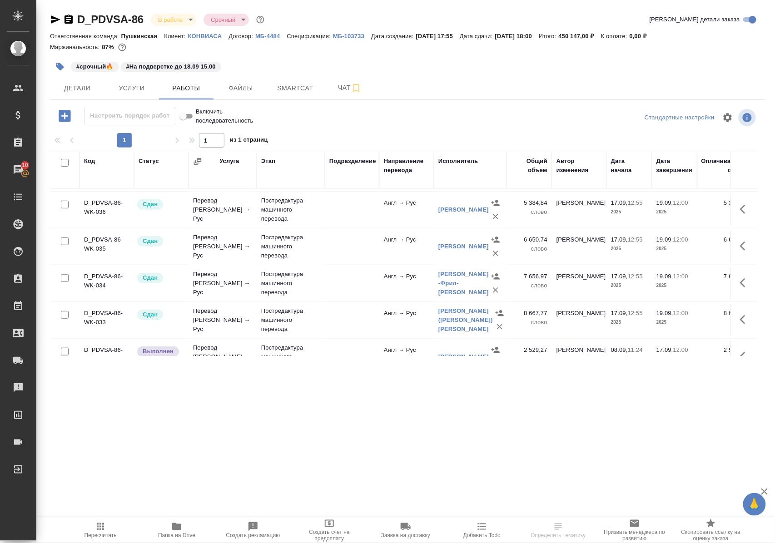
scroll to position [60, 0]
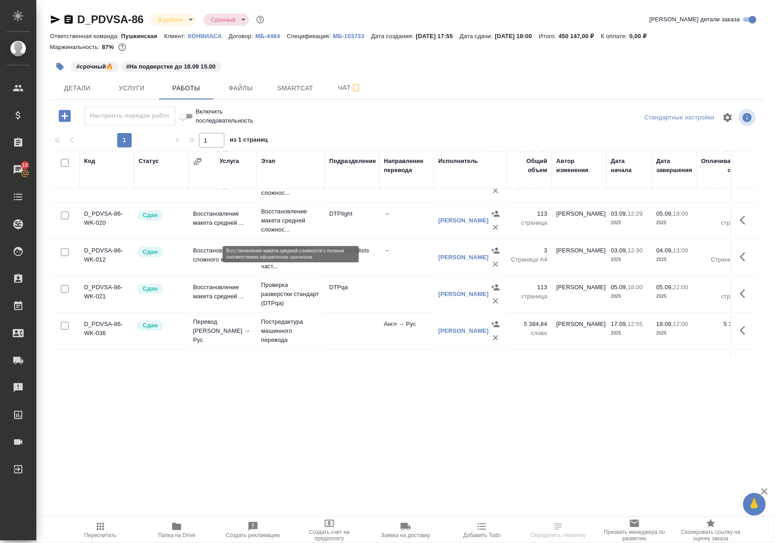
click at [263, 224] on p "Восстановление макета средней сложнос..." at bounding box center [290, 220] width 59 height 27
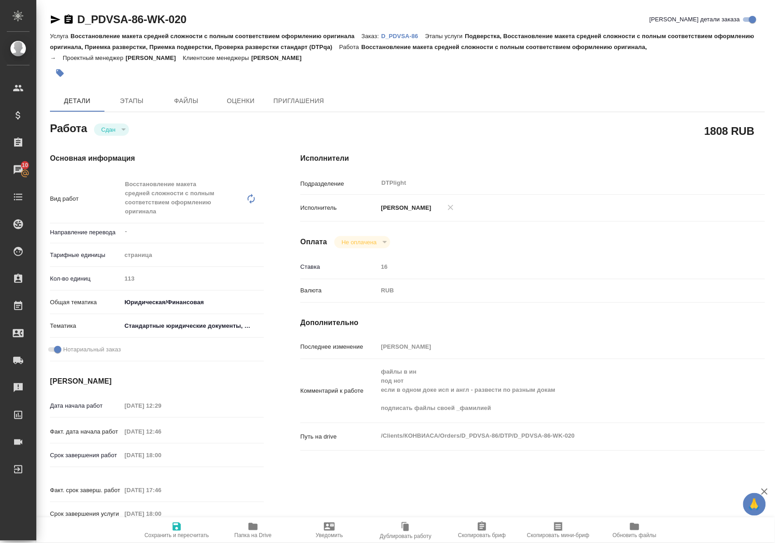
click at [253, 527] on icon "button" at bounding box center [252, 526] width 9 height 7
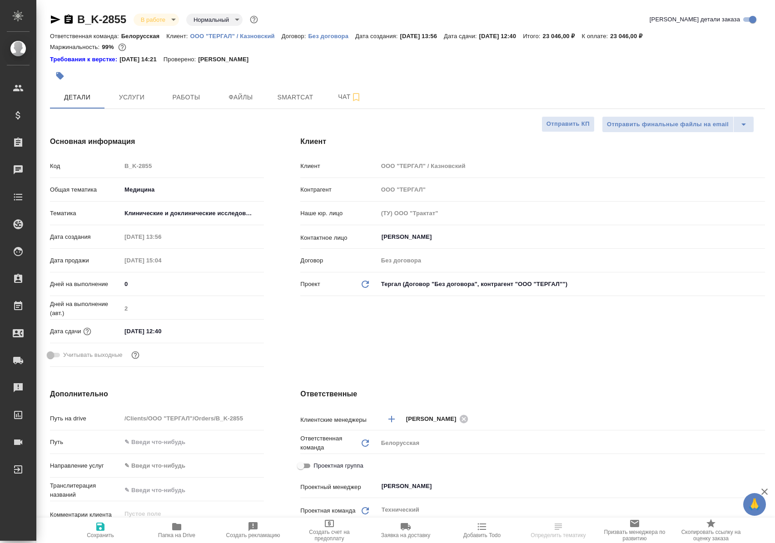
select select "RU"
click at [200, 99] on span "Работы" at bounding box center [186, 97] width 44 height 11
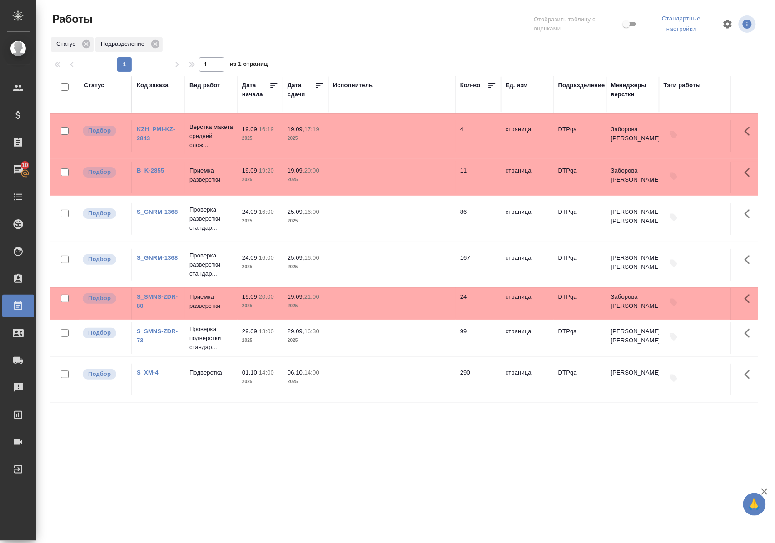
click at [155, 174] on link "B_K-2855" at bounding box center [150, 170] width 27 height 7
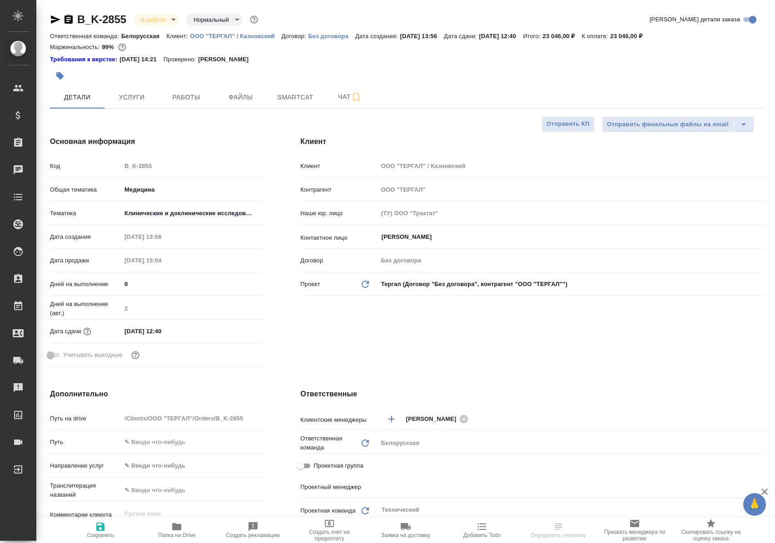
select select "RU"
type input "[PERSON_NAME]"
click at [179, 527] on icon "button" at bounding box center [176, 526] width 9 height 7
select select "RU"
type textarea "x"
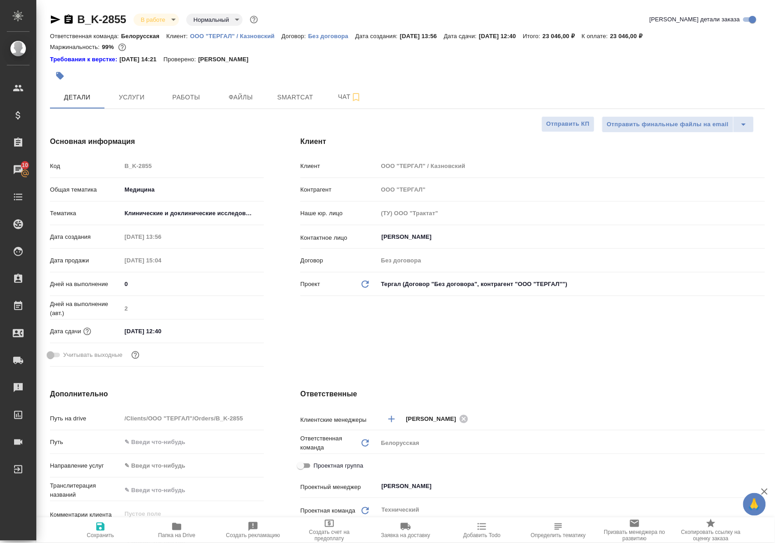
type textarea "x"
click at [191, 99] on span "Работы" at bounding box center [186, 97] width 44 height 11
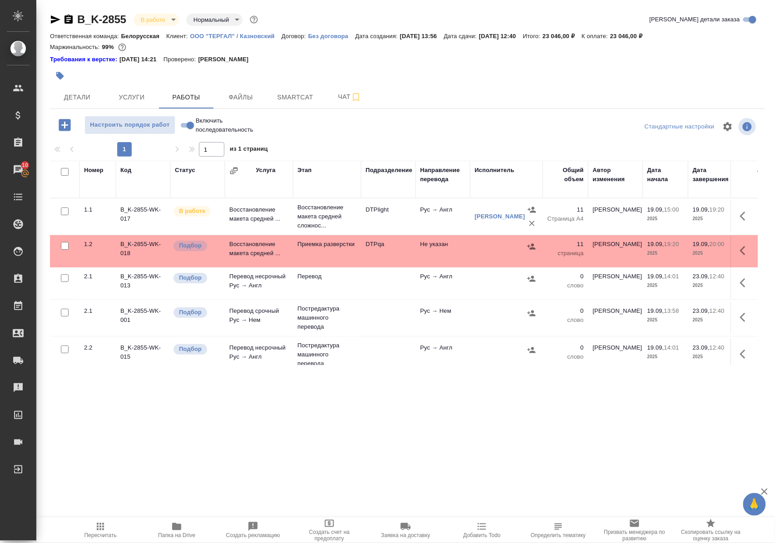
click at [266, 259] on td "Восстановление макета средней ..." at bounding box center [259, 251] width 68 height 32
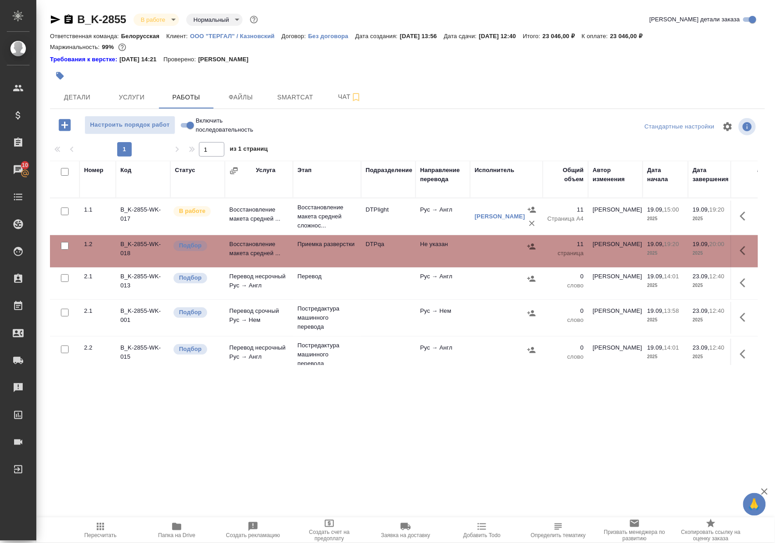
click at [266, 259] on td "Восстановление макета средней ..." at bounding box center [259, 251] width 68 height 32
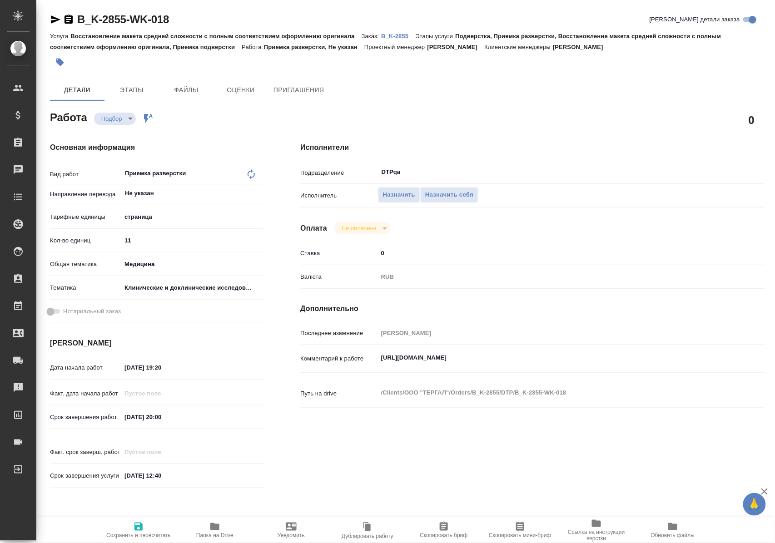
type textarea "x"
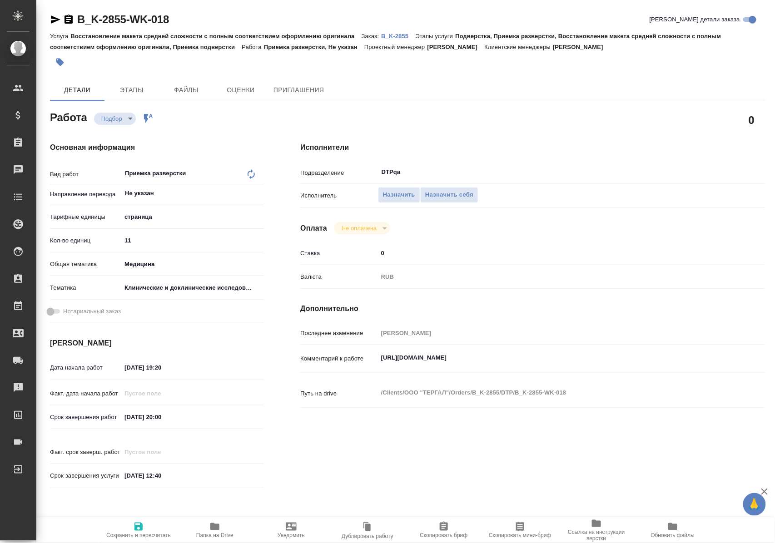
type textarea "x"
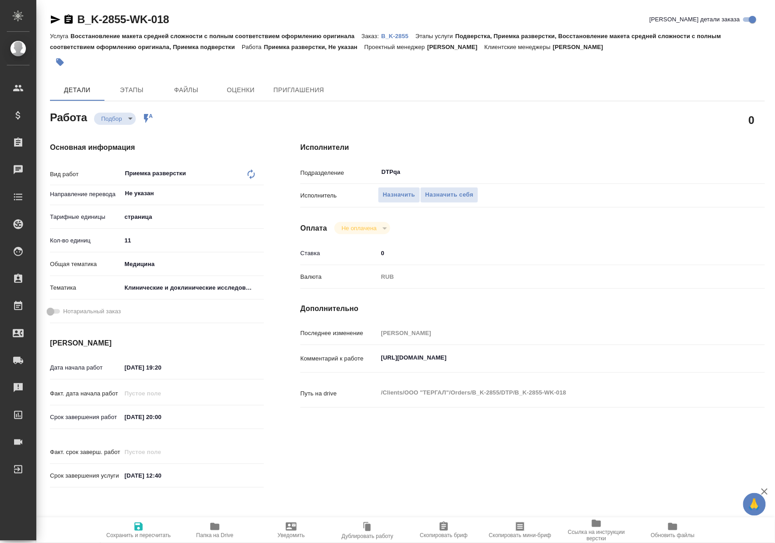
type textarea "x"
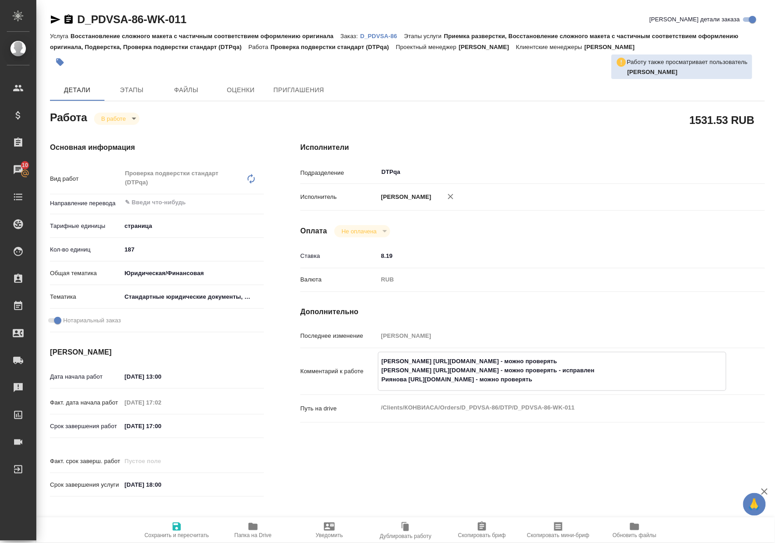
click at [662, 369] on textarea "Васильева https://tera.awatera.com/Work/68c910bbe6d63090f319f83b/ - можно прове…" at bounding box center [551, 371] width 347 height 34
type textarea "Васильева https://tera.awatera.com/Work/68c910bbe6d63090f319f83b/ - можно прове…"
click at [177, 523] on icon "button" at bounding box center [177, 527] width 8 height 8
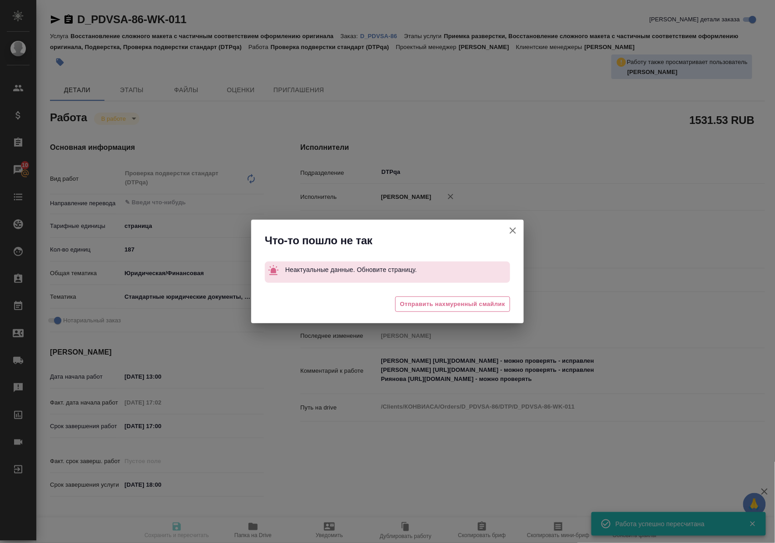
type input "inProgress"
type input "5a8b1489cc6b4906c91bfdb2"
type input "115"
type input "yr-fn"
type input "5f647205b73bc97568ca66bf"
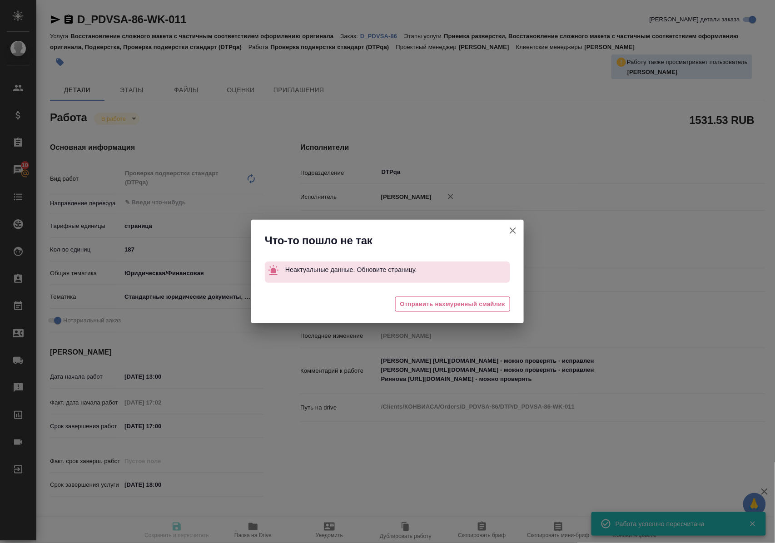
checkbox input "true"
type input "19.09.2025 13:00"
type input "18.09.2025 17:02"
type input "19.09.2025 17:00"
type input "19.09.2025 18:00"
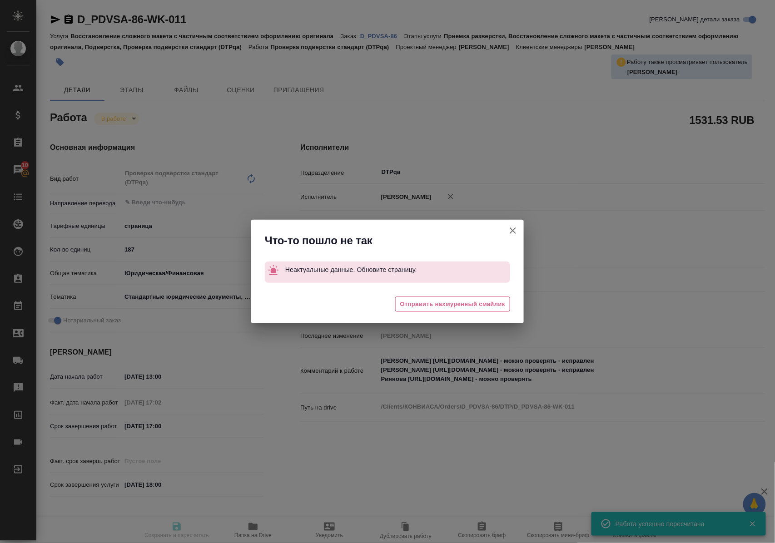
type input "DTPqa"
type input "notPayed"
type input "8.19"
type input "RUB"
type input "Заборова Александра"
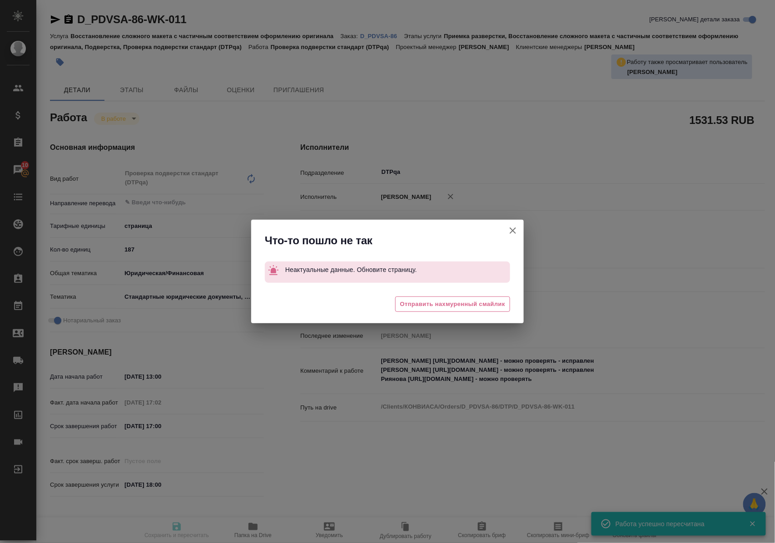
type input "D_PDVSA-86"
type input "Восстановление сложного макета с частичным соответствием оформлению оригинала"
type input "Приемка разверстки, Восстановление сложного макета с частичным соответствием оф…"
type input "Давыдова Елена"
type input "Заборова Александра"
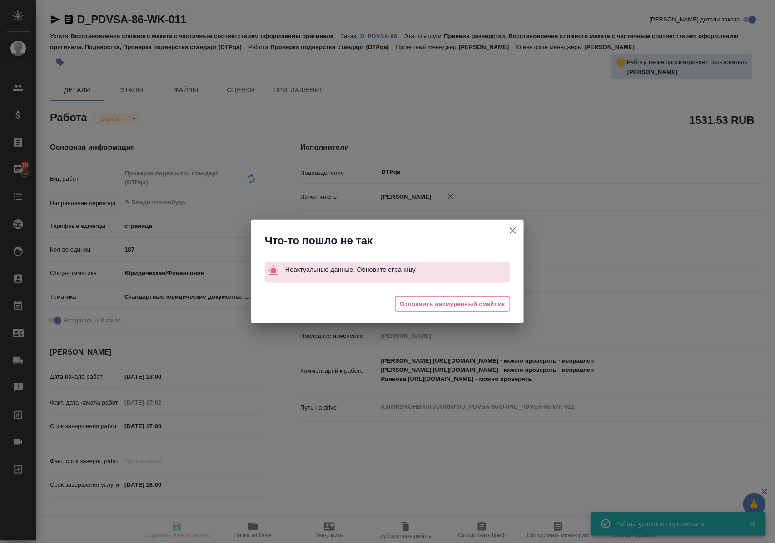
type input "/Clients/КОНВИАСА/Orders/D_PDVSA-86"
type input "https://drive.awatera.com/s/KfeF5z53tSZyD6n"
click at [514, 229] on icon "button" at bounding box center [512, 230] width 6 height 6
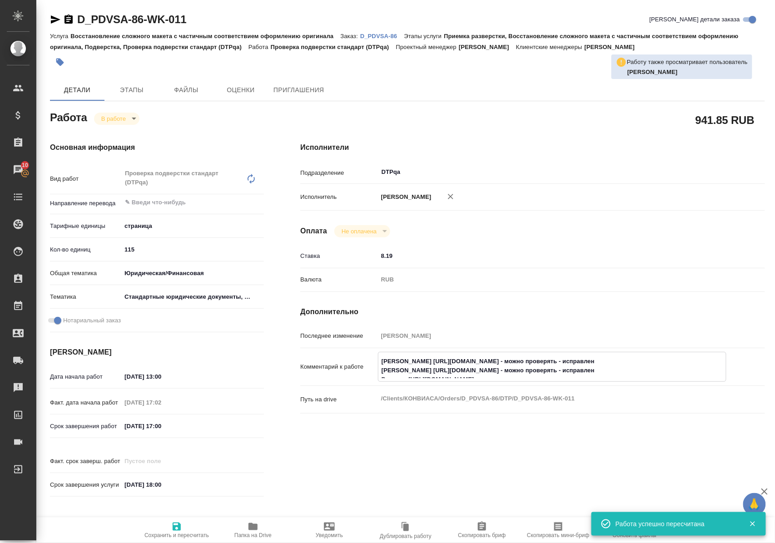
click at [664, 369] on textarea "Васильева https://tera.awatera.com/Work/68c910bbe6d63090f319f83b/ - можно прове…" at bounding box center [551, 366] width 347 height 25
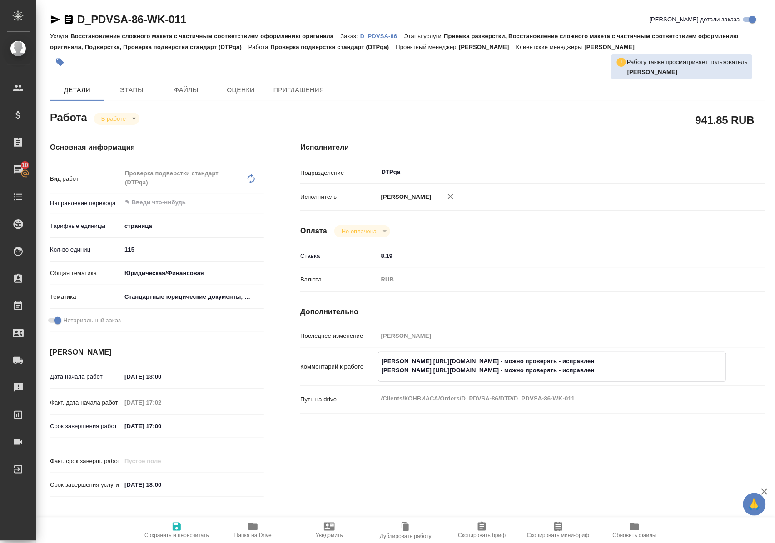
type textarea "Васильева https://tera.awatera.com/Work/68c910bbe6d63090f319f83b/ - можно прове…"
click at [179, 525] on icon "button" at bounding box center [177, 527] width 8 height 8
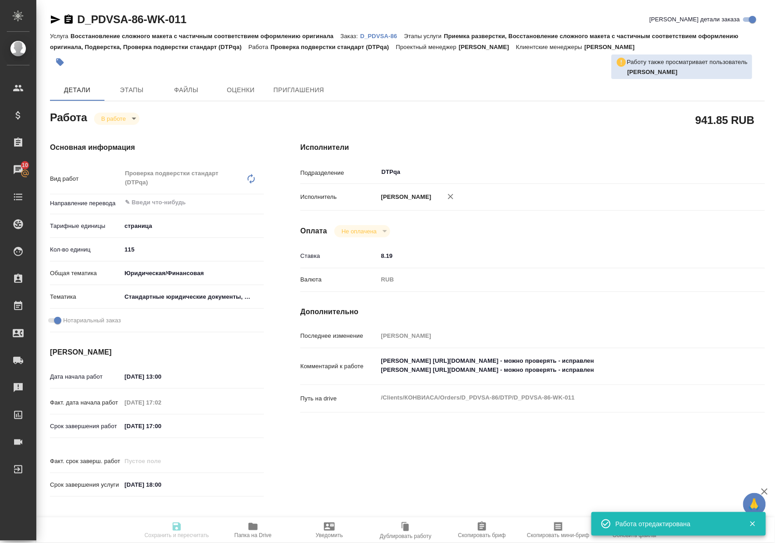
type input "inProgress"
type input "5a8b1489cc6b4906c91bfdb2"
type input "115"
type input "yr-fn"
type input "5f647205b73bc97568ca66bf"
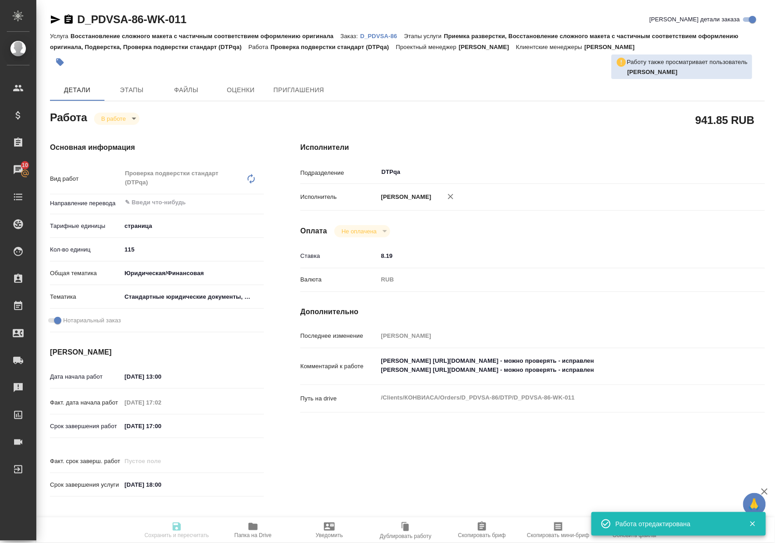
checkbox input "true"
type input "19.09.2025 13:00"
type input "18.09.2025 17:02"
type input "19.09.2025 17:00"
type input "19.09.2025 18:00"
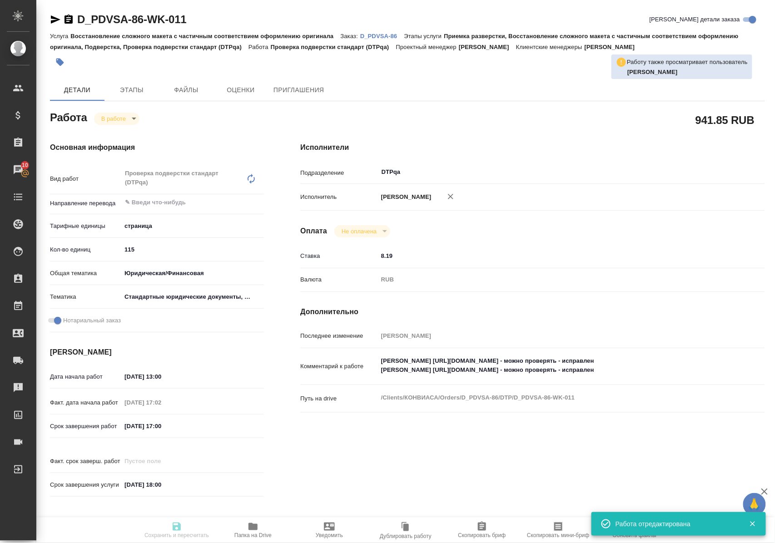
type input "DTPqa"
type input "notPayed"
type input "8.19"
type input "RUB"
type input "Заборова Александра"
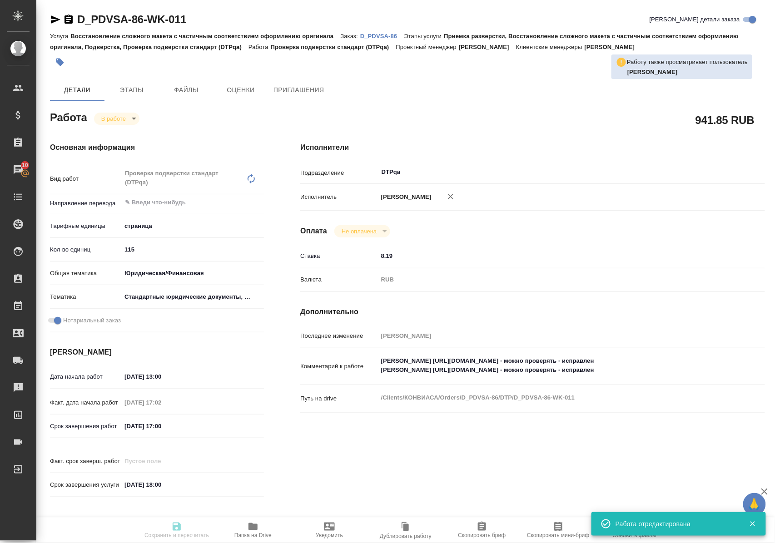
type input "D_PDVSA-86"
type input "Восстановление сложного макета с частичным соответствием оформлению оригинала"
type input "Приемка разверстки, Восстановление сложного макета с частичным соответствием оф…"
type input "Давыдова Елена"
type input "Заборова Александра"
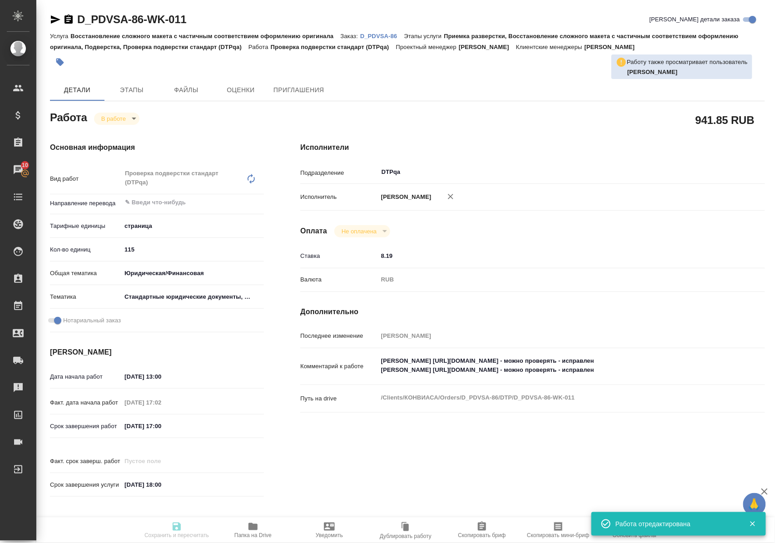
type input "/Clients/КОНВИАСА/Orders/D_PDVSA-86"
type input "https://drive.awatera.com/s/KfeF5z53tSZyD6n"
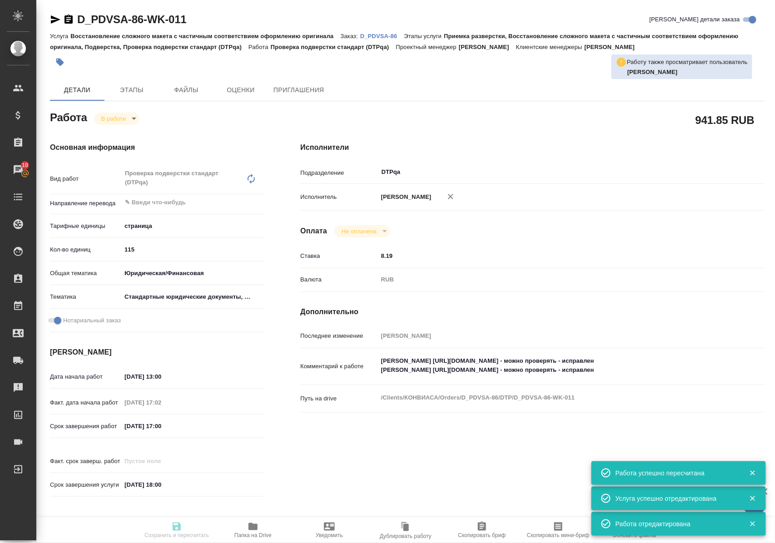
type input "inProgress"
type input "5a8b1489cc6b4906c91bfdb2"
type input "115"
type input "yr-fn"
type input "5f647205b73bc97568ca66bf"
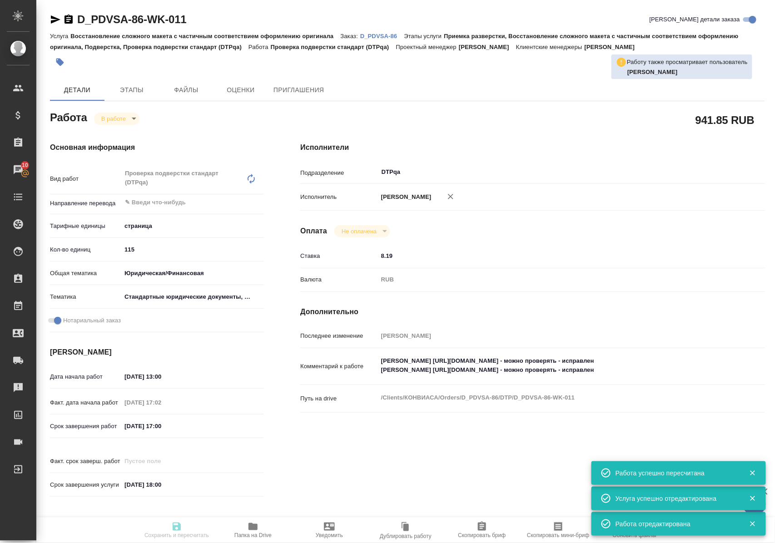
checkbox input "true"
type input "19.09.2025 13:00"
type input "18.09.2025 17:02"
type input "19.09.2025 17:00"
type input "19.09.2025 18:00"
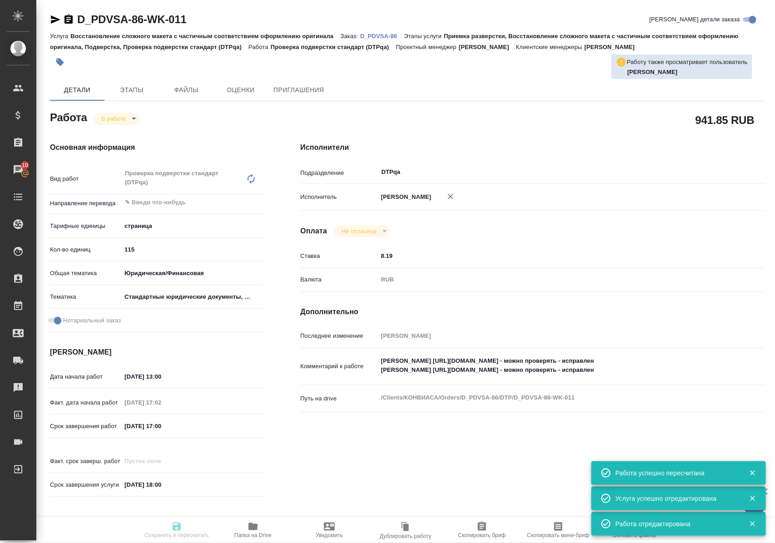
type input "DTPqa"
type input "notPayed"
type input "8.19"
type input "RUB"
type input "Заборова Александра"
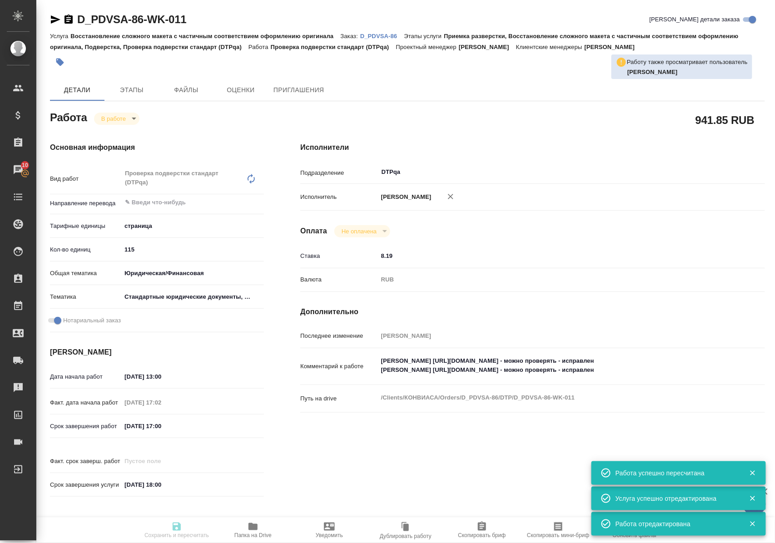
type input "D_PDVSA-86"
type input "Восстановление сложного макета с частичным соответствием оформлению оригинала"
type input "Приемка разверстки, Восстановление сложного макета с частичным соответствием оф…"
type input "Давыдова Елена"
type input "Заборова Александра"
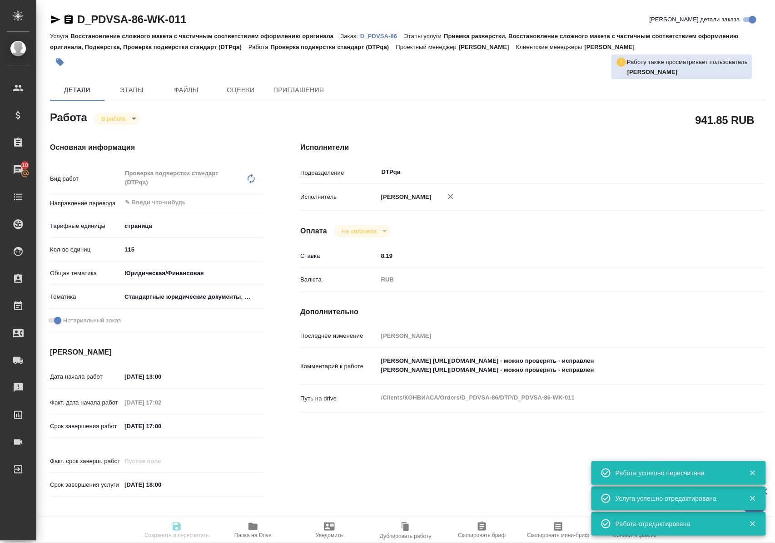
type input "/Clients/КОНВИАСА/Orders/D_PDVSA-86"
type input "https://drive.awatera.com/s/KfeF5z53tSZyD6n"
click at [252, 529] on icon "button" at bounding box center [252, 526] width 9 height 7
click at [119, 115] on body "🙏 .cls-1 fill:#fff; AWATERA Polushina Alena Клиенты Спецификации Заказы 10 Чаты…" at bounding box center [387, 271] width 775 height 543
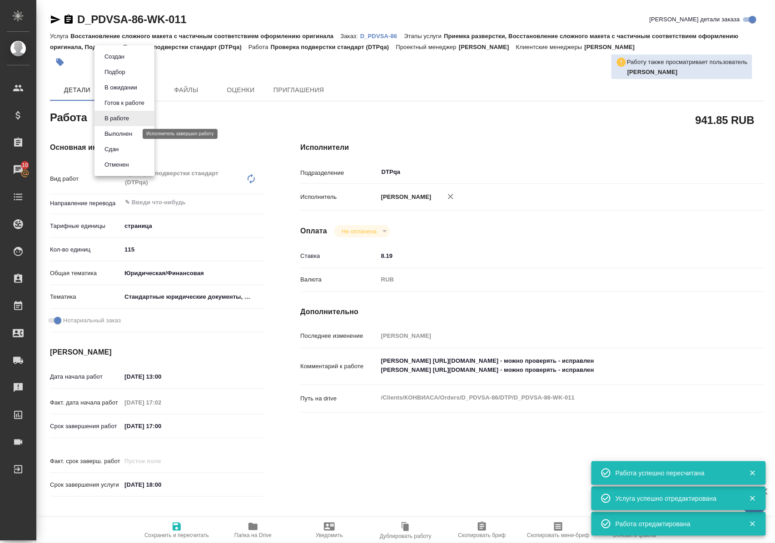
click at [119, 132] on button "Выполнен" at bounding box center [118, 134] width 33 height 10
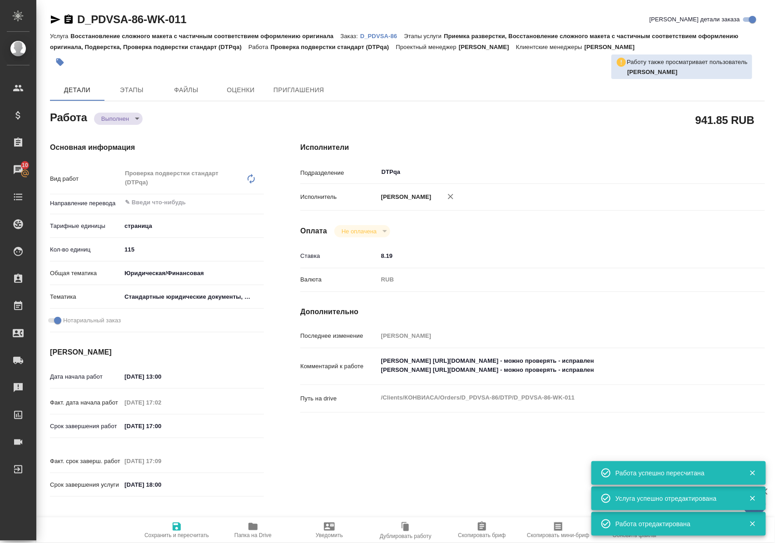
type textarea "x"
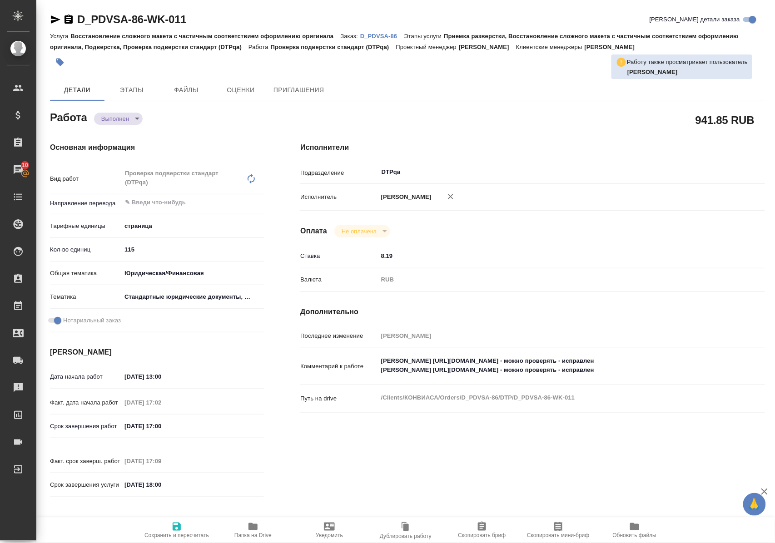
type textarea "x"
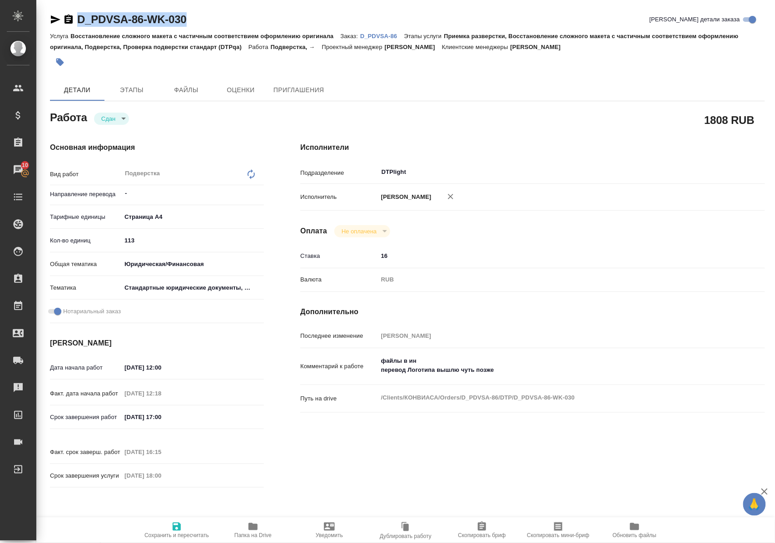
drag, startPoint x: 210, startPoint y: 18, endPoint x: 77, endPoint y: 25, distance: 133.2
click at [77, 25] on div "D_PDVSA-86-WK-030 Кратко детали заказа" at bounding box center [407, 19] width 715 height 15
copy link "D_PDVSA-86-WK-030"
click at [388, 35] on p "D_PDVSA-86" at bounding box center [382, 36] width 44 height 7
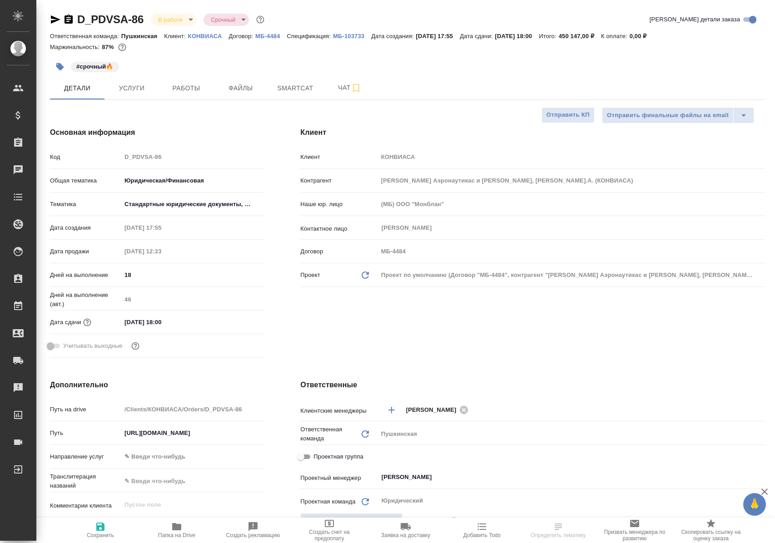
select select "RU"
click at [193, 82] on button "Работы" at bounding box center [186, 88] width 54 height 23
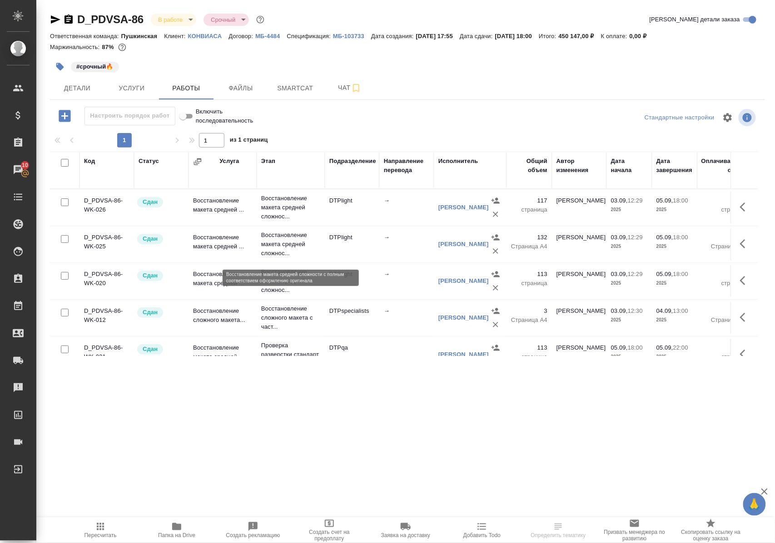
click at [271, 249] on p "Восстановление макета средней сложнос..." at bounding box center [290, 244] width 59 height 27
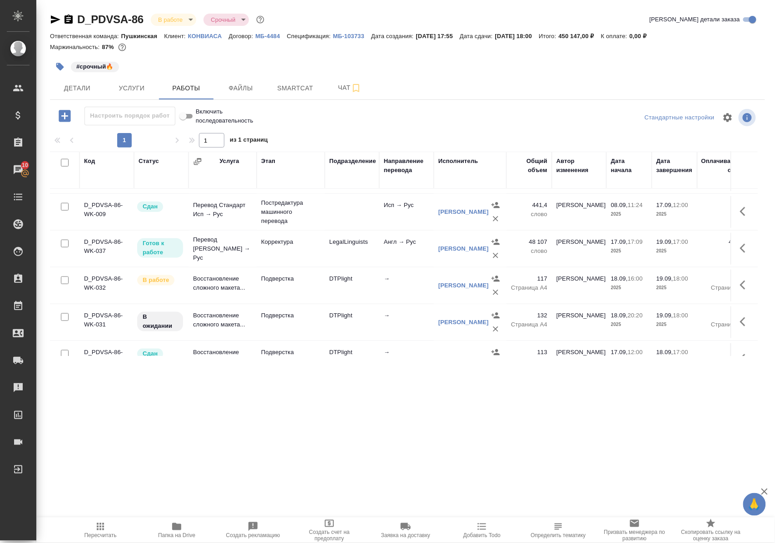
scroll to position [424, 0]
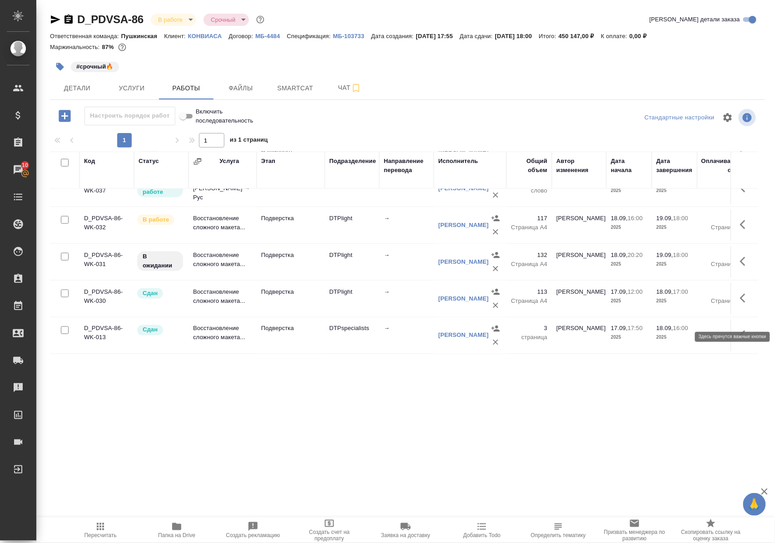
click at [734, 309] on button "button" at bounding box center [745, 298] width 22 height 22
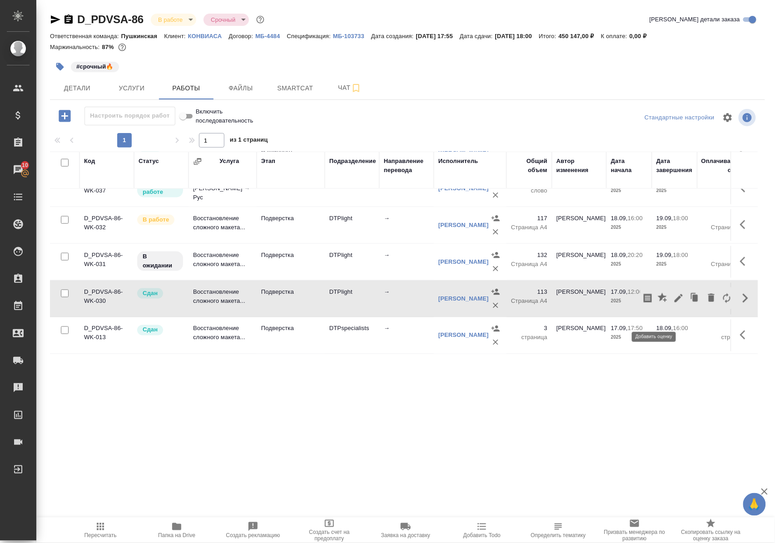
click at [657, 302] on icon "button" at bounding box center [661, 297] width 9 height 9
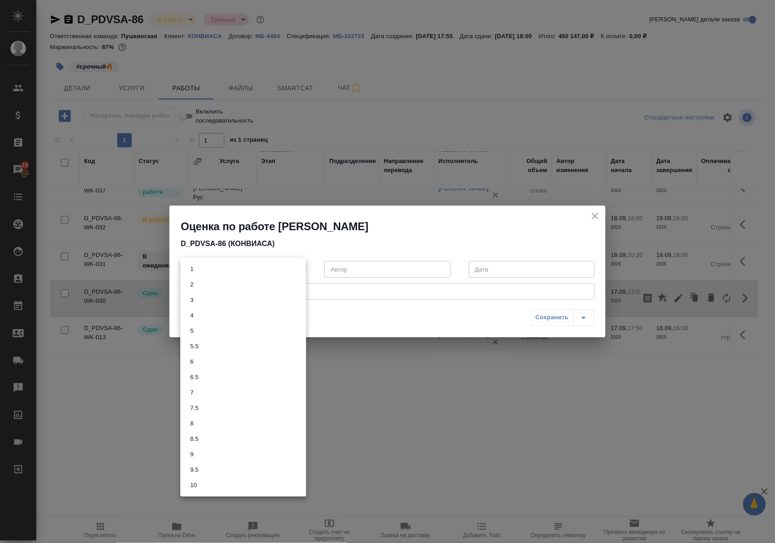
click at [298, 269] on body "🙏 .cls-1 fill:#fff; AWATERA Polushina Alena Клиенты Спецификации Заказы 10 Чаты…" at bounding box center [387, 271] width 775 height 543
click at [203, 442] on li "8.5" at bounding box center [243, 438] width 126 height 15
type input "8.5"
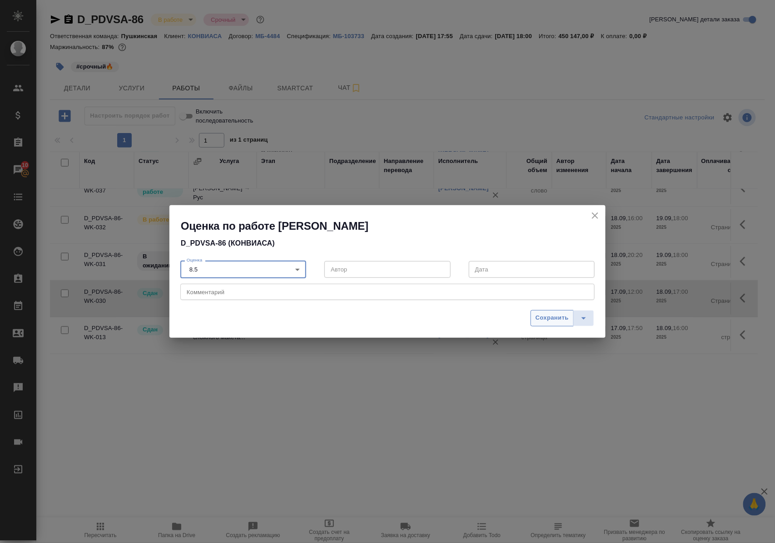
click at [544, 318] on span "Сохранить" at bounding box center [551, 318] width 33 height 10
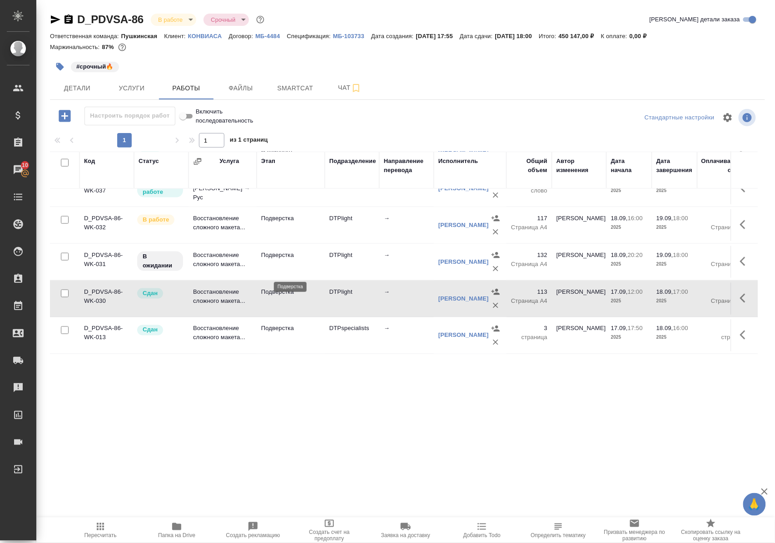
click at [280, 260] on p "Подверстка" at bounding box center [290, 255] width 59 height 9
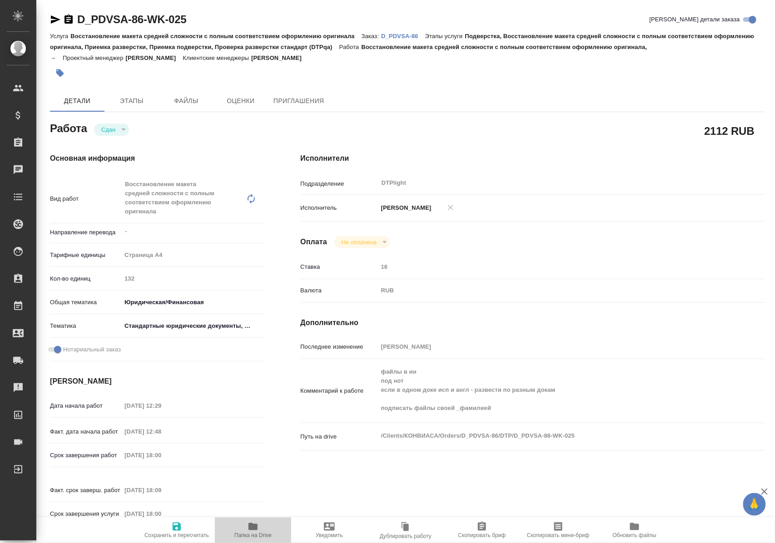
click at [257, 529] on icon "button" at bounding box center [252, 526] width 9 height 7
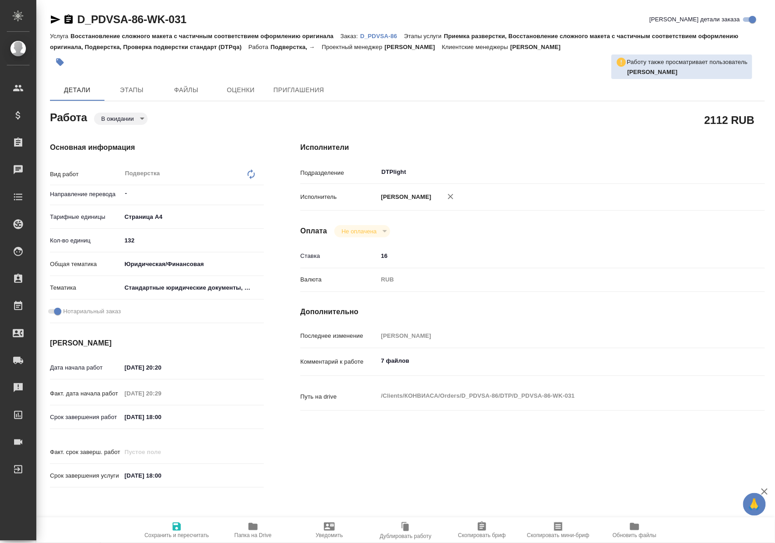
click at [253, 529] on icon "button" at bounding box center [252, 526] width 9 height 7
